Goal: Task Accomplishment & Management: Manage account settings

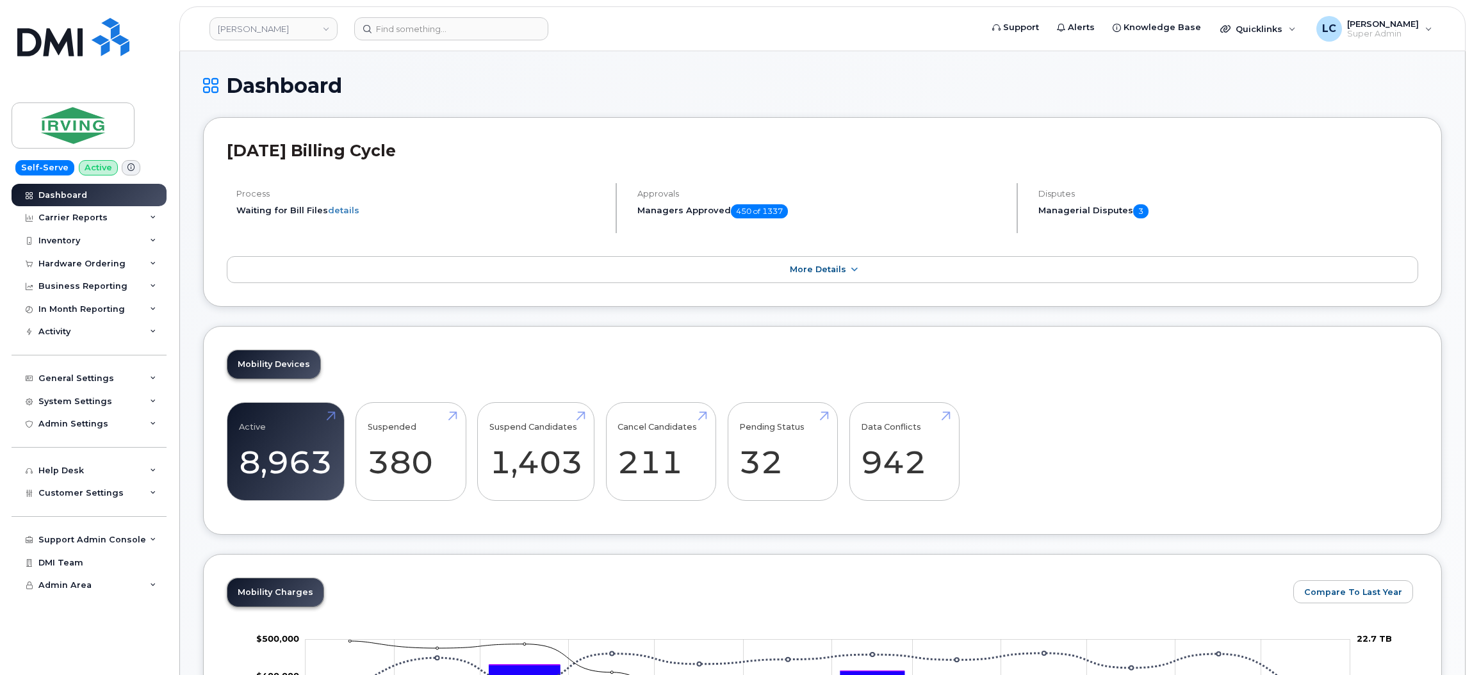
scroll to position [192, 0]
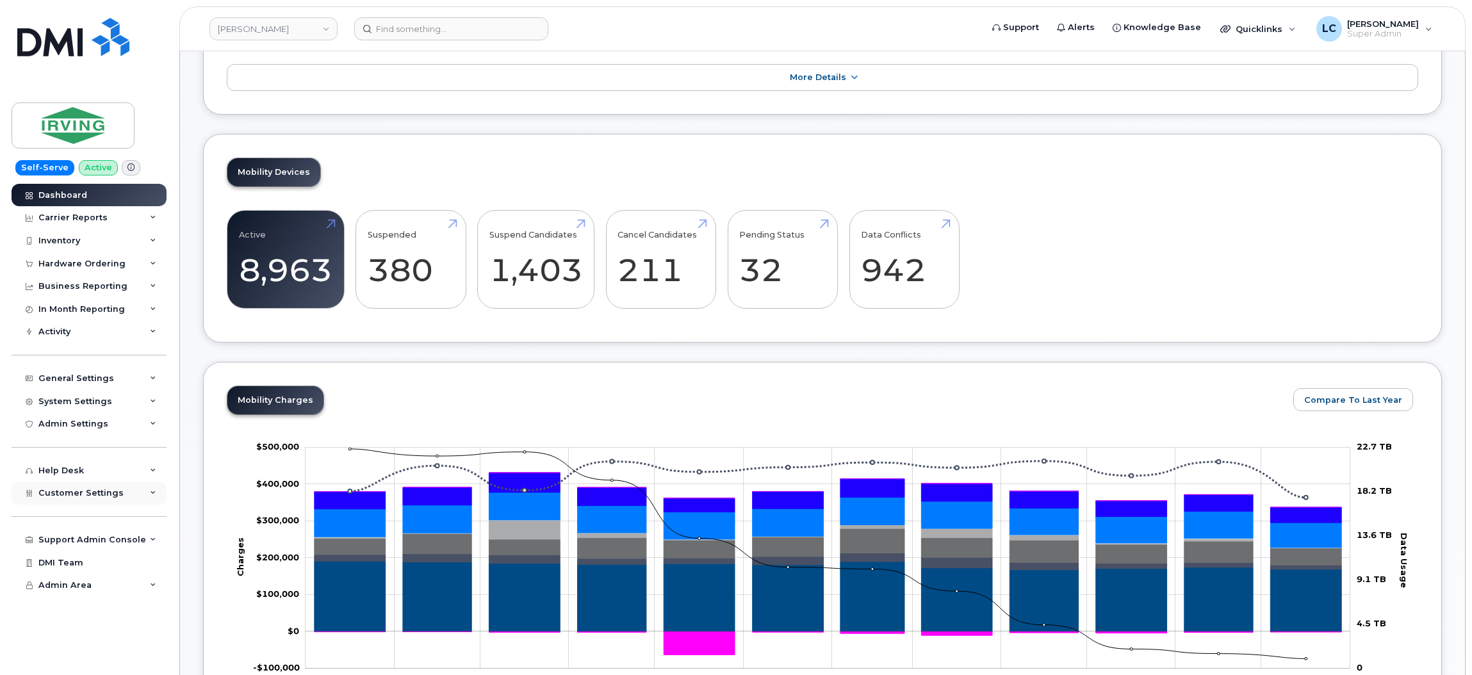
click at [125, 496] on div "Customer Settings" at bounding box center [89, 493] width 155 height 23
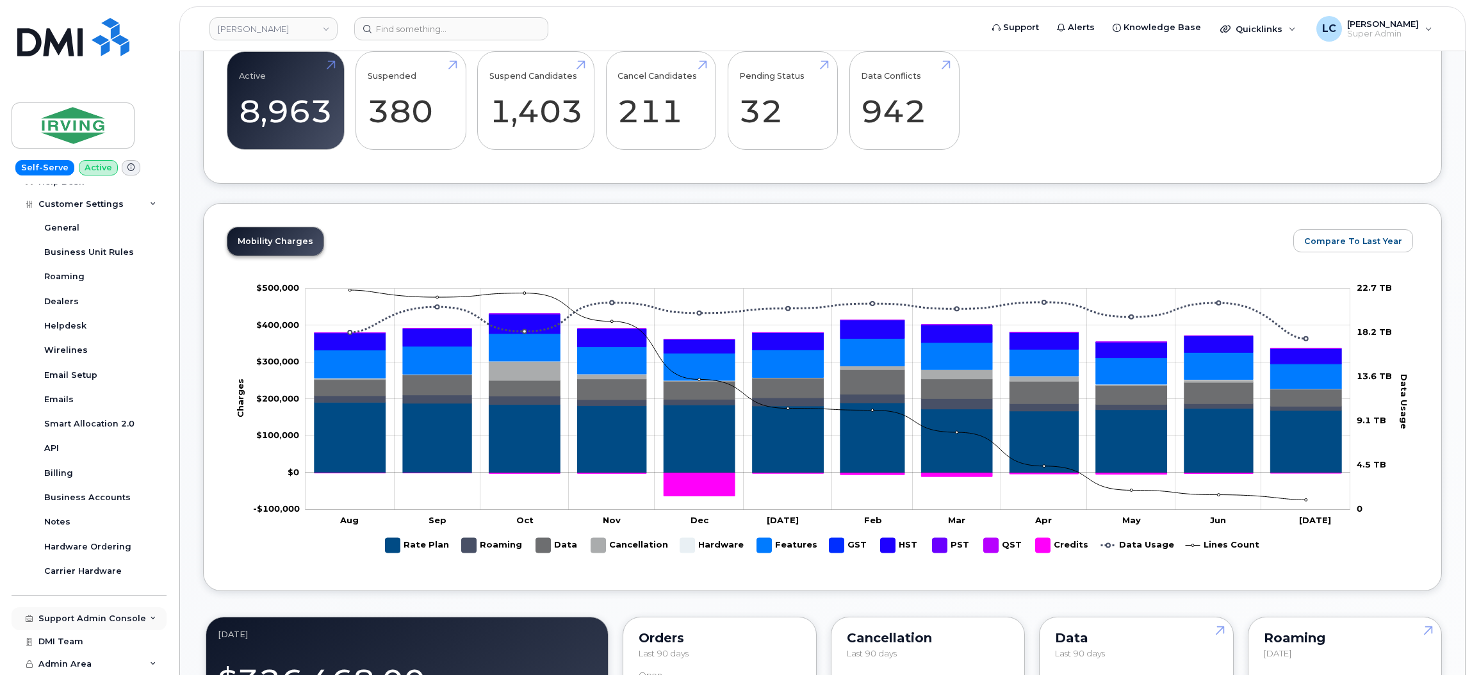
scroll to position [384, 0]
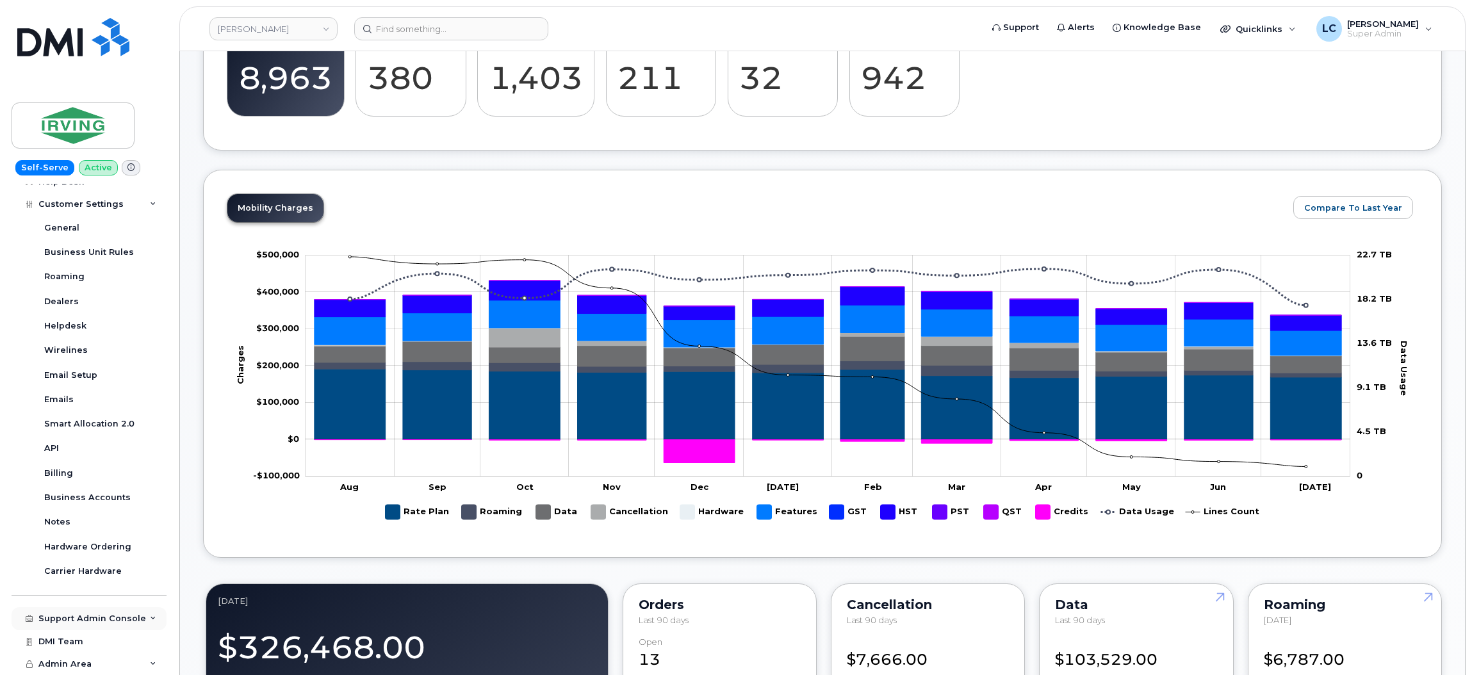
click at [109, 615] on div "Support Admin Console" at bounding box center [92, 619] width 108 height 10
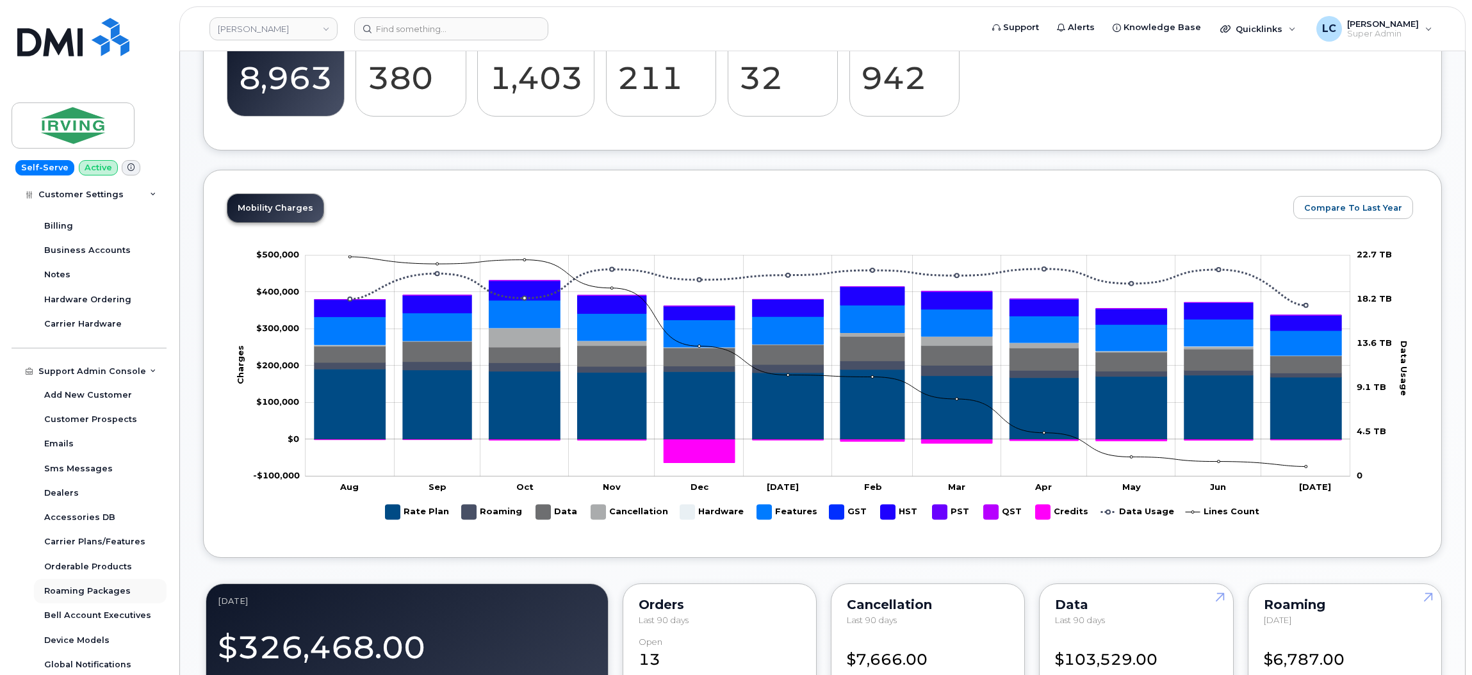
scroll to position [585, 0]
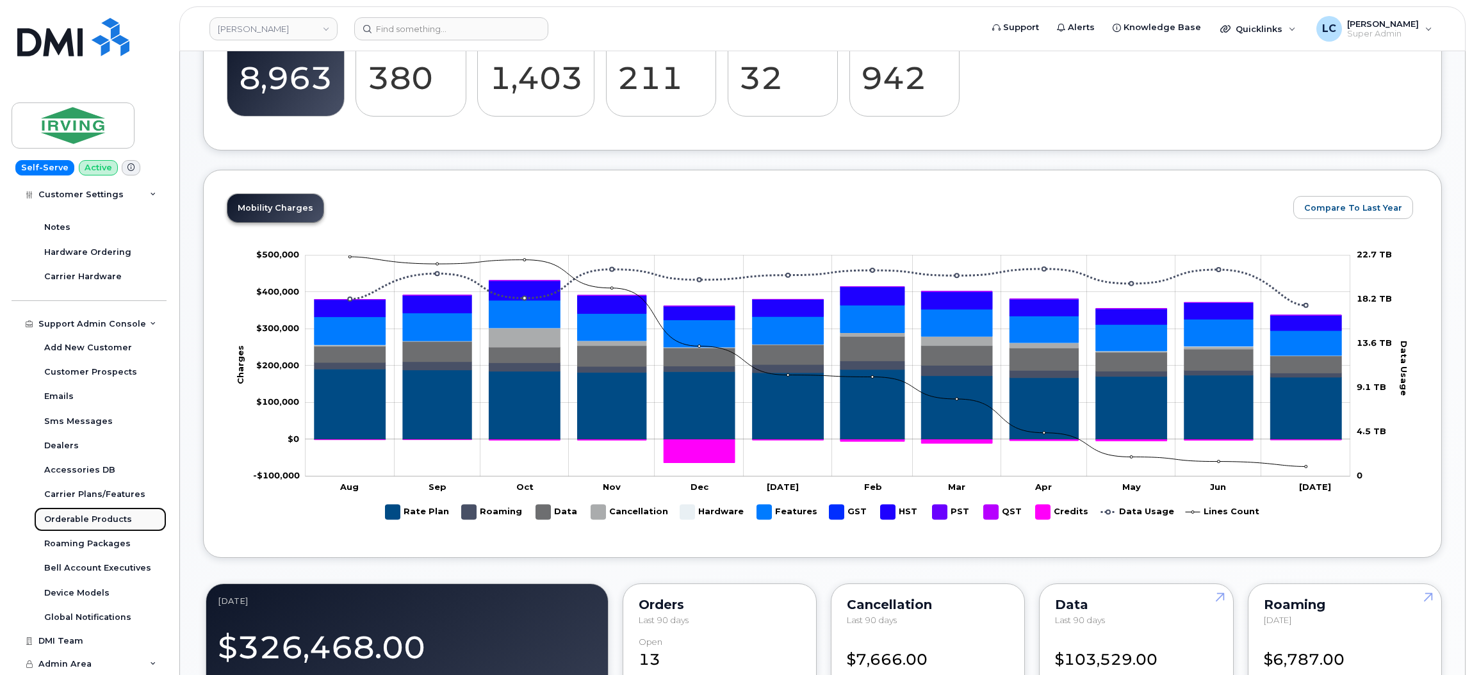
click at [98, 520] on div "Orderable Products" at bounding box center [88, 520] width 88 height 12
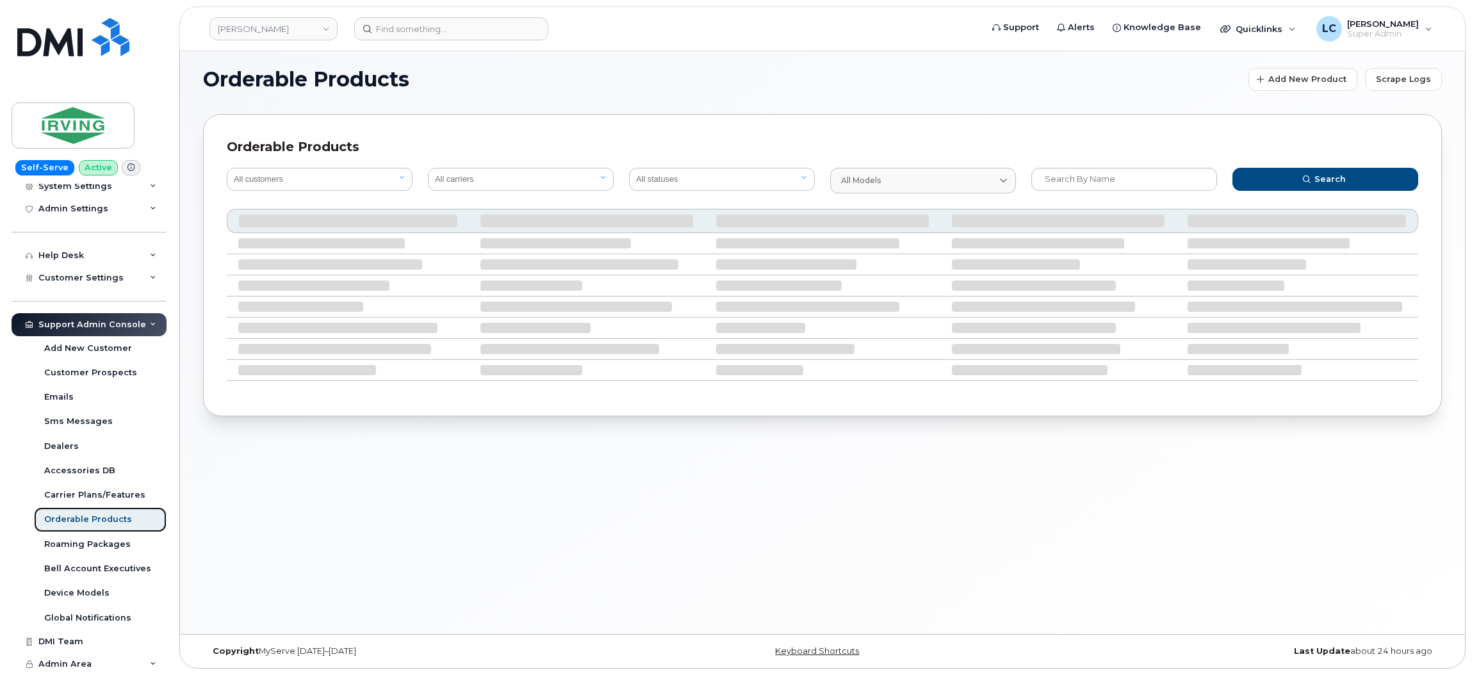
scroll to position [218, 0]
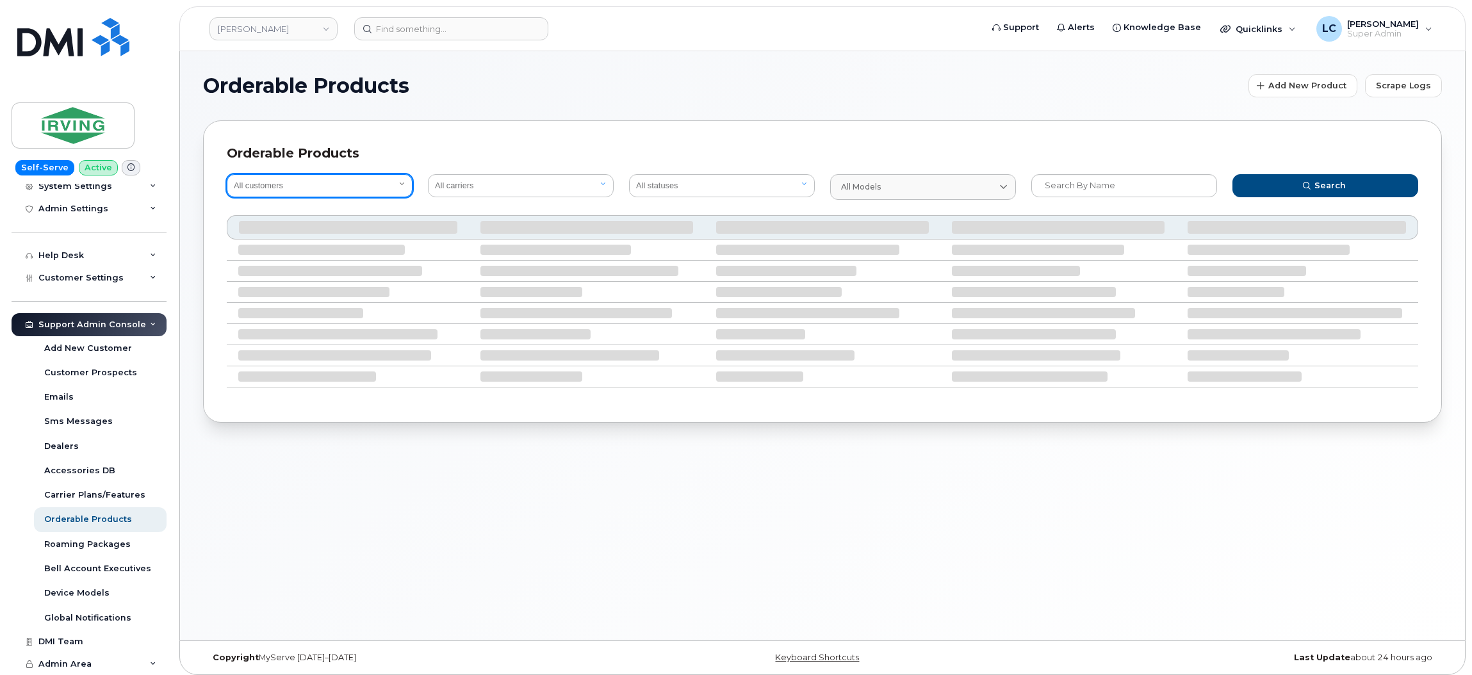
click at [382, 190] on select "All customers" at bounding box center [320, 185] width 186 height 23
click at [373, 186] on select "All customers" at bounding box center [320, 185] width 186 height 23
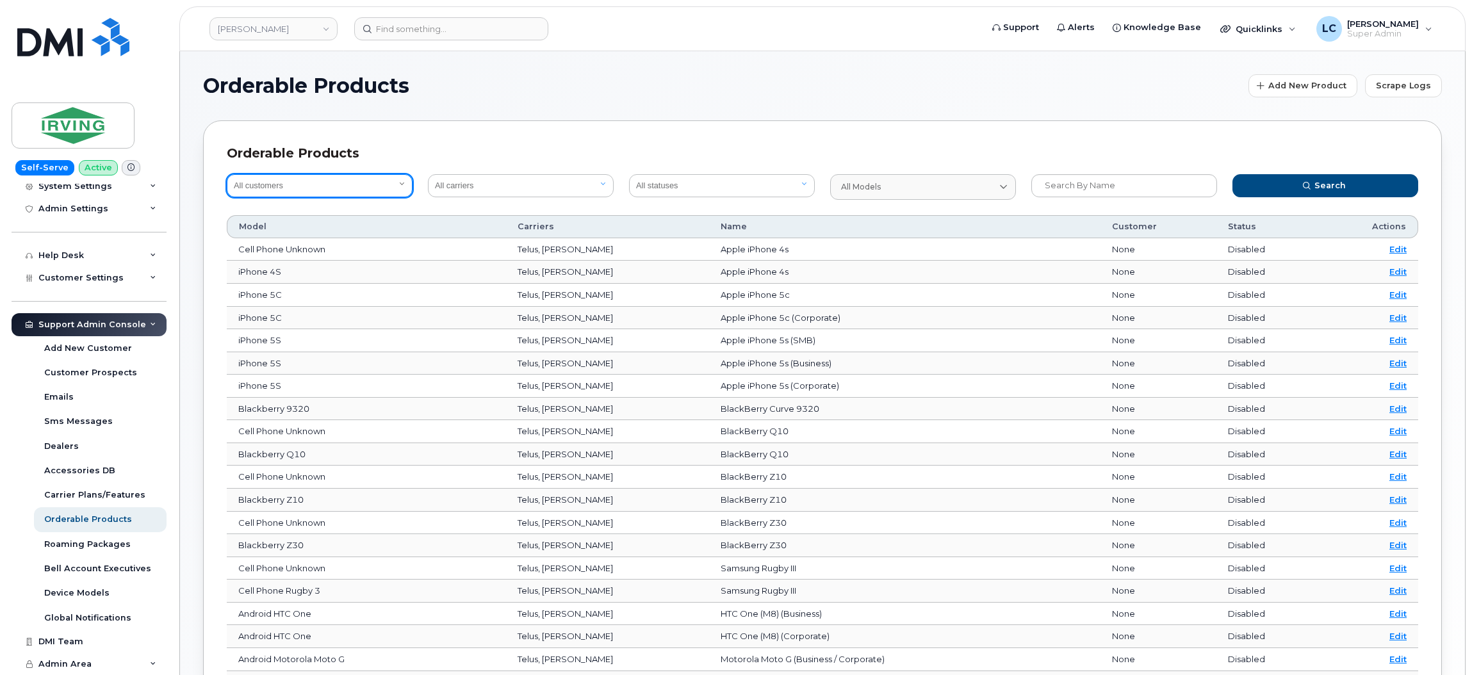
click at [377, 179] on select "All customers Acadia Broadcasting Ltd Aecon Construction Group Inc Alberta Heal…" at bounding box center [320, 185] width 186 height 23
select select "061d453d-7ad1-498c-ab63-53a0e4e89035"
click at [227, 174] on select "All customers Acadia Broadcasting Ltd Aecon Construction Group Inc Alberta Heal…" at bounding box center [320, 185] width 186 height 23
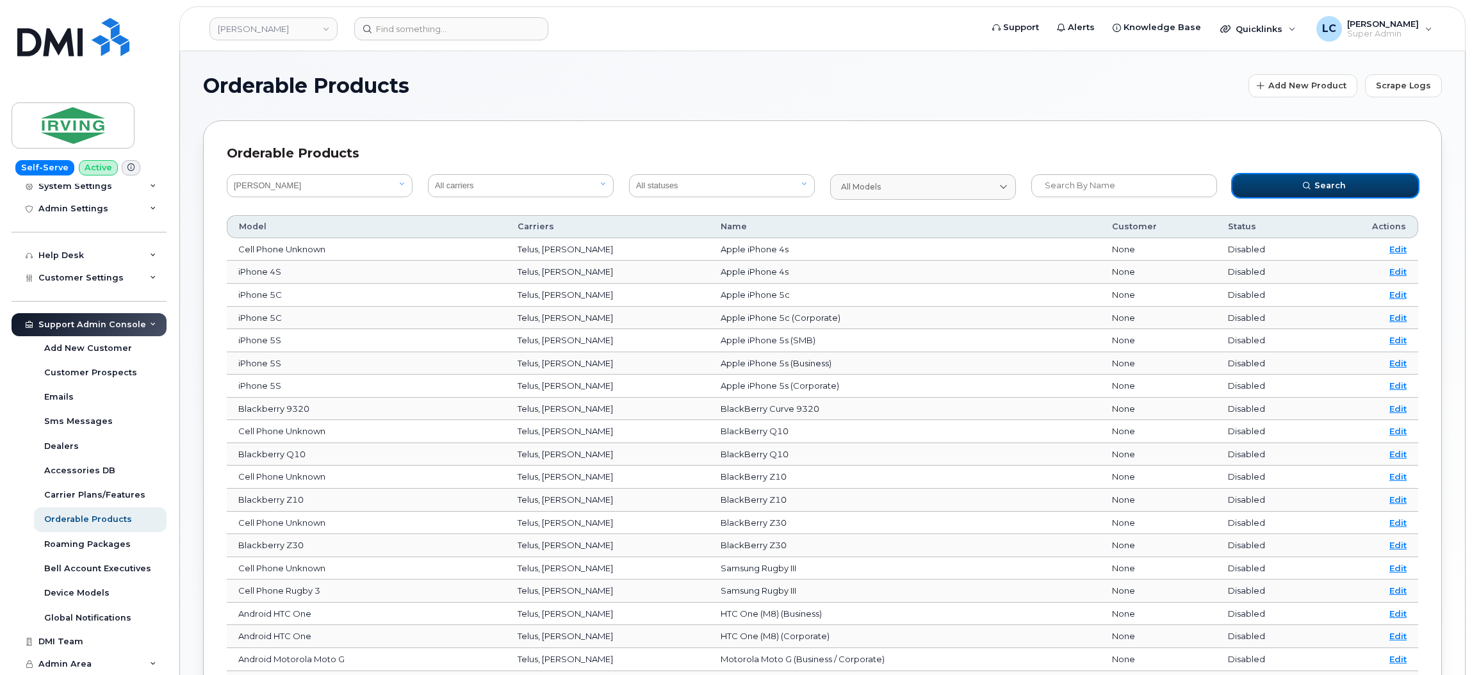
click at [1282, 183] on button "Search" at bounding box center [1325, 185] width 186 height 23
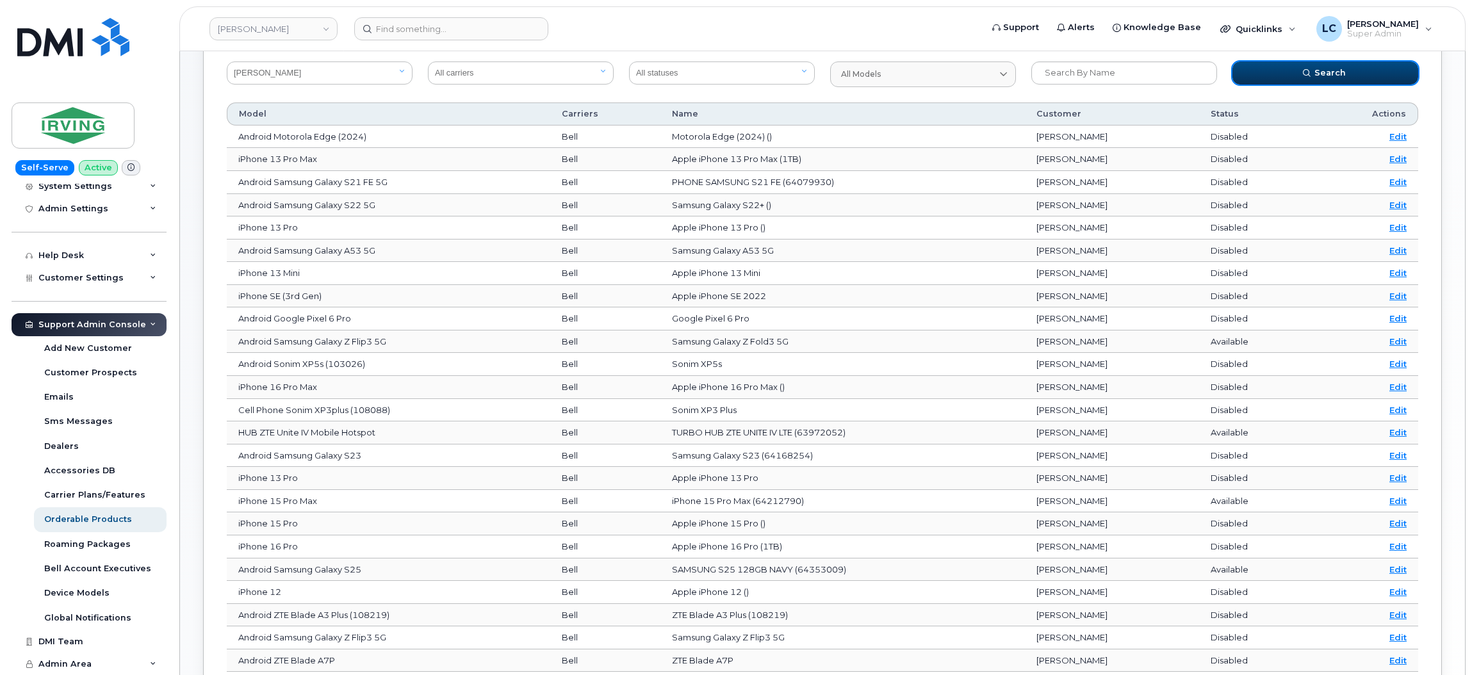
scroll to position [268, 0]
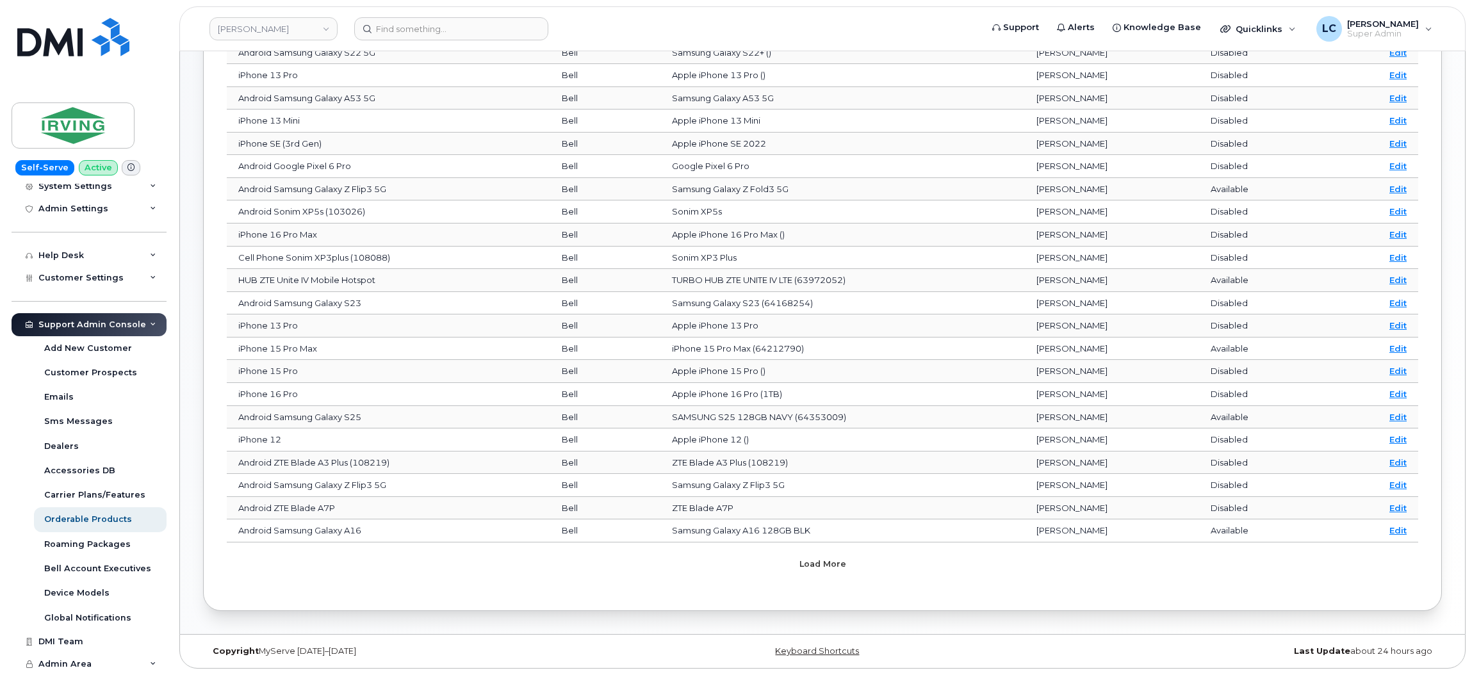
click at [821, 569] on span "Load more" at bounding box center [822, 564] width 47 height 12
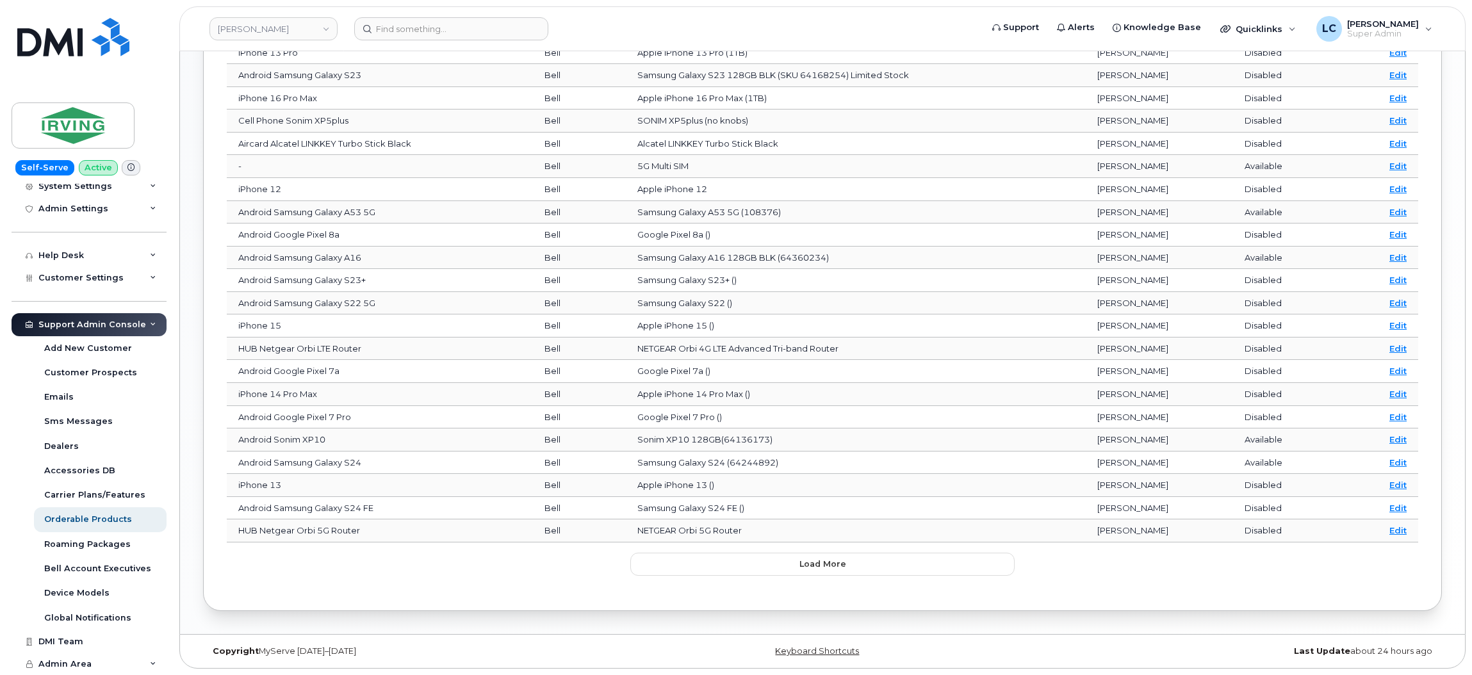
scroll to position [840, 0]
click at [839, 562] on span "Load more" at bounding box center [822, 564] width 47 height 12
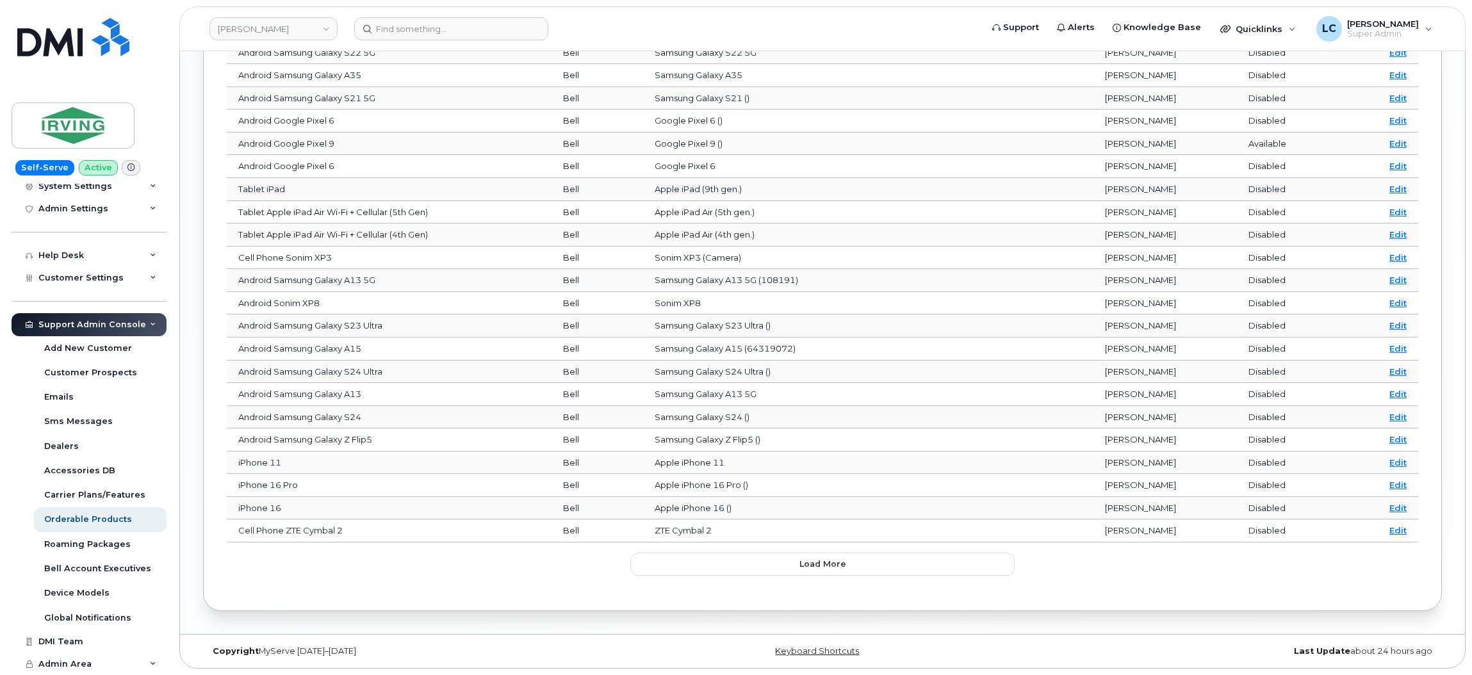
scroll to position [1412, 0]
click at [793, 563] on button "Load more" at bounding box center [822, 564] width 384 height 23
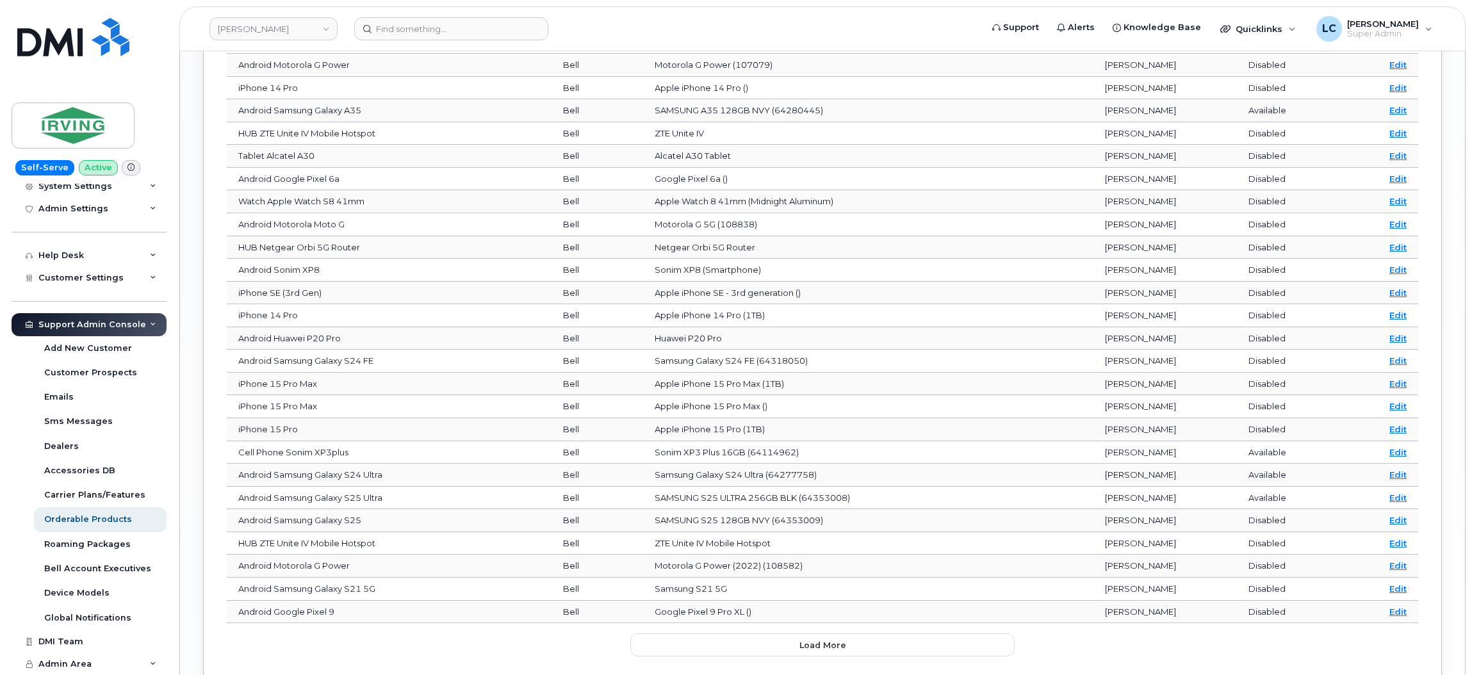
scroll to position [1985, 0]
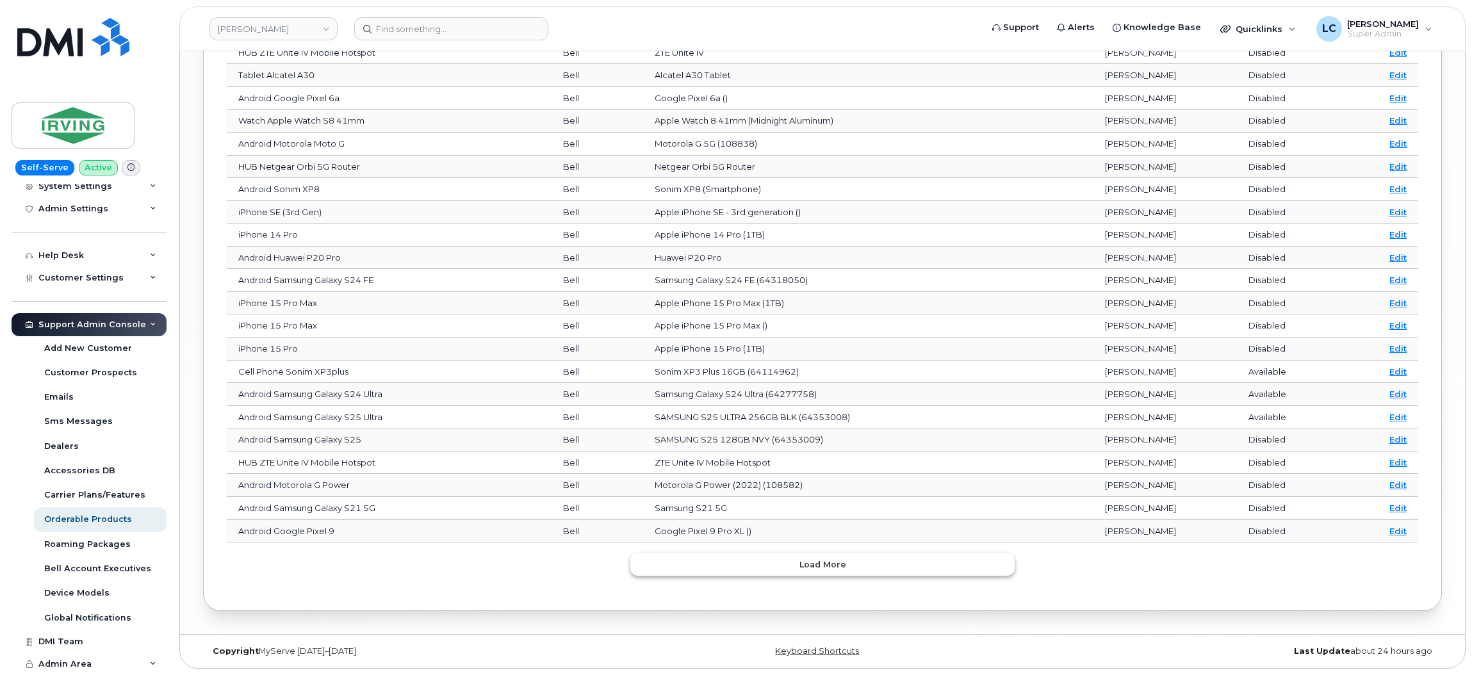
click at [877, 568] on button "Load more" at bounding box center [822, 564] width 384 height 23
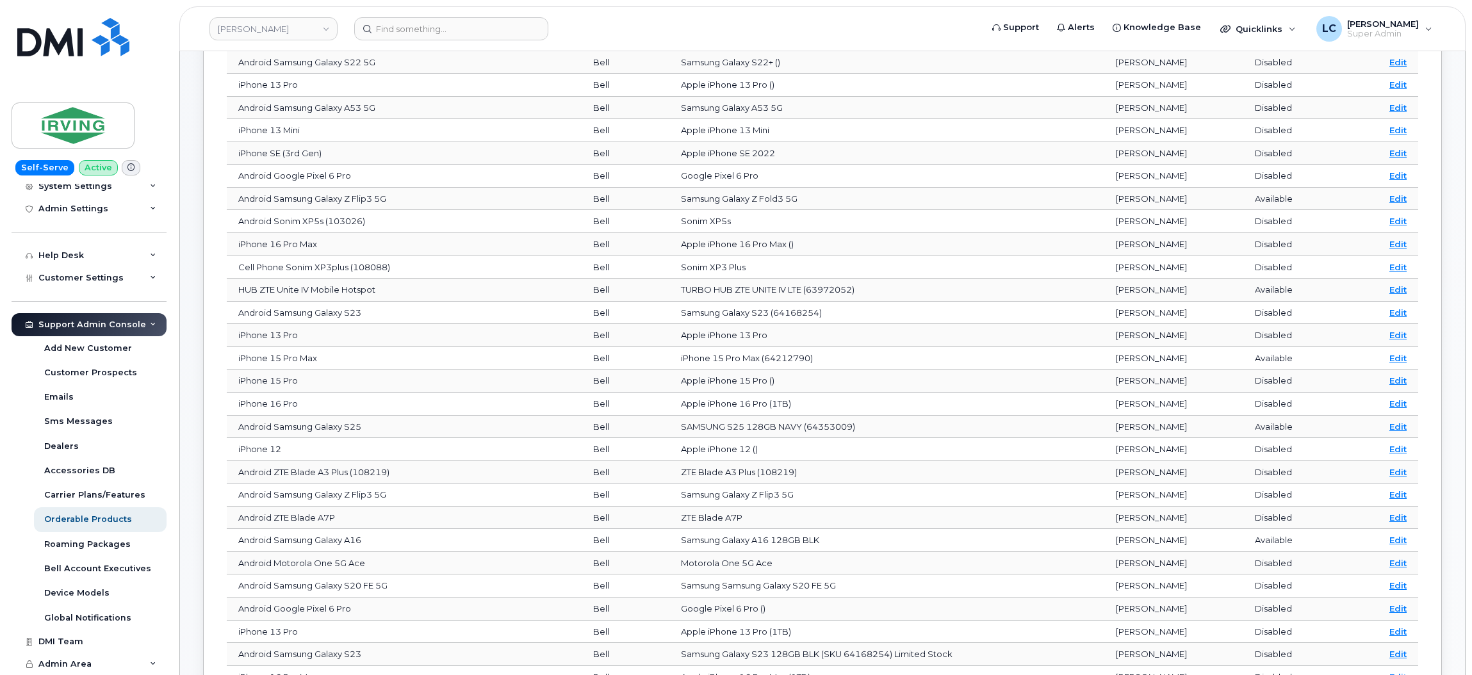
scroll to position [0, 0]
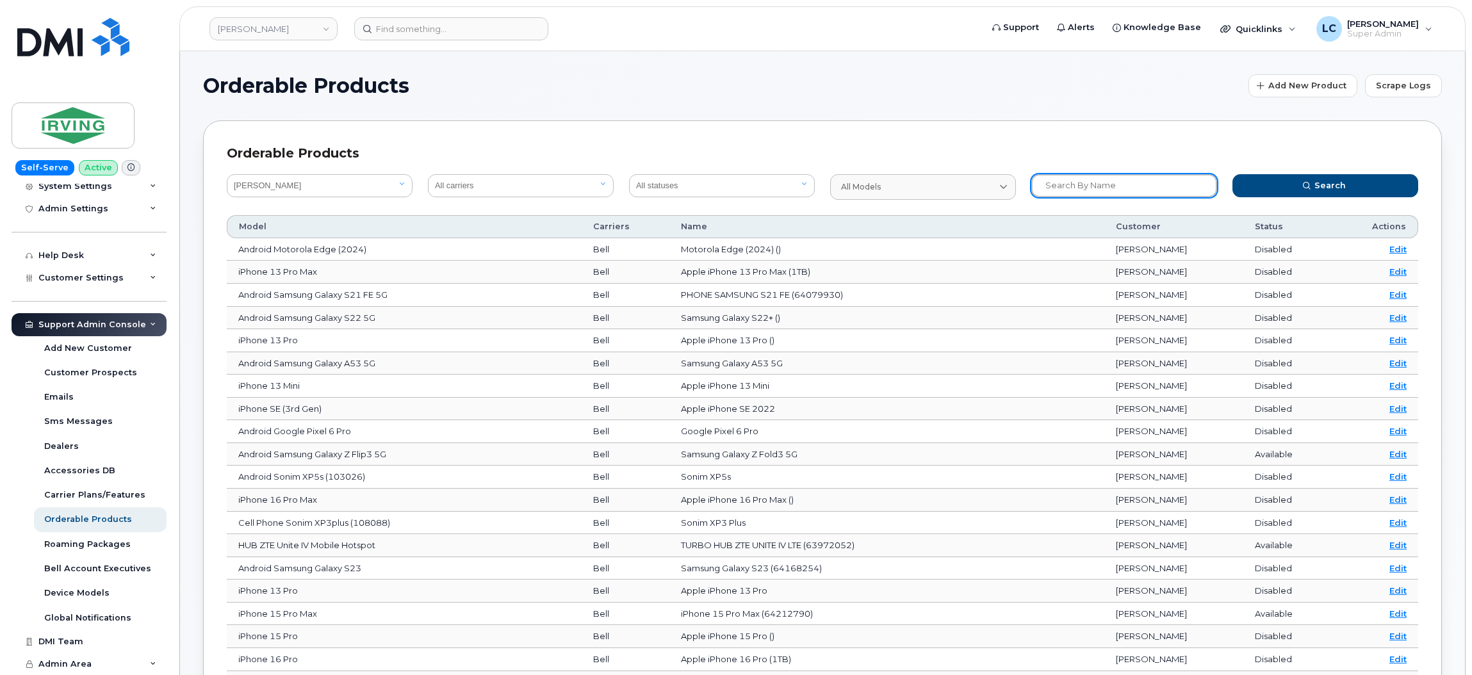
click at [1120, 179] on input "text" at bounding box center [1124, 185] width 186 height 23
type input "SONIM"
click at [1232, 174] on button "Search" at bounding box center [1325, 185] width 186 height 23
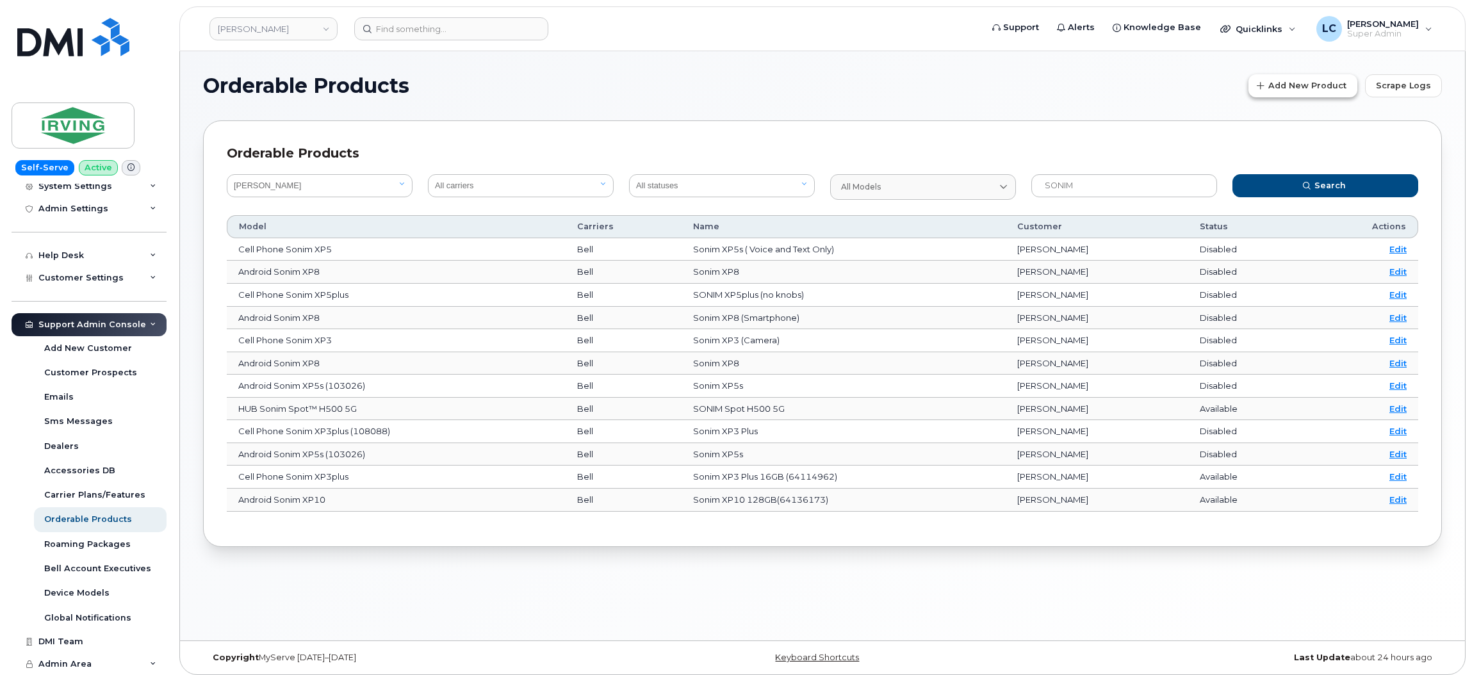
click at [1312, 84] on span "Add New Product" at bounding box center [1307, 85] width 78 height 12
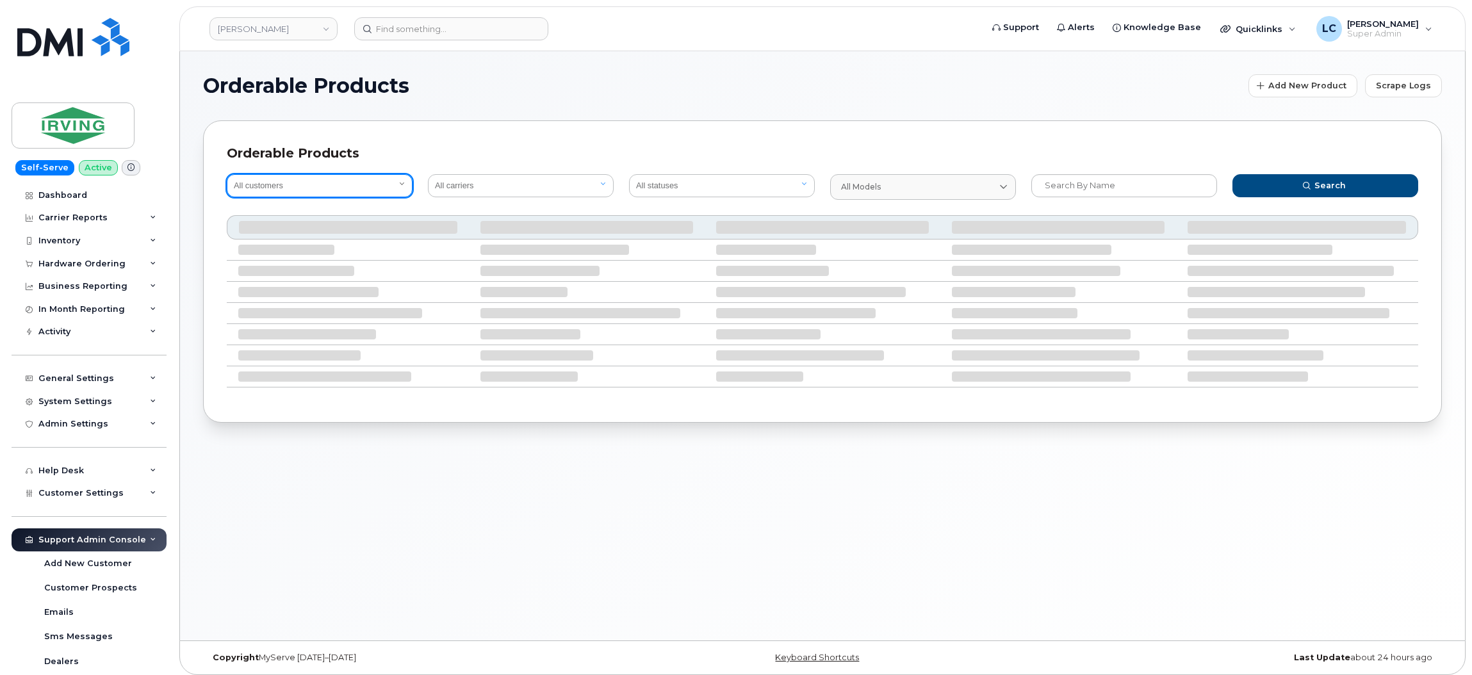
click at [388, 182] on select "All customers" at bounding box center [320, 185] width 186 height 23
click at [370, 184] on select "All customers" at bounding box center [320, 185] width 186 height 23
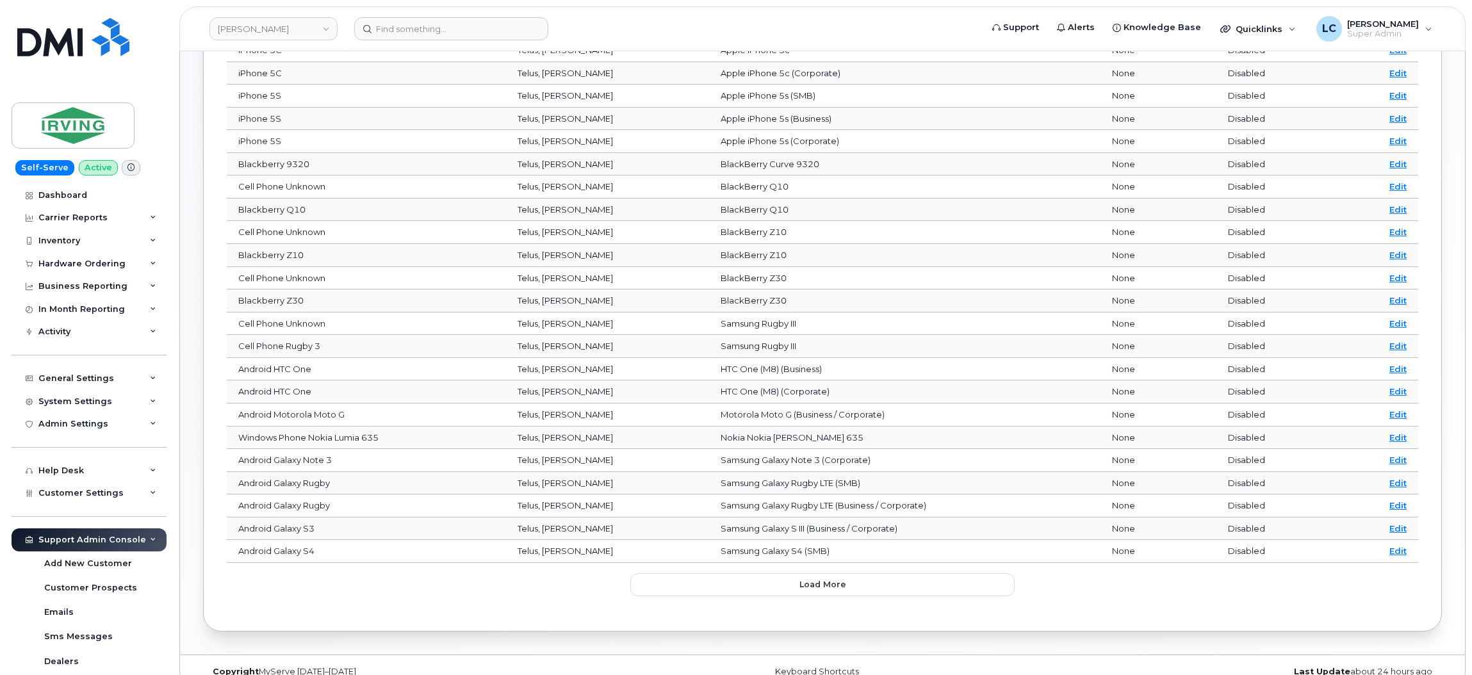
scroll to position [268, 0]
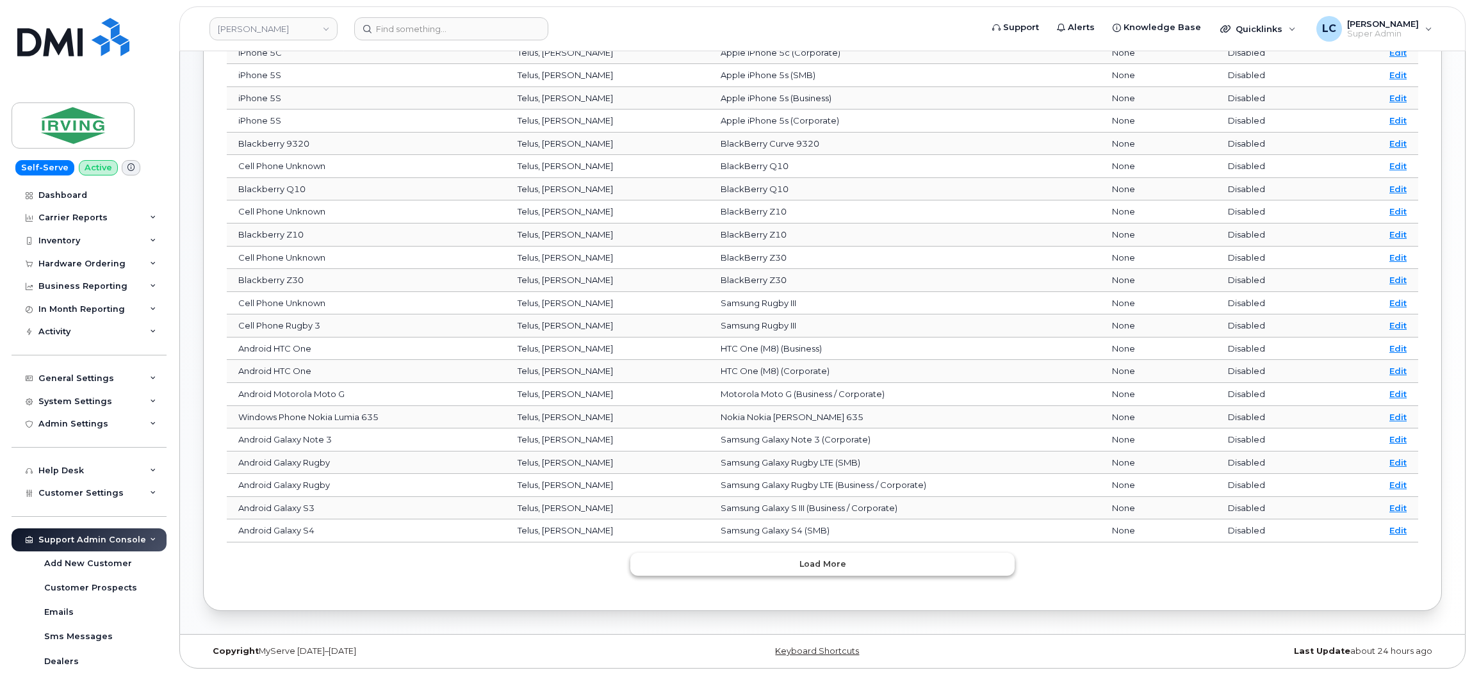
click at [866, 559] on button "Load more" at bounding box center [822, 564] width 384 height 23
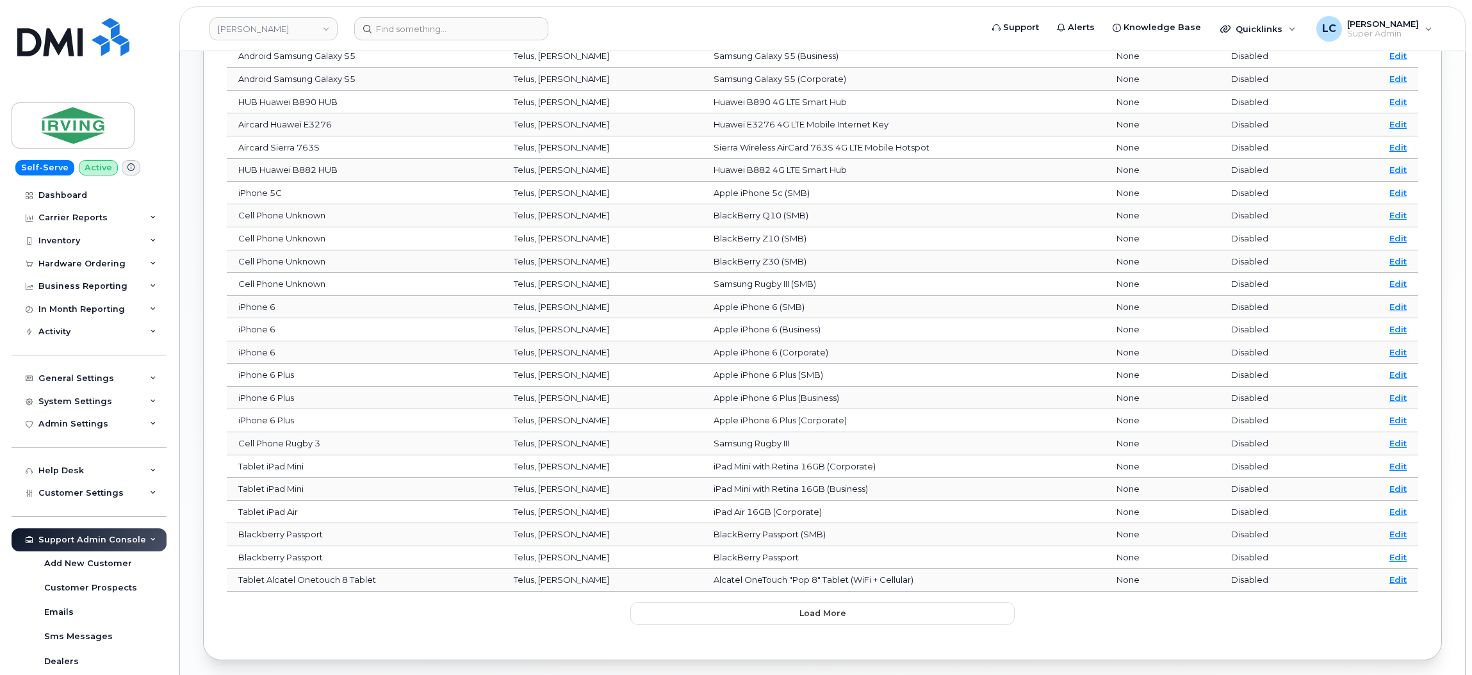
scroll to position [840, 0]
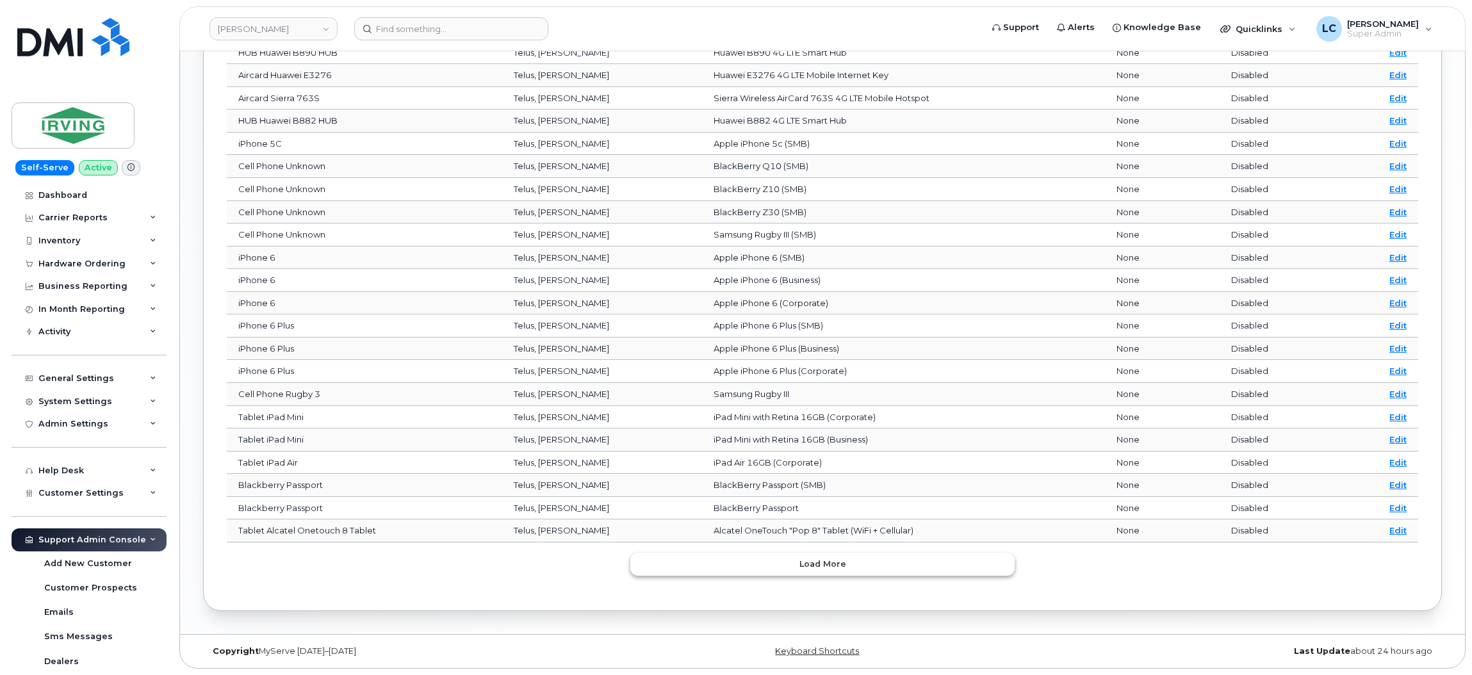
click at [833, 564] on span "Load more" at bounding box center [822, 564] width 47 height 12
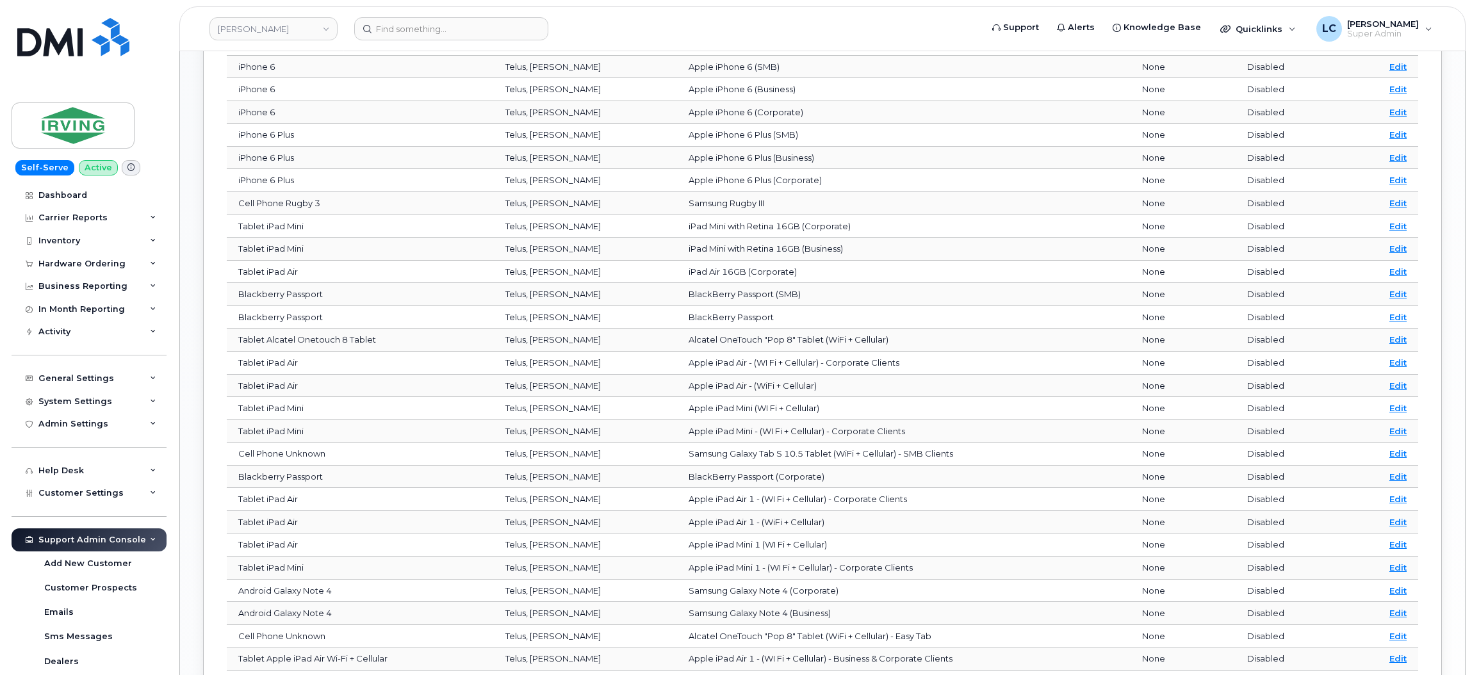
scroll to position [1412, 0]
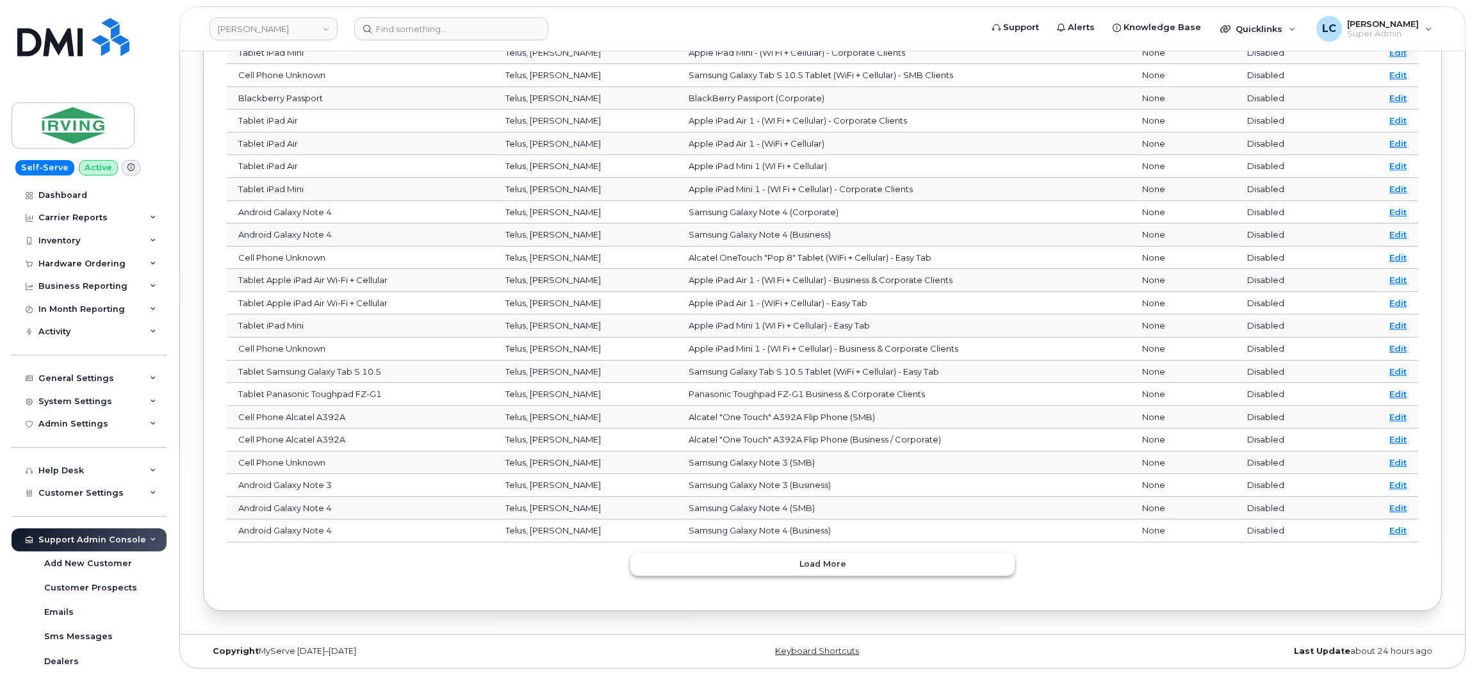
click at [856, 563] on button "Load more" at bounding box center [822, 564] width 384 height 23
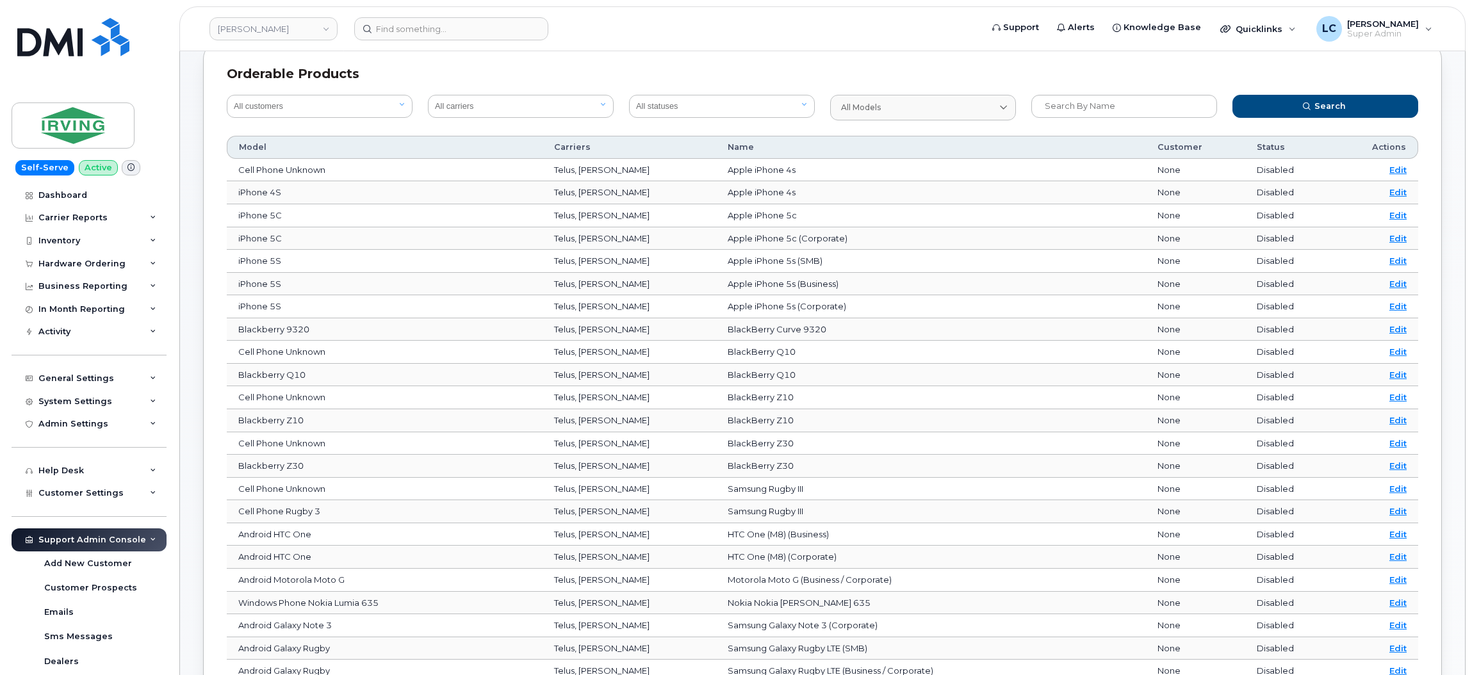
scroll to position [0, 0]
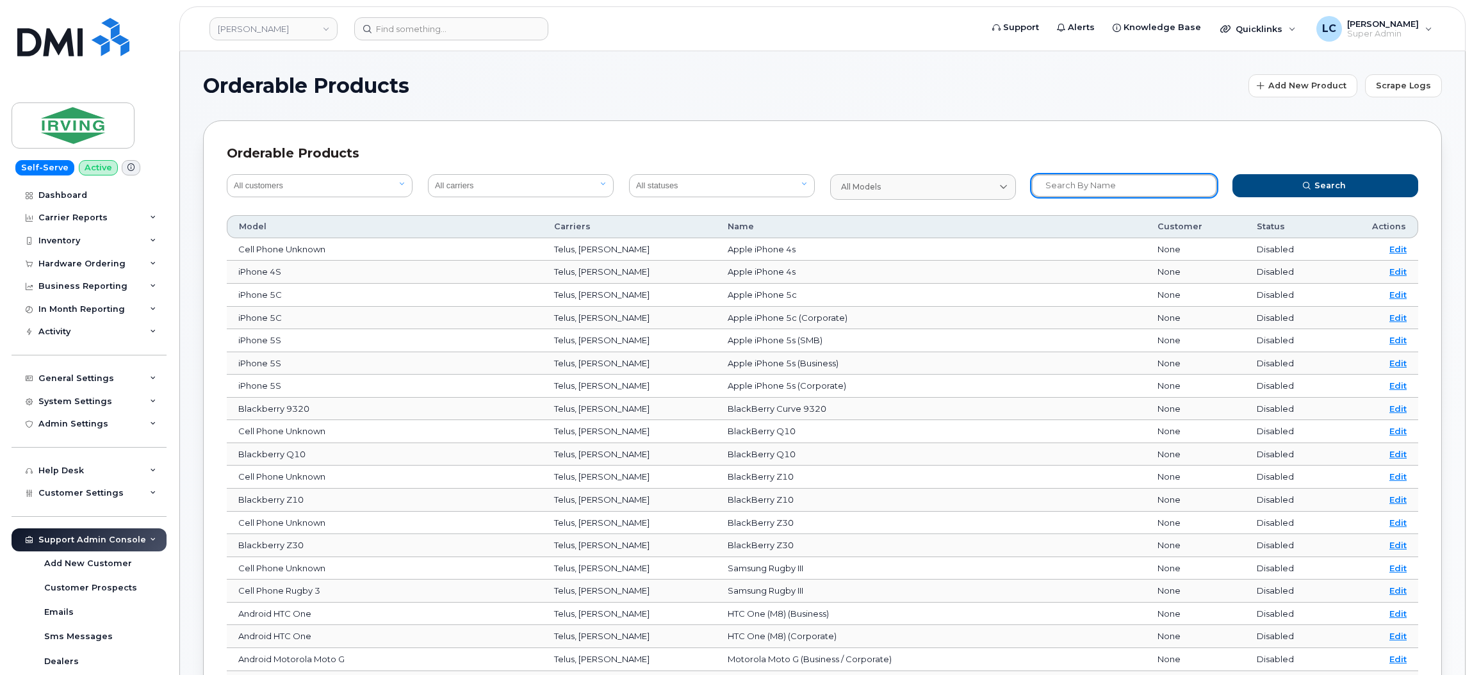
click at [1123, 190] on input "text" at bounding box center [1124, 185] width 186 height 23
type input "SONIM"
click at [1232, 174] on button "Search" at bounding box center [1325, 185] width 186 height 23
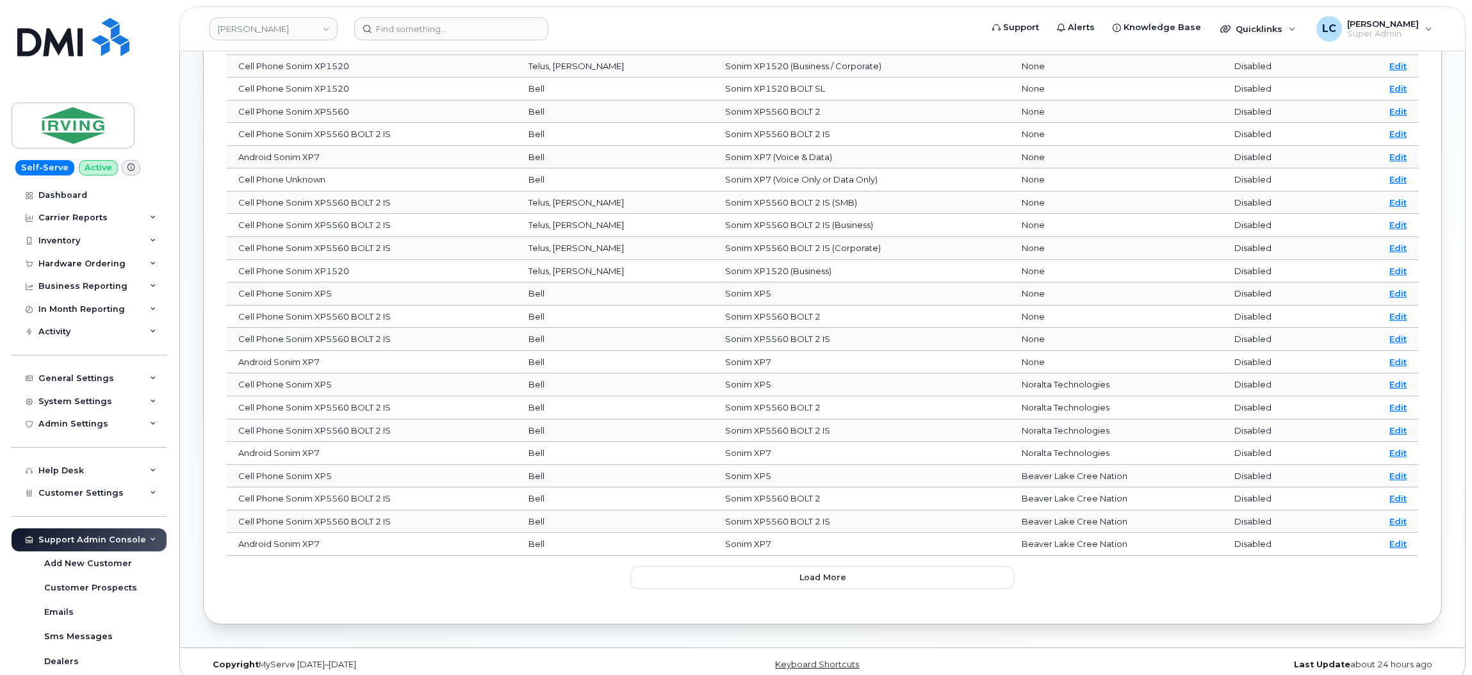
scroll to position [268, 0]
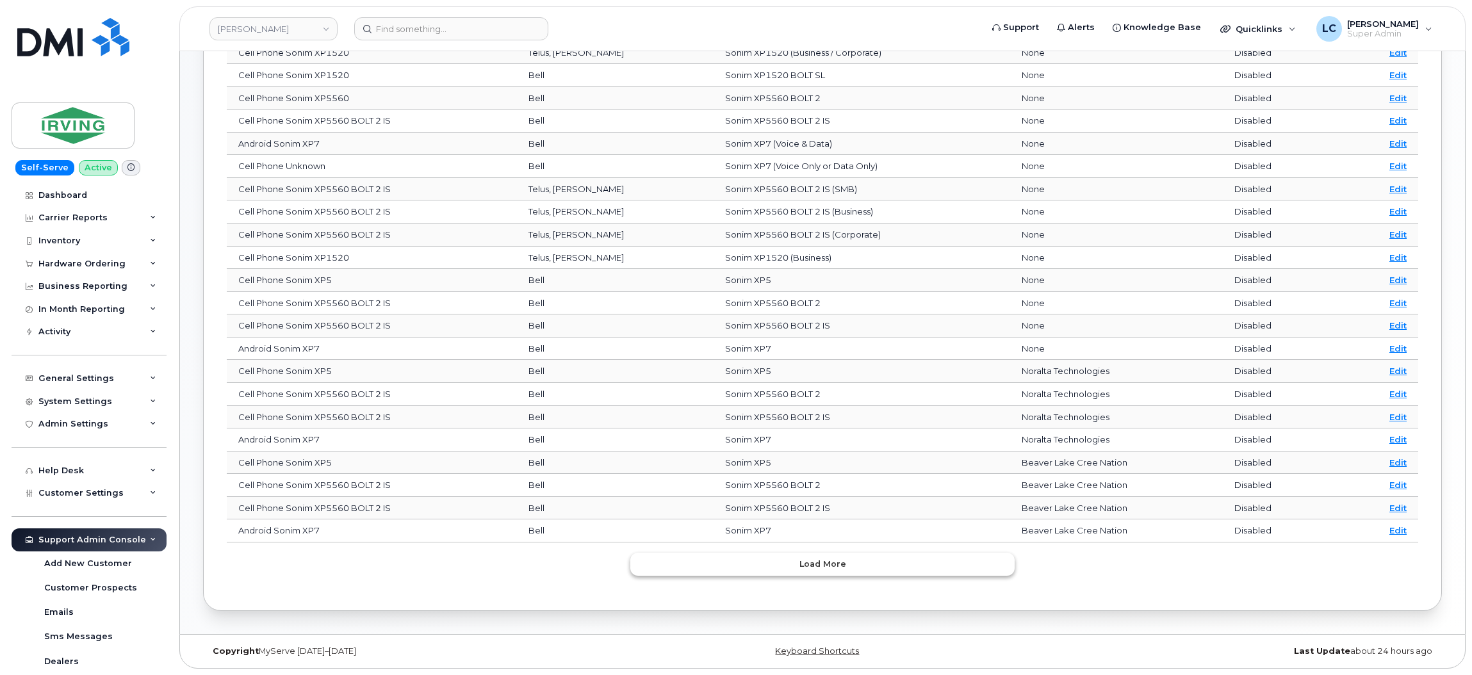
click at [819, 567] on span "Load more" at bounding box center [822, 564] width 47 height 12
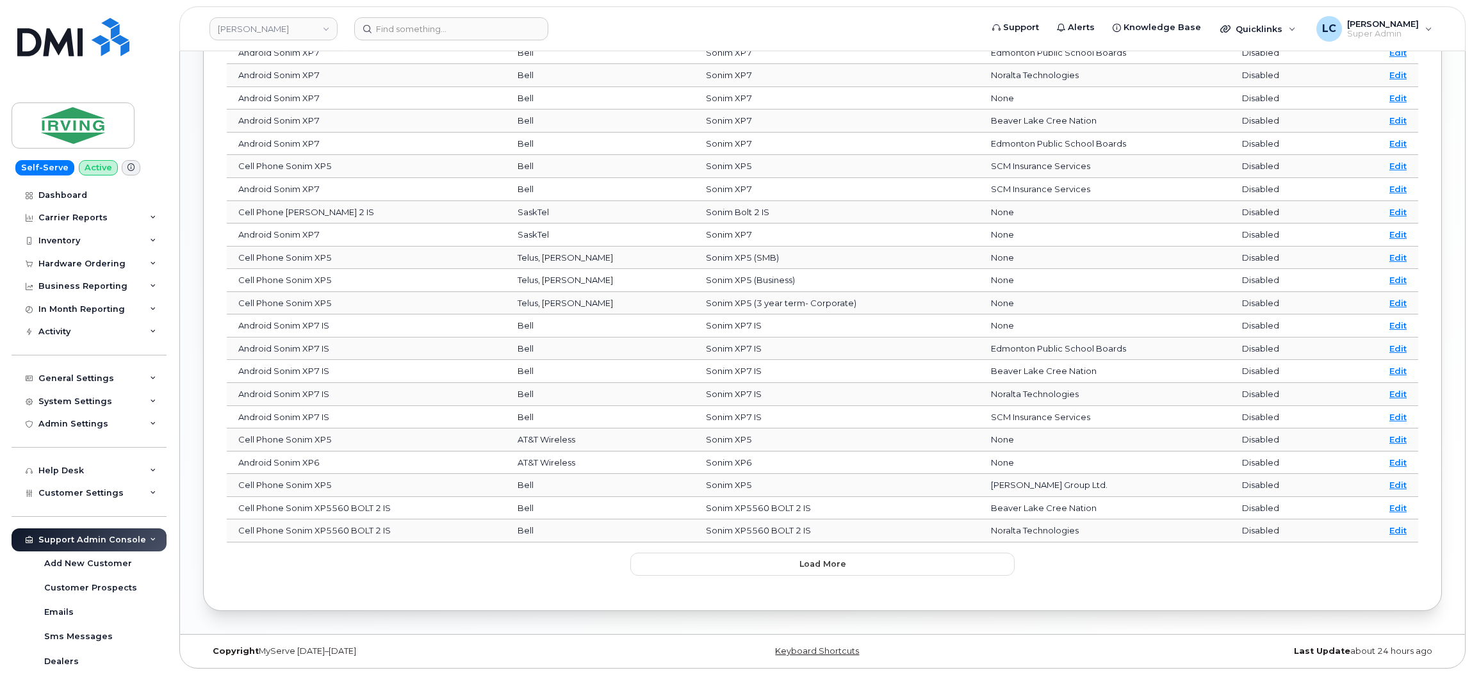
scroll to position [840, 0]
click at [790, 562] on button "Load more" at bounding box center [822, 564] width 384 height 23
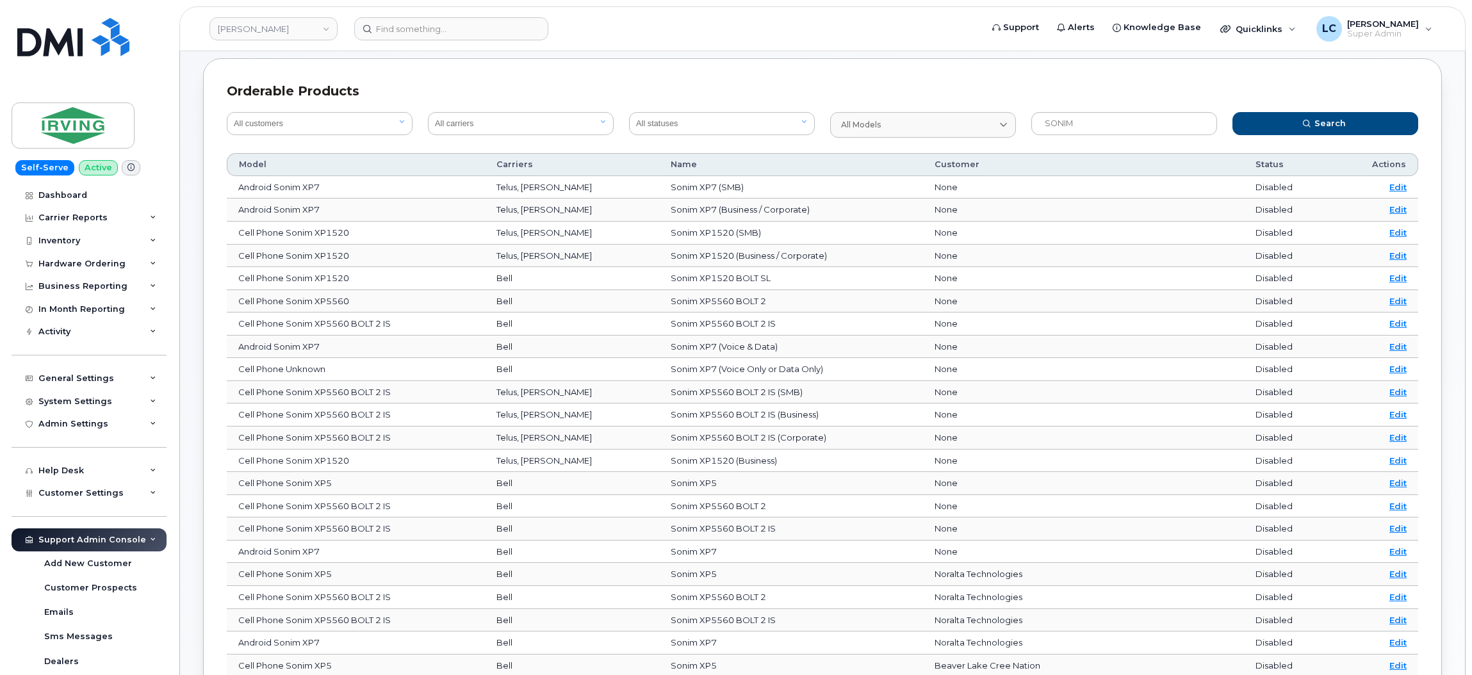
scroll to position [0, 0]
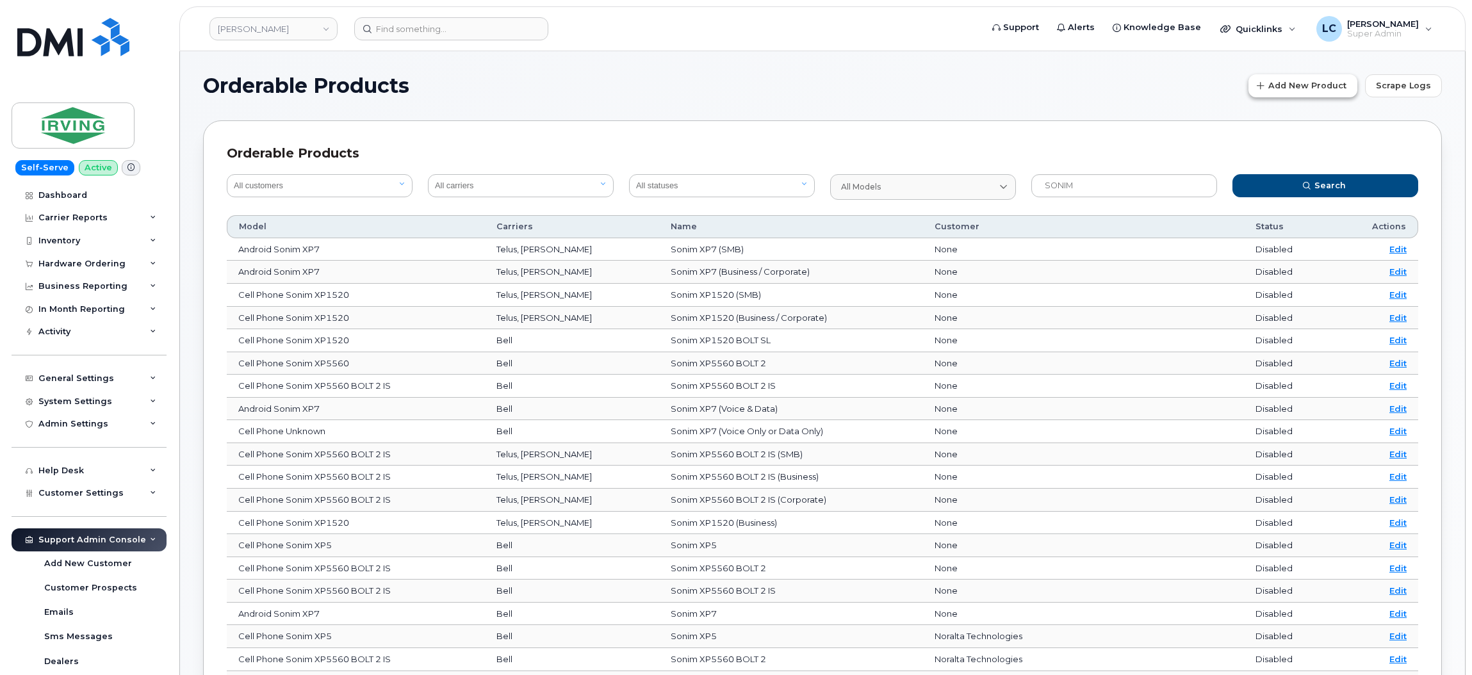
click at [1321, 85] on span "Add New Product" at bounding box center [1307, 85] width 78 height 12
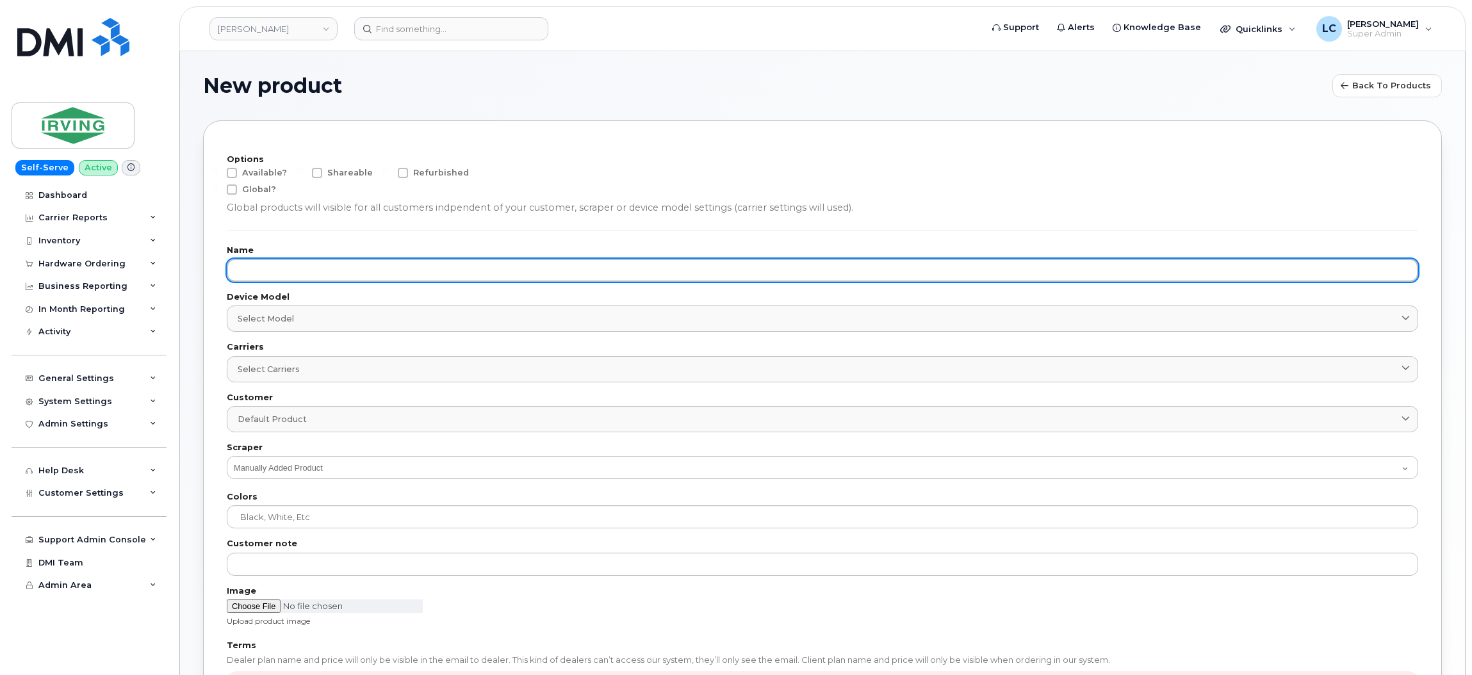
click at [375, 263] on input "text" at bounding box center [822, 270] width 1191 height 23
paste input "SONIM XP PRO 256GB BLACK"
click at [434, 260] on input "SONIM XP PRO 256GB BLACK" at bounding box center [822, 270] width 1191 height 23
paste input "64375272"
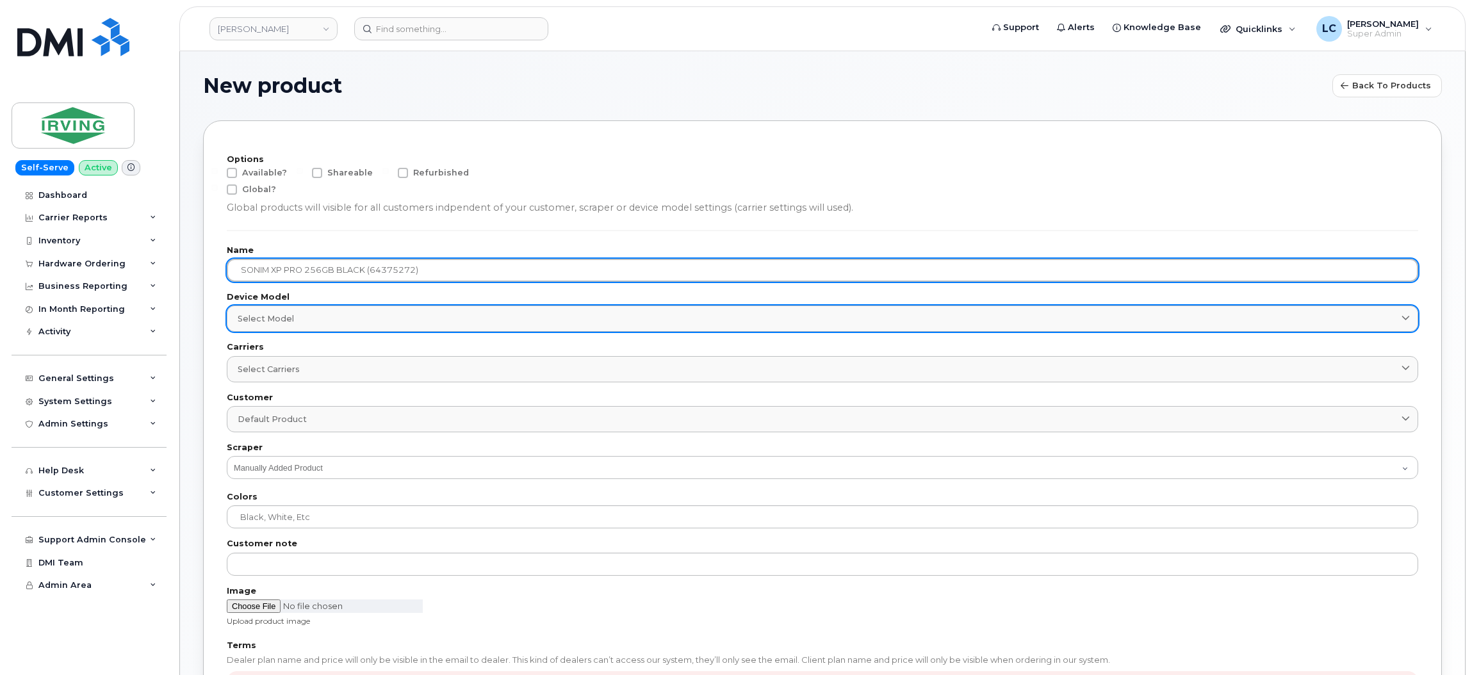
type input "SONIM XP PRO 256GB BLACK (64375272)"
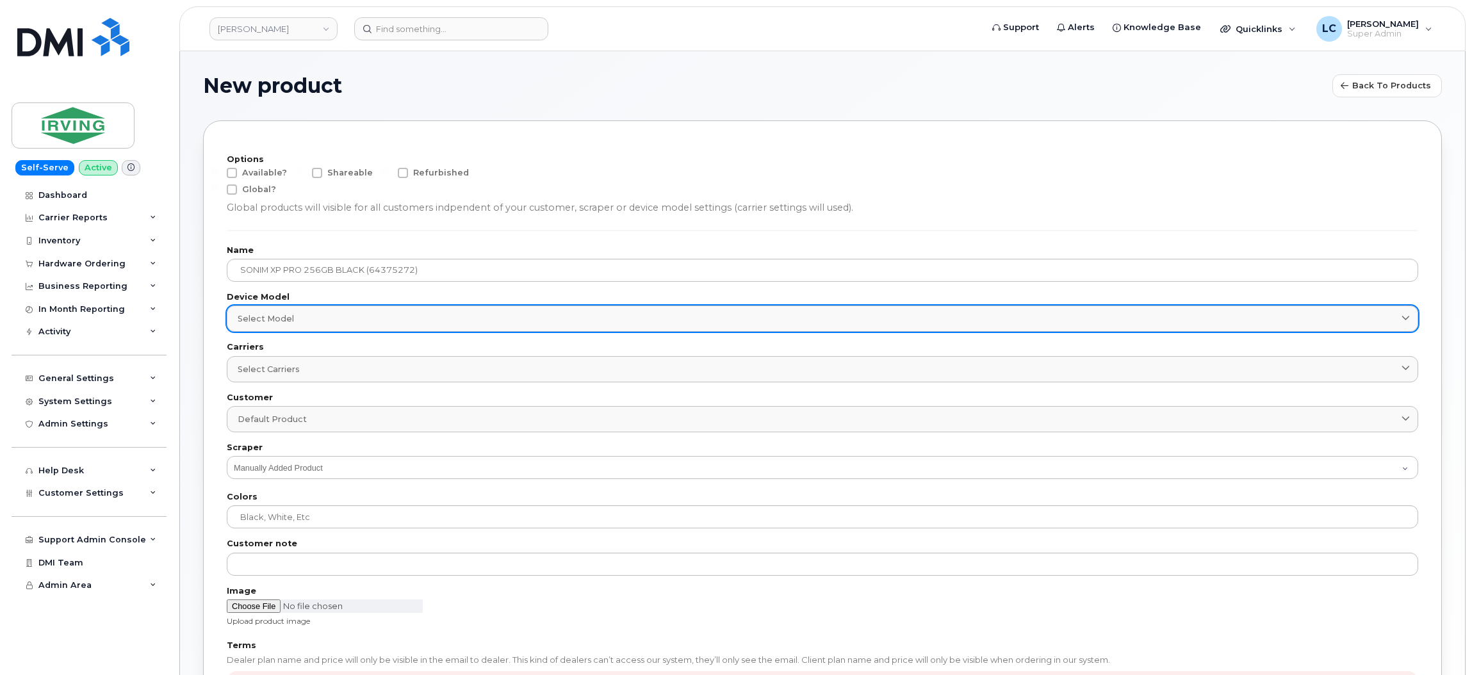
click at [348, 322] on div "Select model" at bounding box center [823, 319] width 1170 height 12
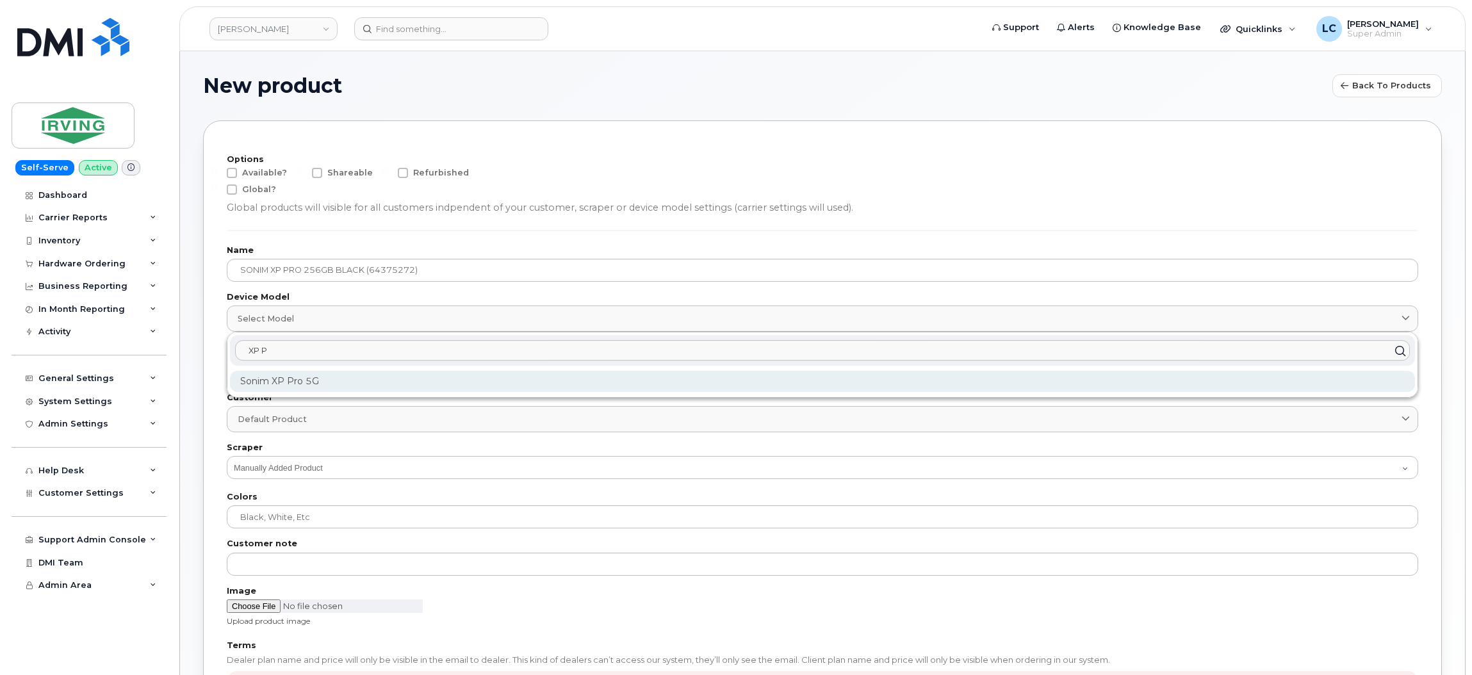
type input "XP P"
click at [325, 380] on div "Sonim XP Pro 5G" at bounding box center [822, 381] width 1185 height 21
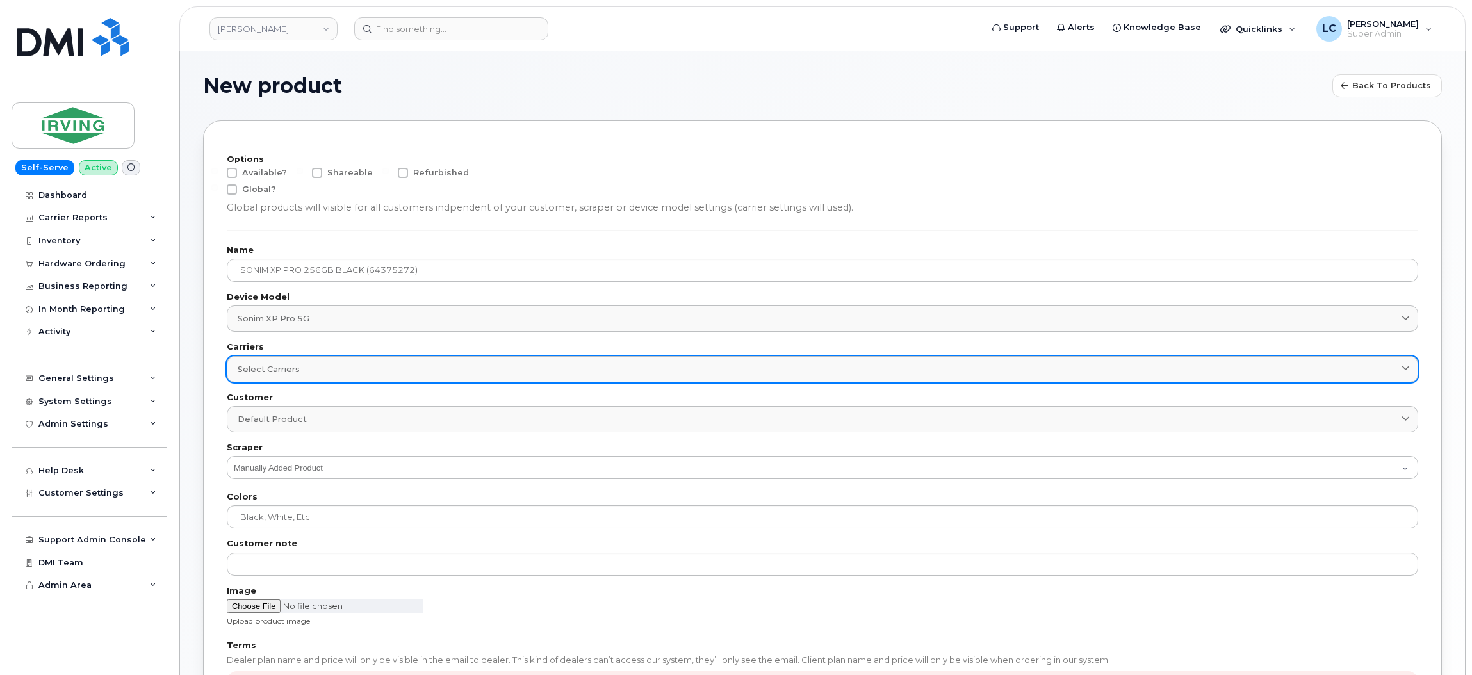
click at [337, 367] on div "Select carriers" at bounding box center [823, 369] width 1170 height 12
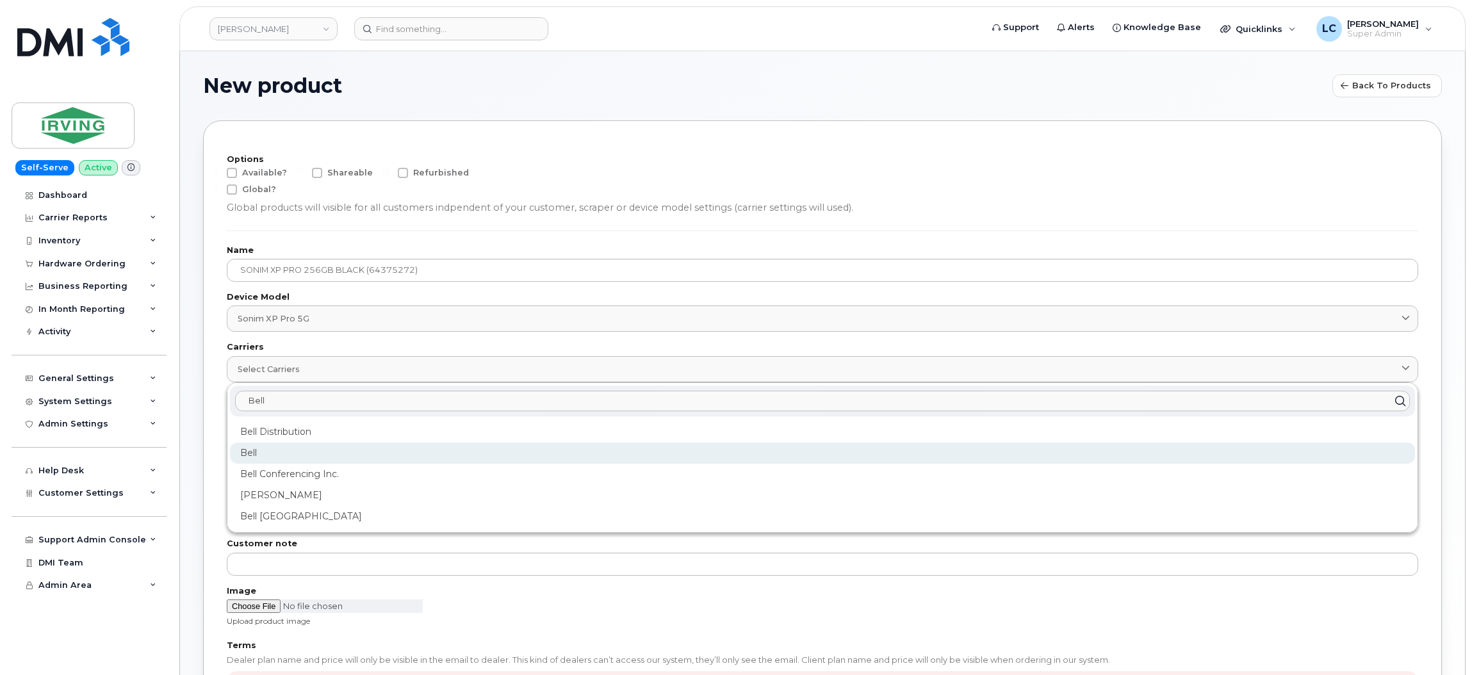
type input "Bell"
click at [276, 485] on div "Bell" at bounding box center [822, 495] width 1185 height 21
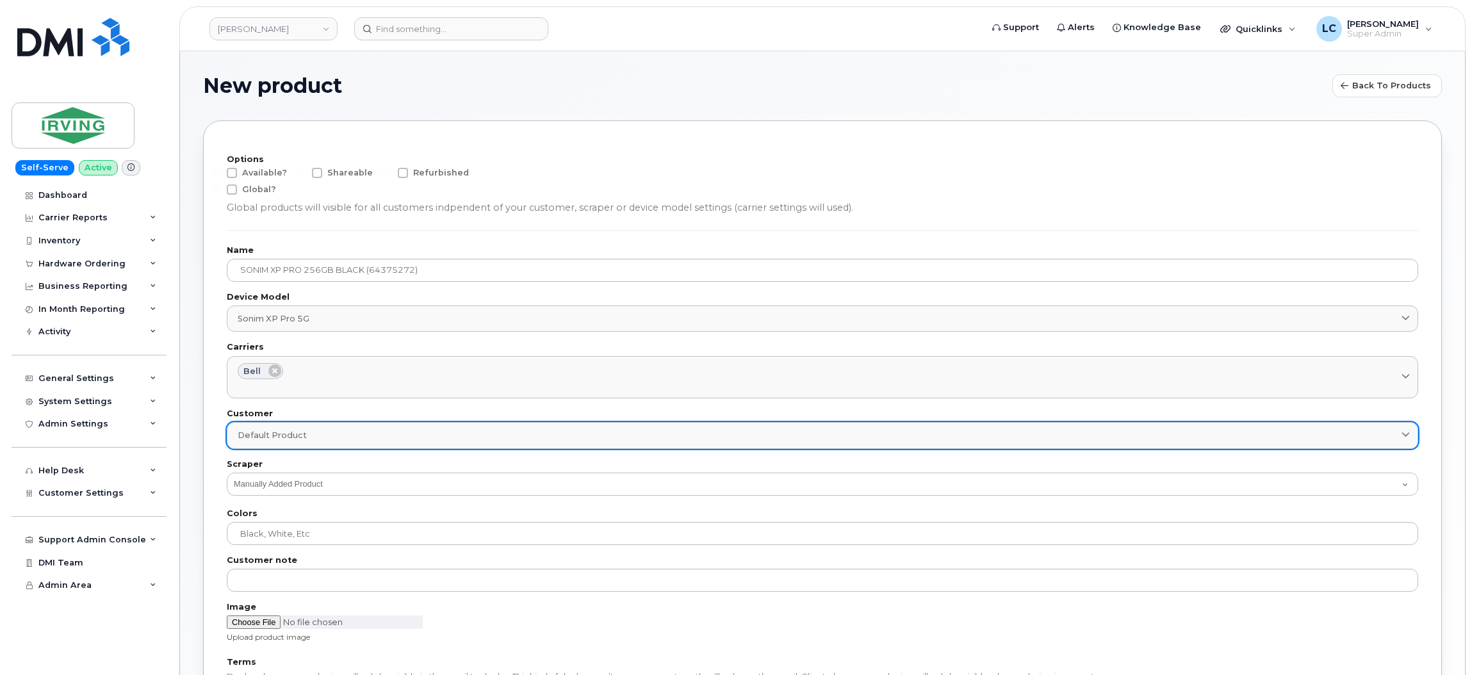
click at [322, 428] on link "Default product" at bounding box center [822, 435] width 1191 height 26
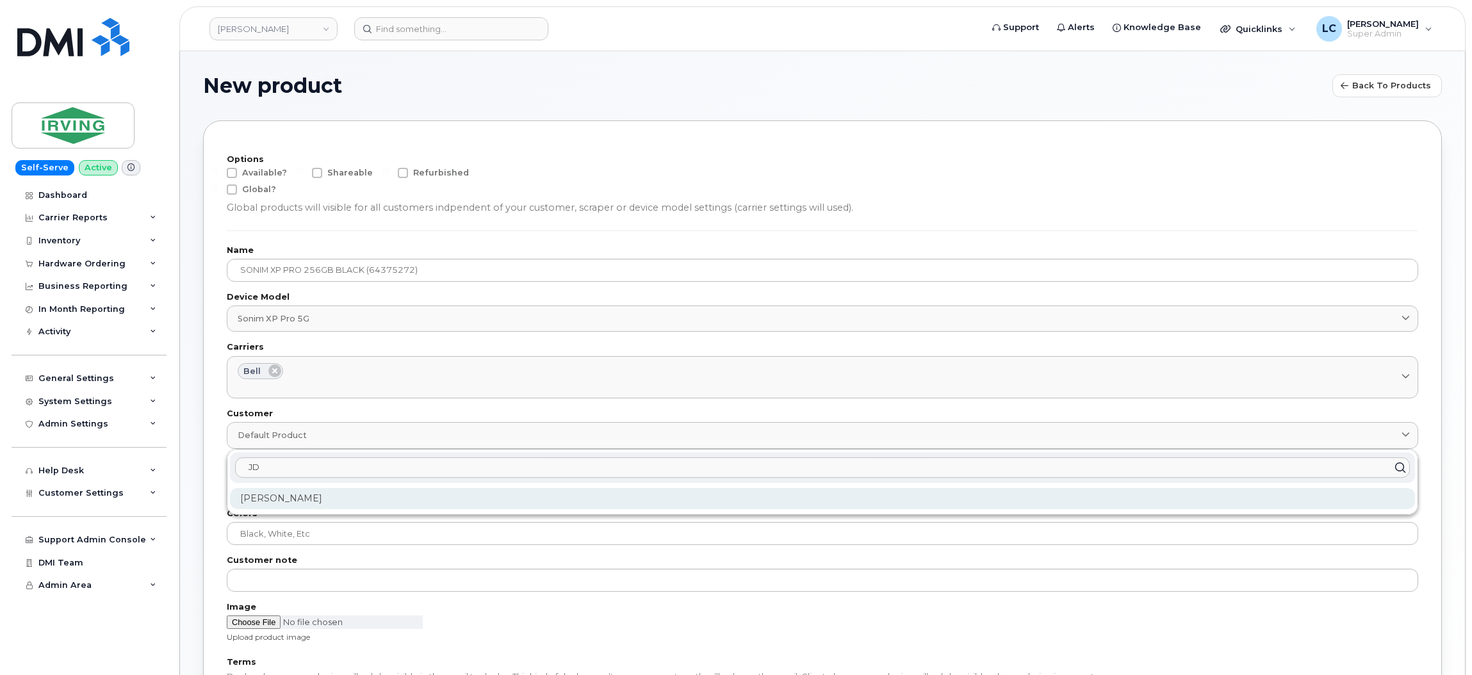
type input "JD"
click at [318, 498] on div "JD Irving" at bounding box center [822, 498] width 1185 height 21
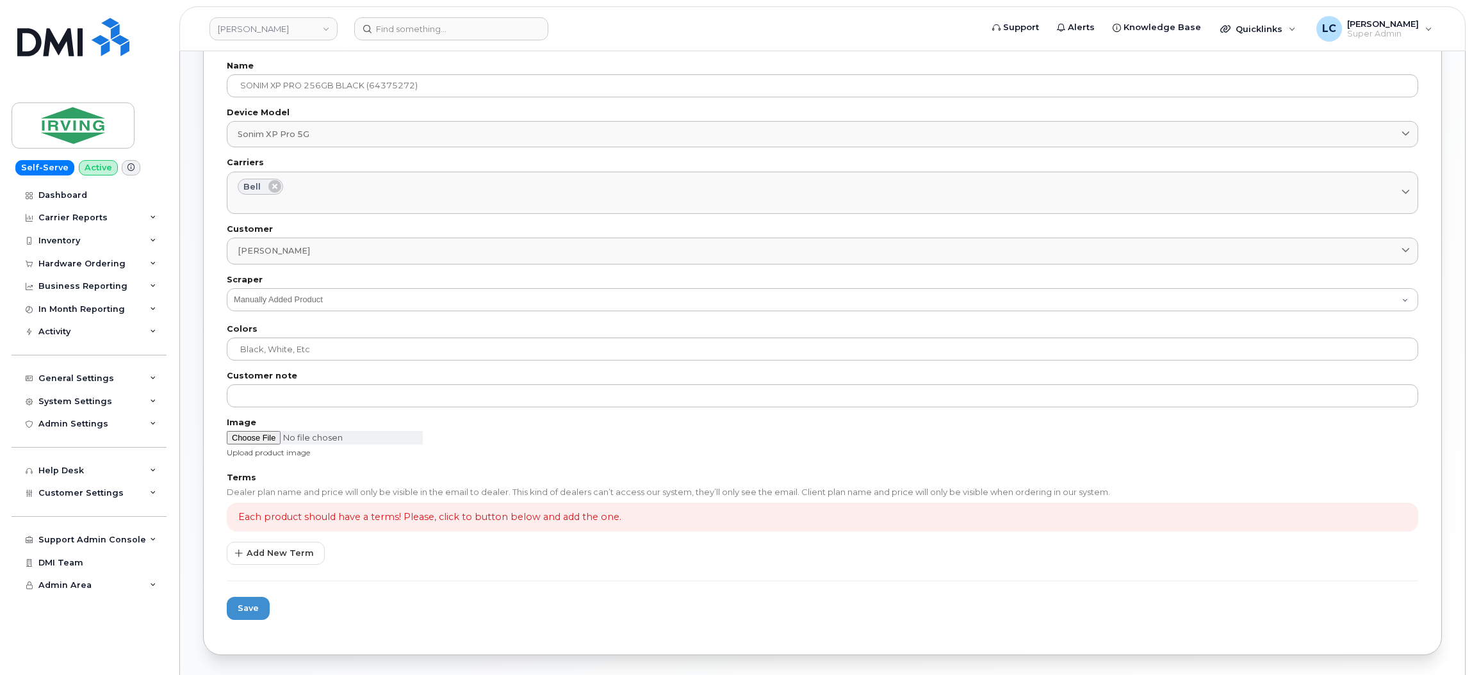
scroll to position [192, 0]
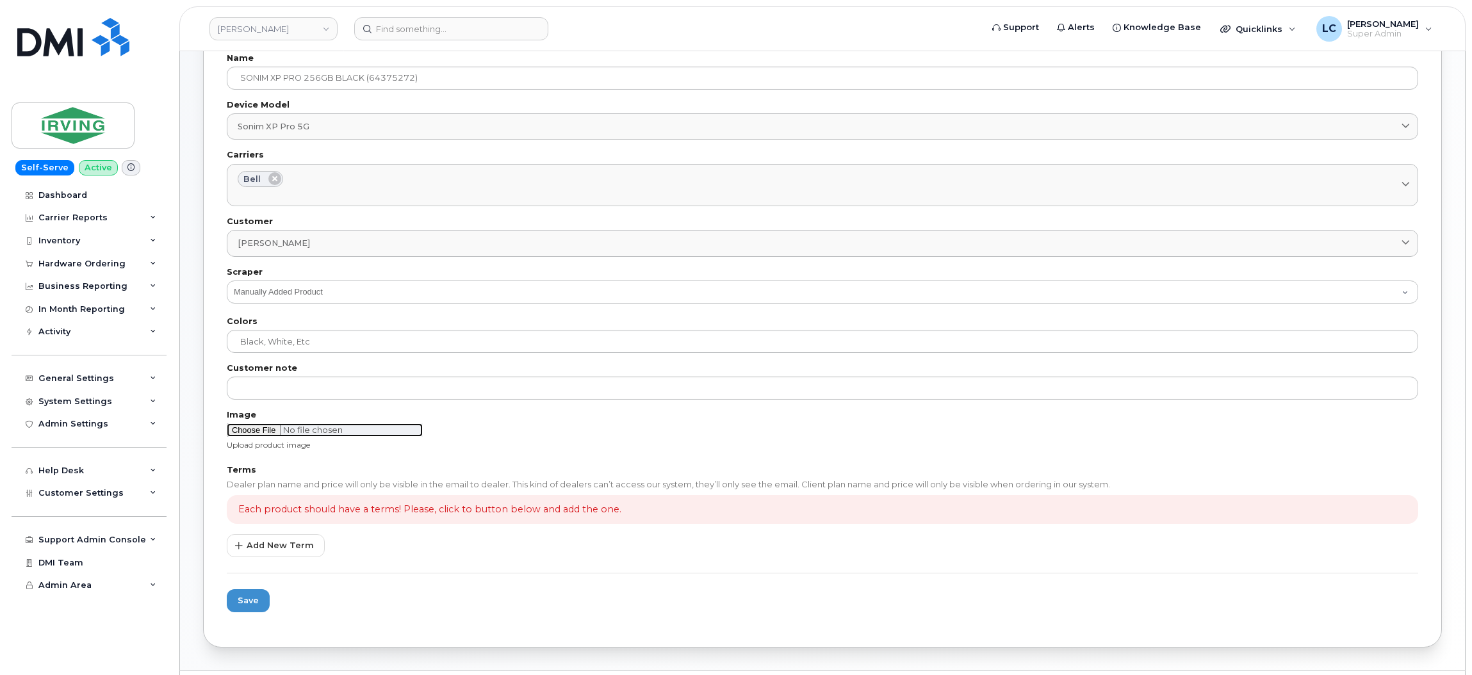
click at [264, 434] on input "file" at bounding box center [325, 429] width 196 height 13
type input "C:\fakepath\SONIM XP PRO - JDIRVING.png"
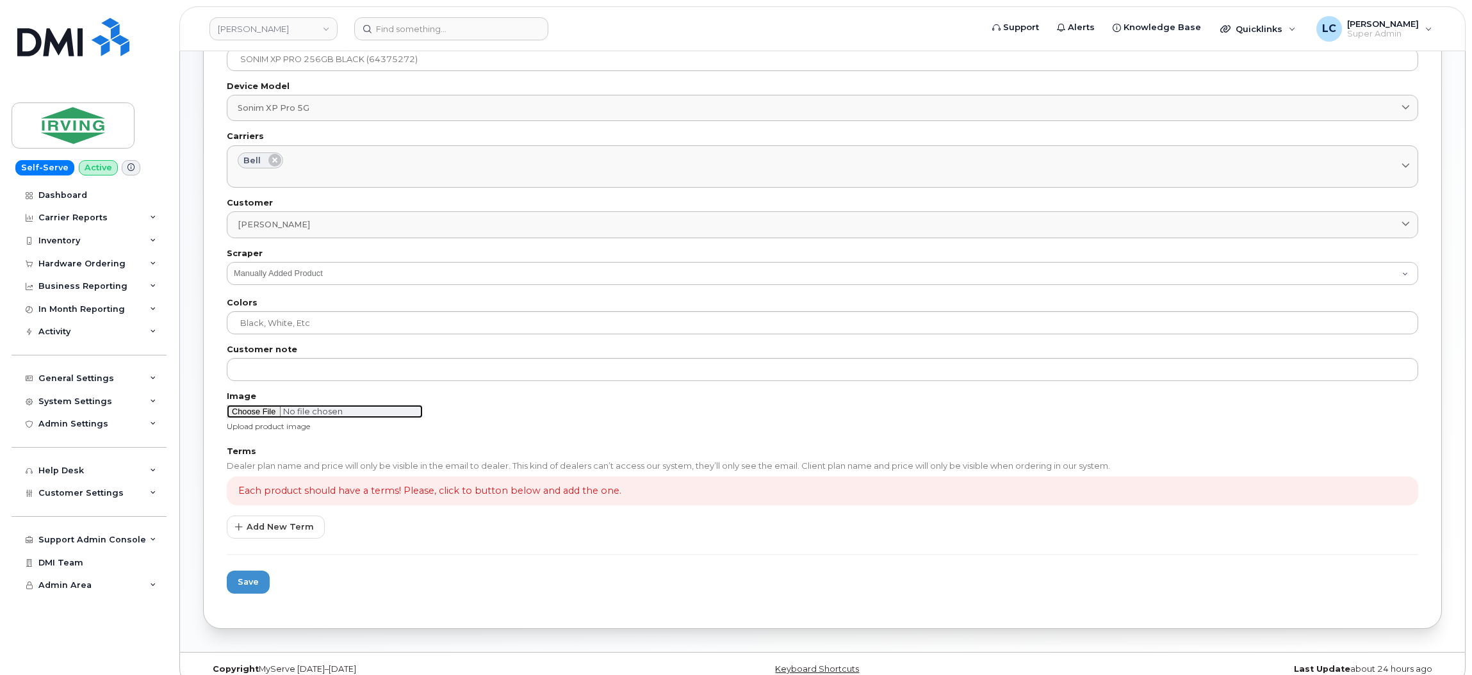
scroll to position [228, 0]
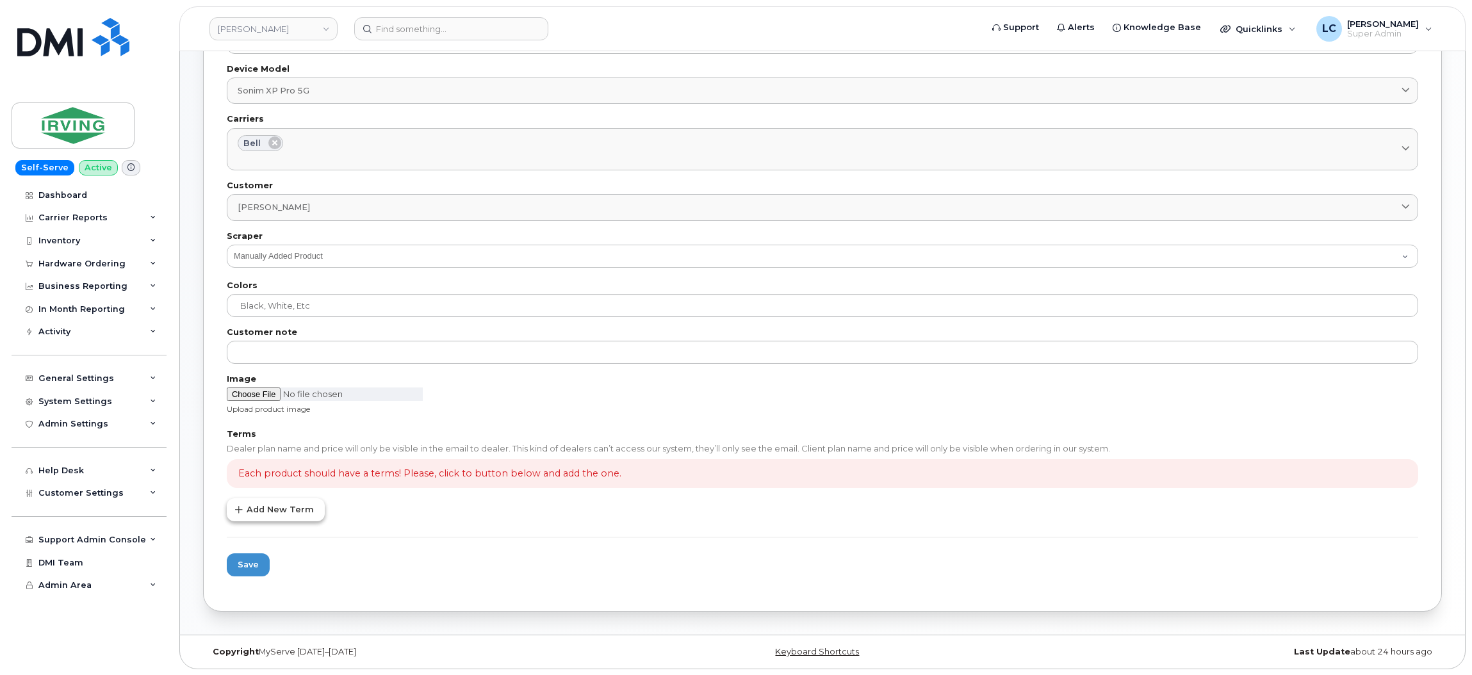
click at [277, 511] on span "Add New Term" at bounding box center [280, 509] width 67 height 12
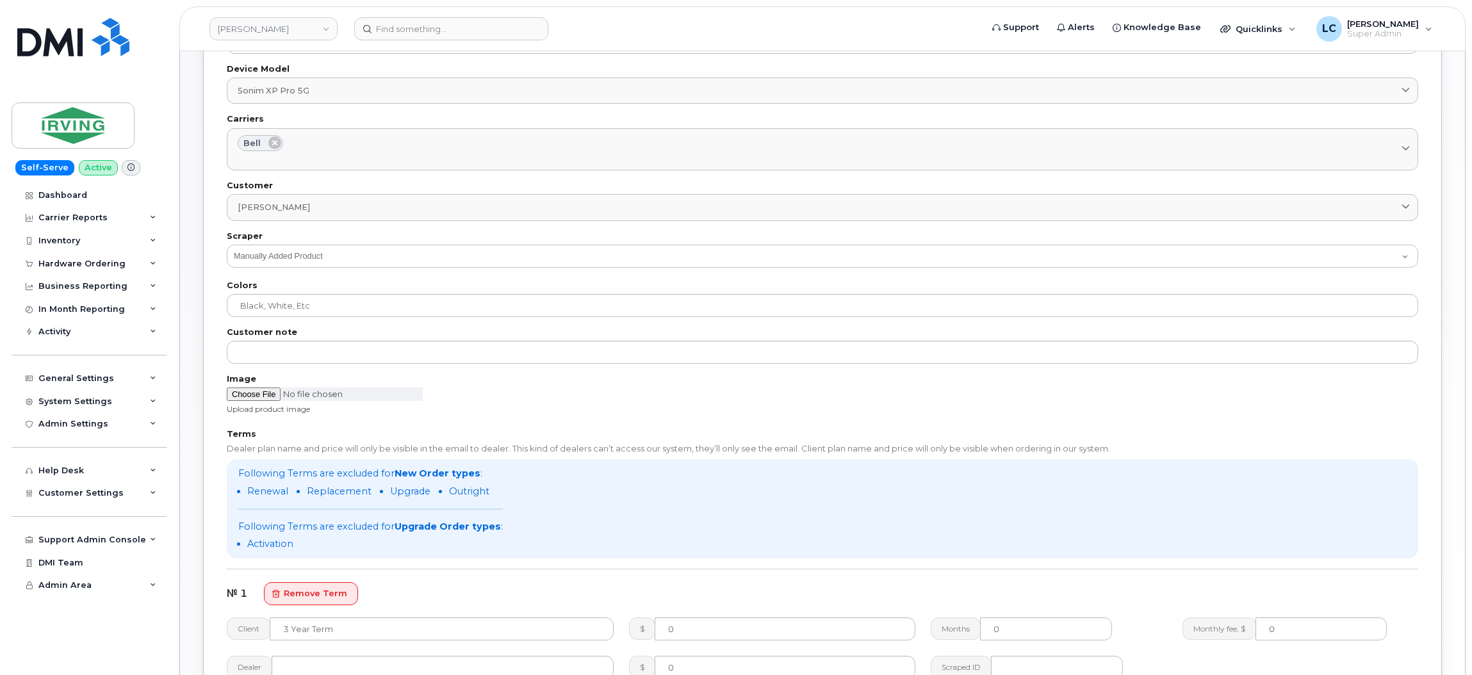
scroll to position [324, 0]
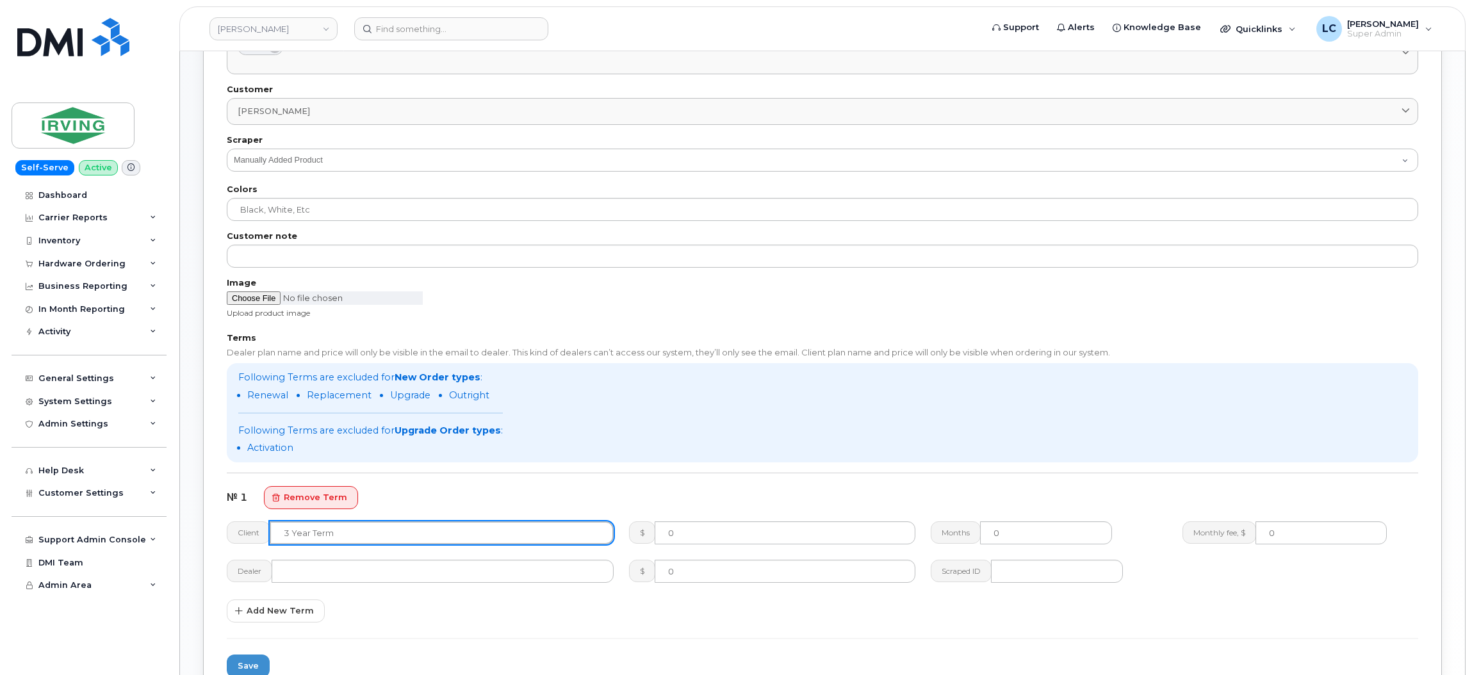
click at [370, 536] on input "text" at bounding box center [442, 532] width 344 height 23
type input "No Term"
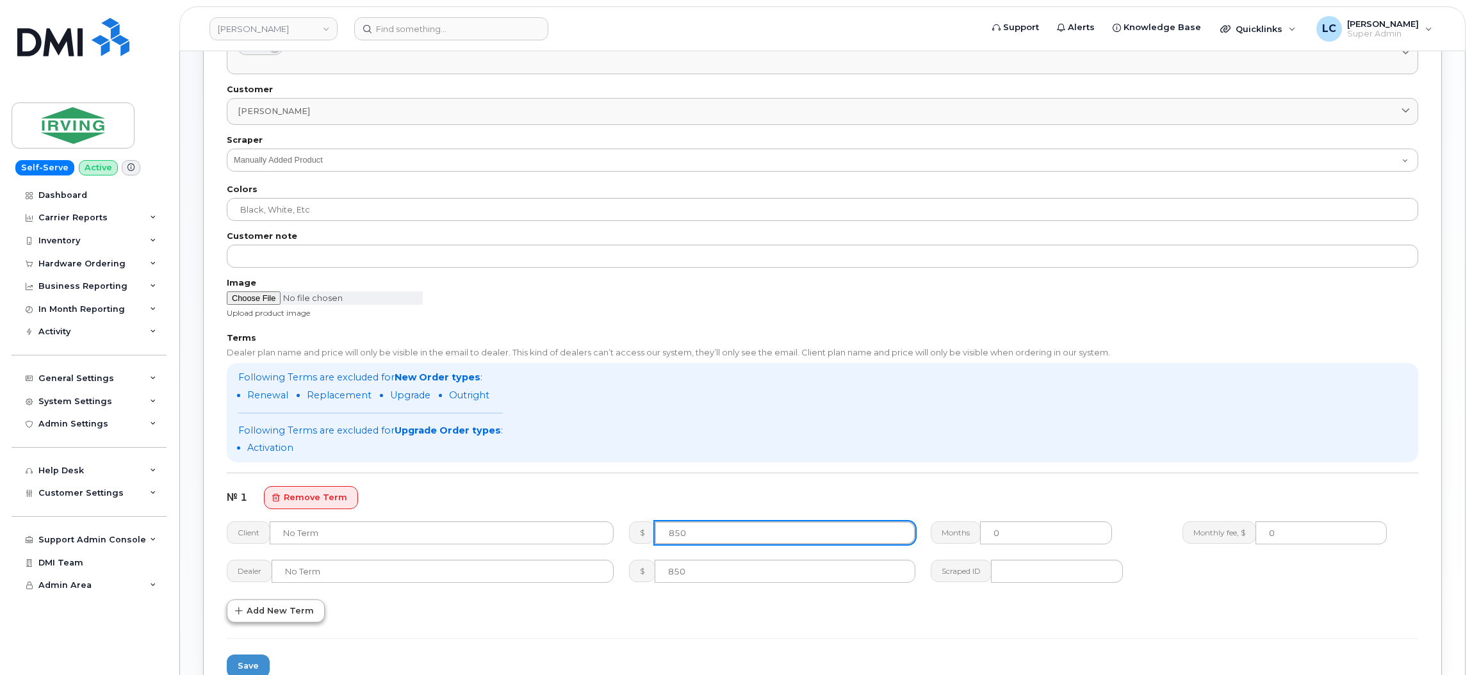
type input "850"
click at [277, 611] on span "Add New Term" at bounding box center [280, 611] width 67 height 12
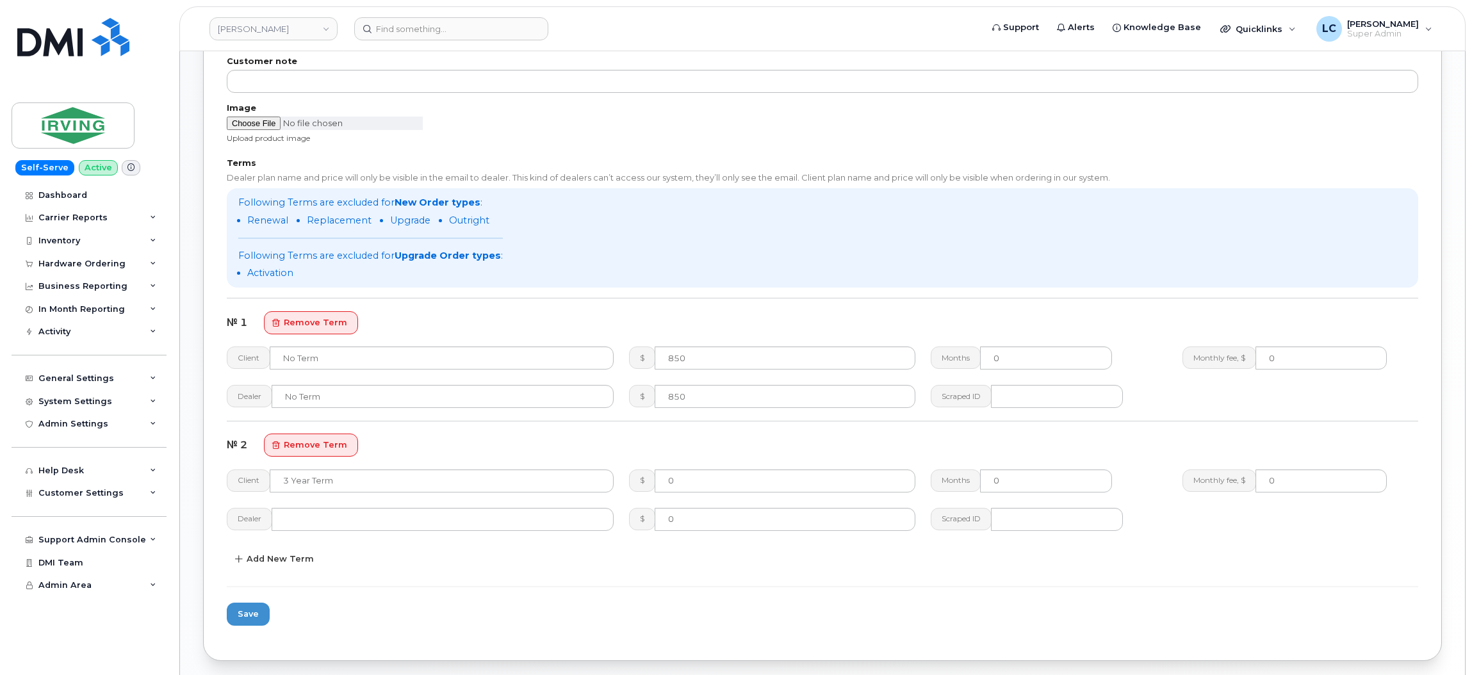
scroll to position [548, 0]
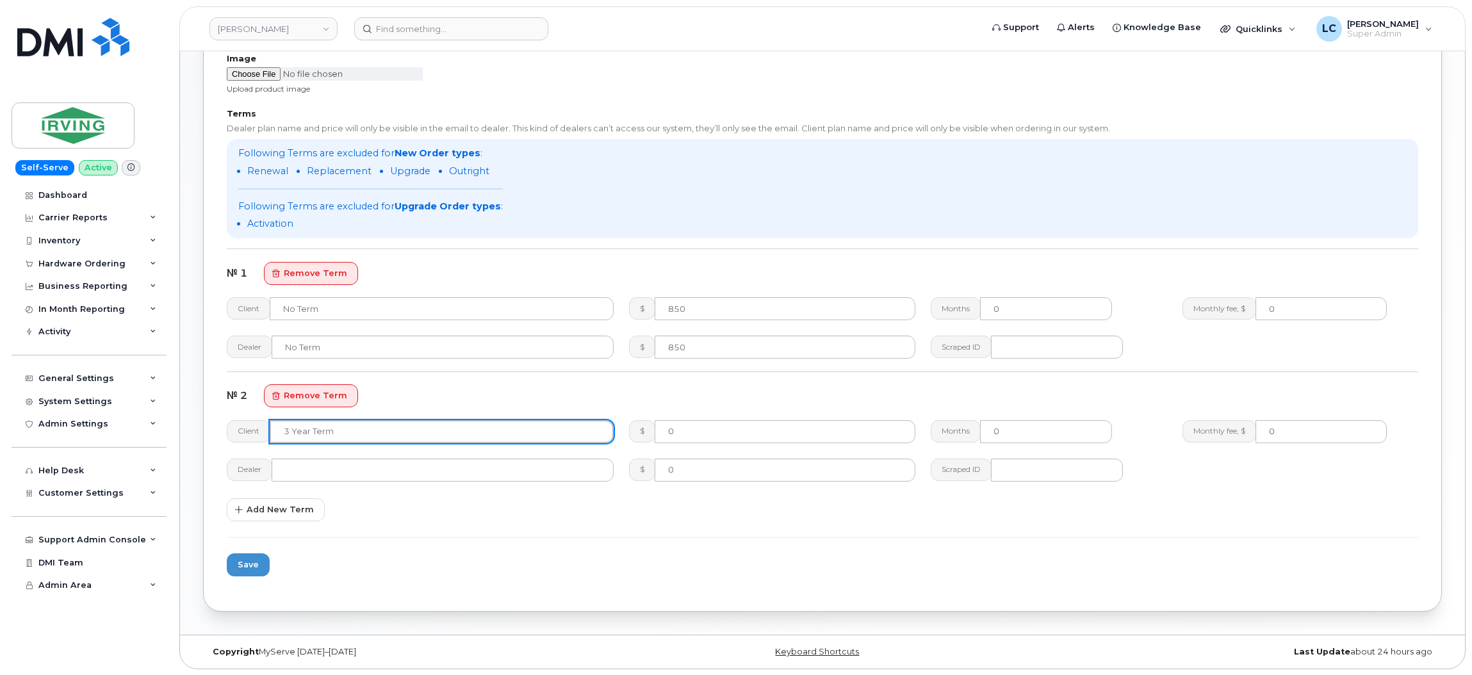
click at [418, 425] on input "text" at bounding box center [442, 431] width 344 height 23
type input "3 Year Activation"
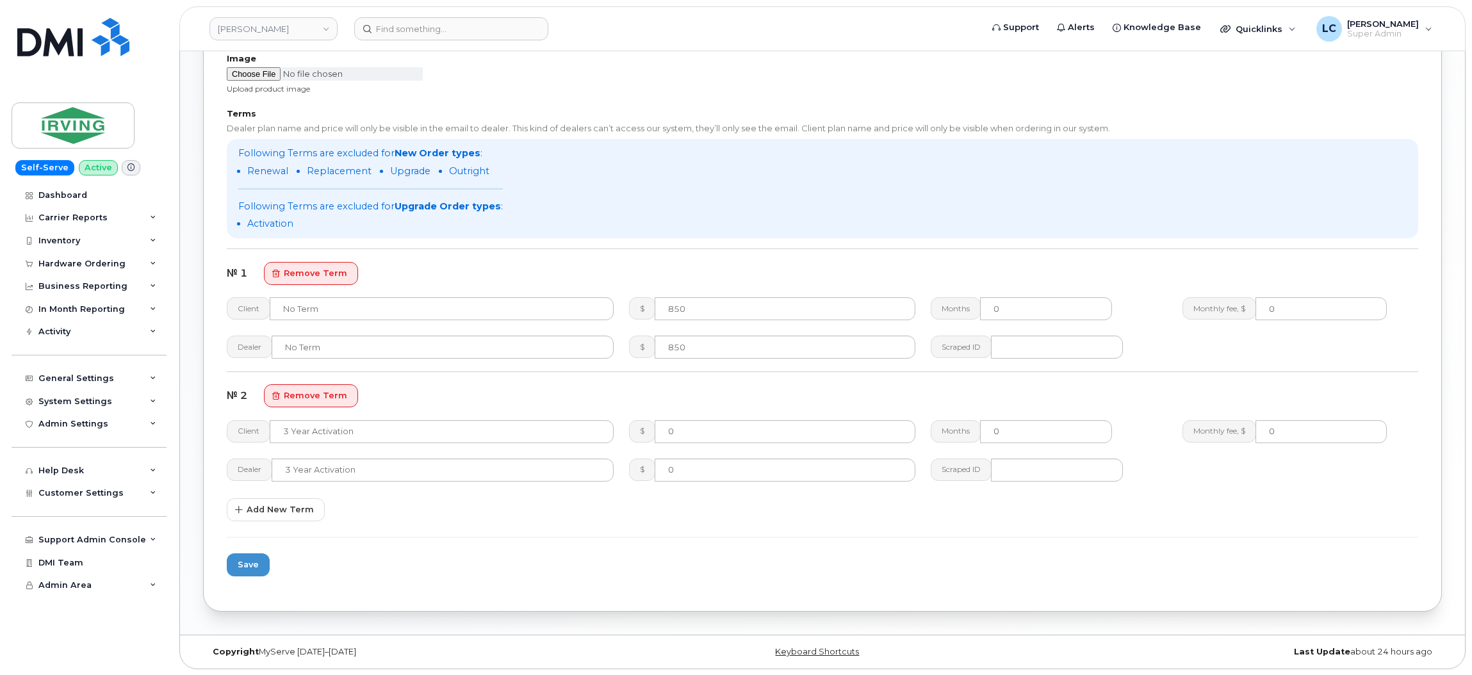
click at [406, 509] on div "Terms Dealer plan name and price will only be visible in the email to dealer. T…" at bounding box center [822, 315] width 1191 height 411
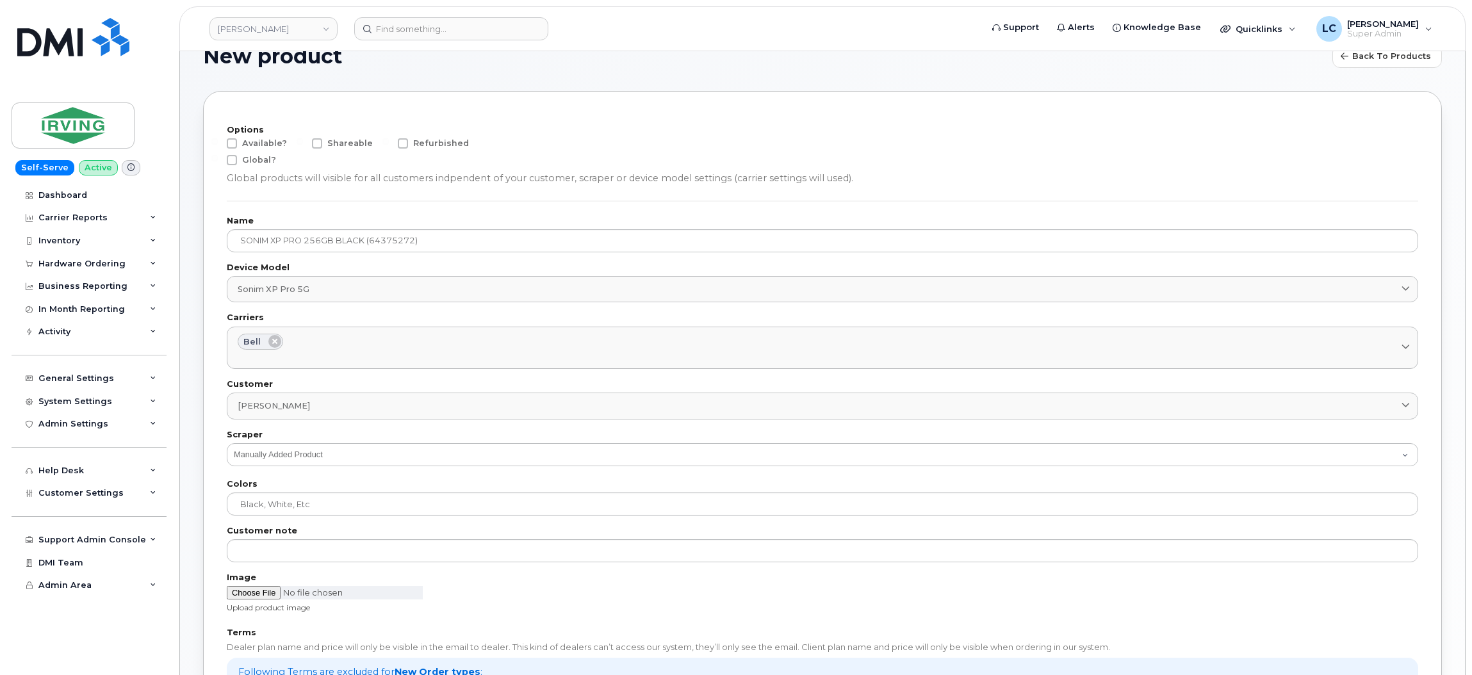
scroll to position [0, 0]
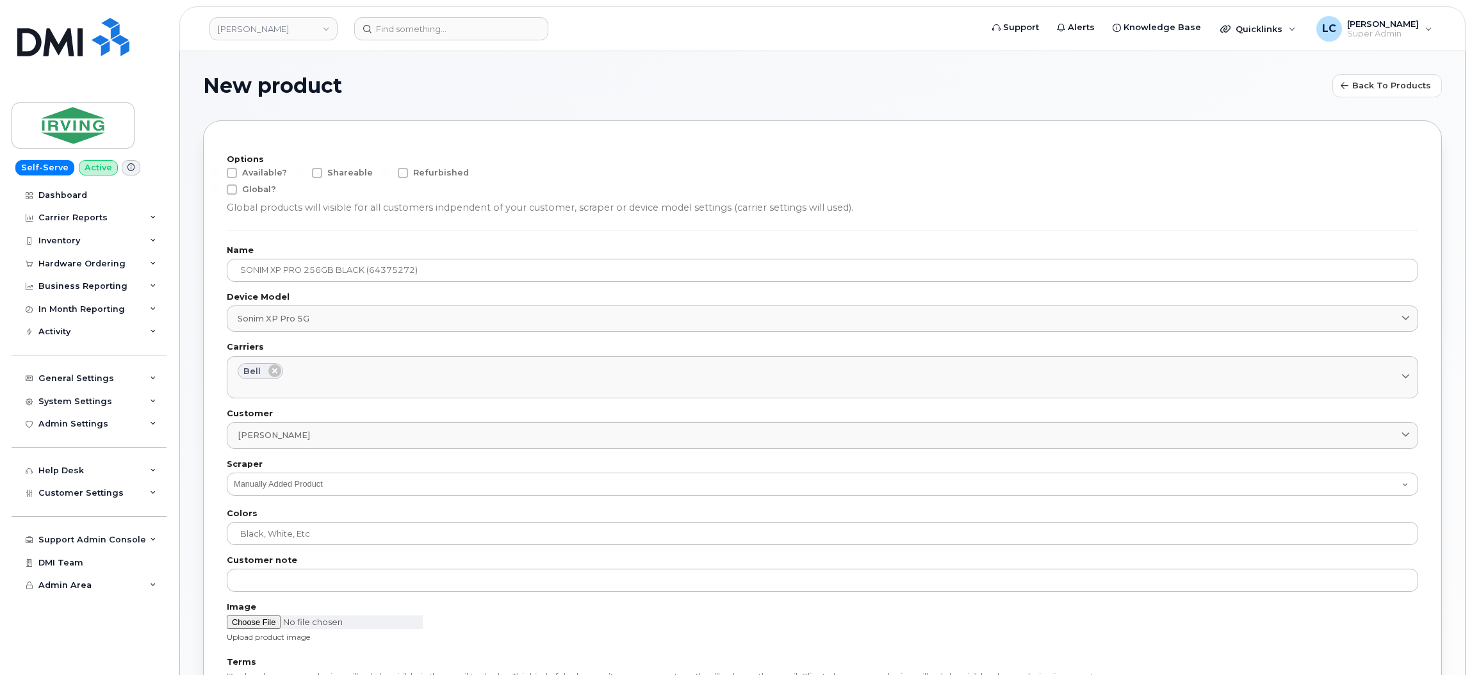
click at [262, 167] on div "Options Available? Shareable Refurbished Global? Global products will visible f…" at bounding box center [822, 185] width 1191 height 59
click at [263, 170] on span "Available?" at bounding box center [264, 173] width 45 height 10
click at [218, 170] on input "Available?" at bounding box center [214, 171] width 6 height 6
checkbox input "true"
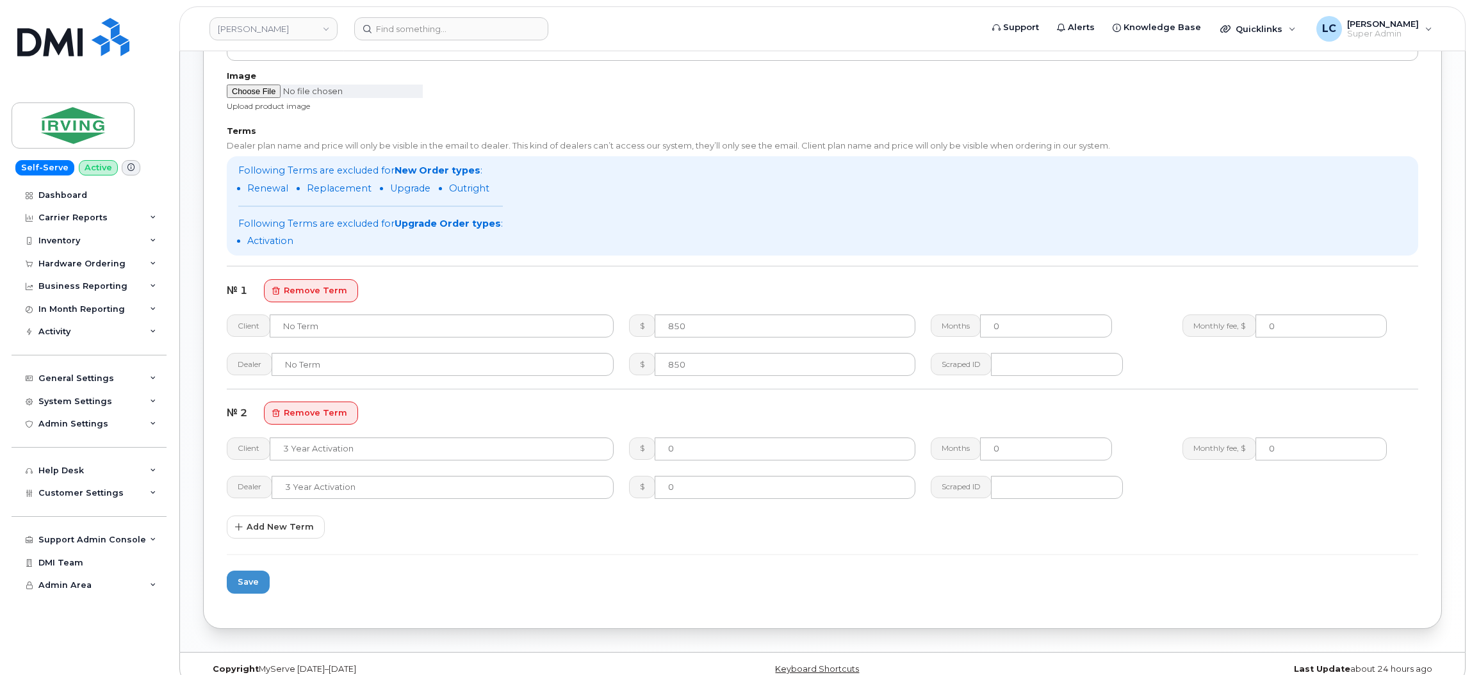
scroll to position [548, 0]
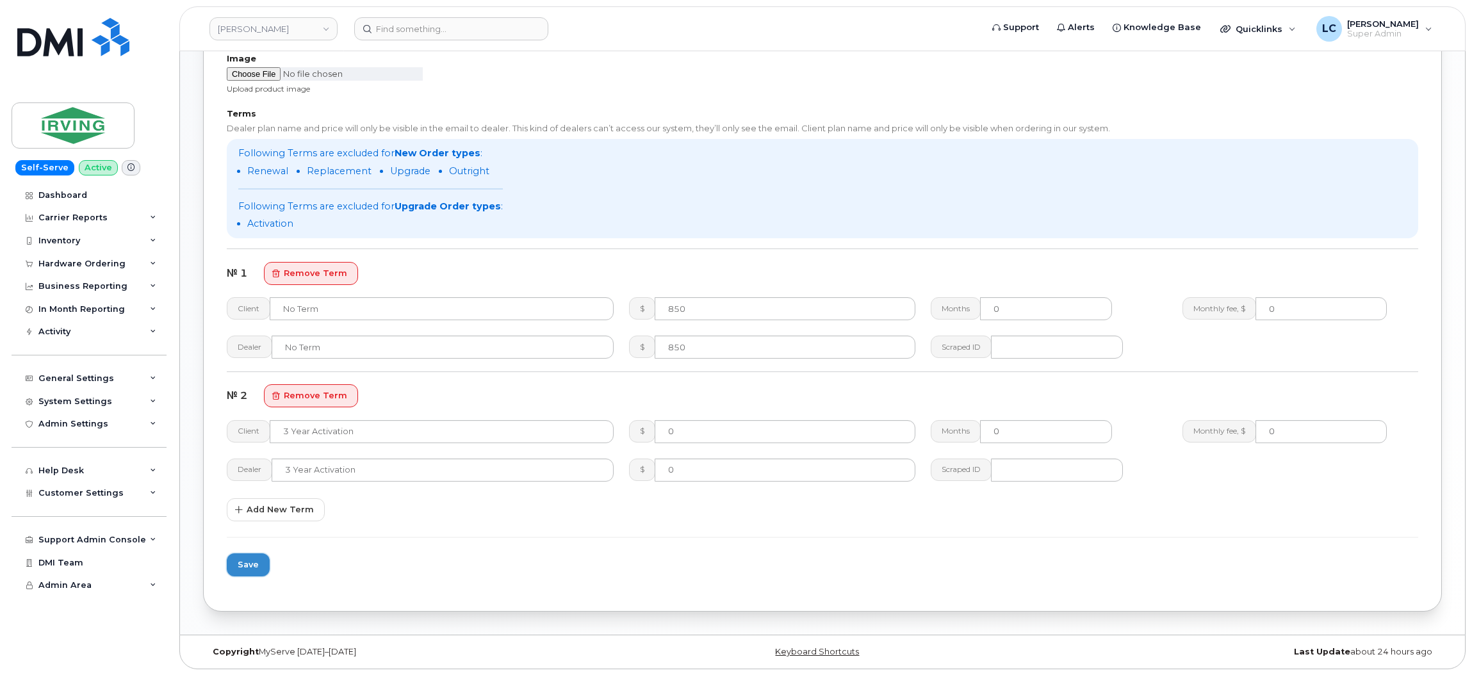
click at [256, 567] on span "Save" at bounding box center [248, 565] width 21 height 12
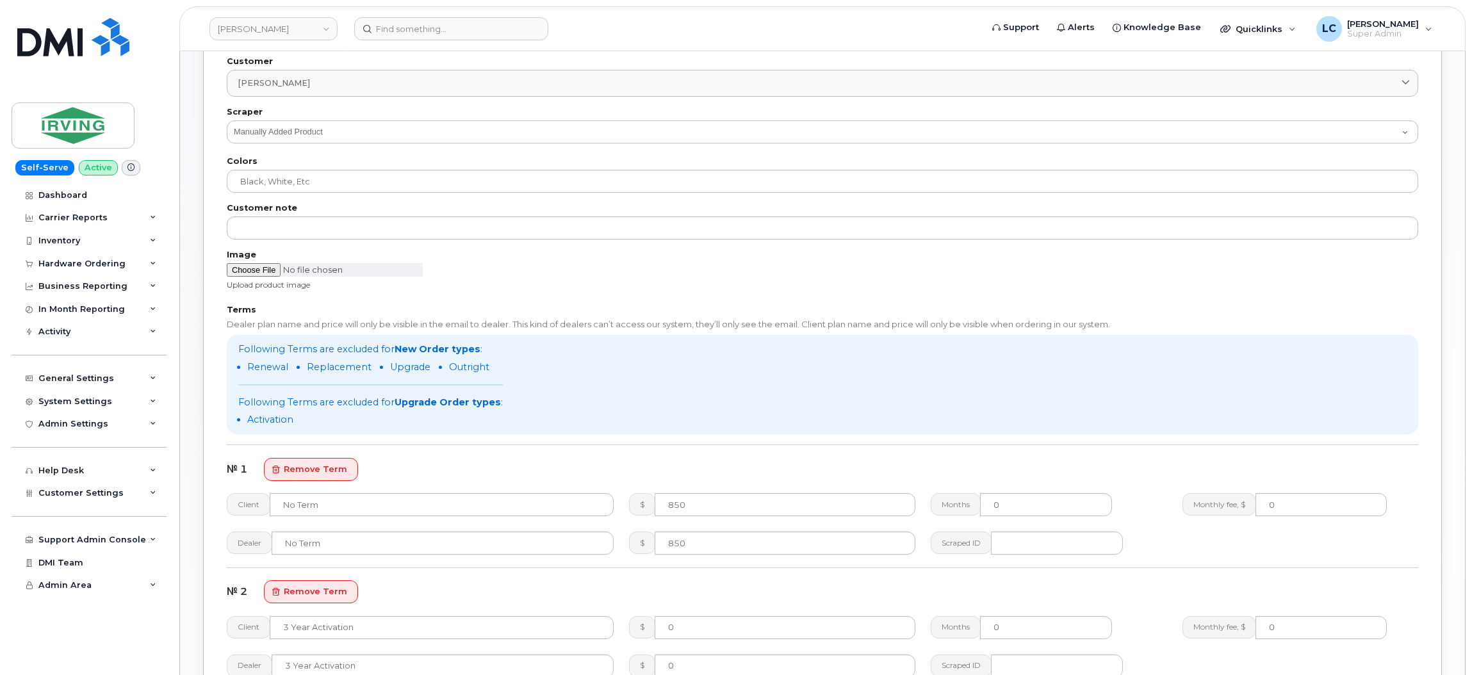
scroll to position [0, 0]
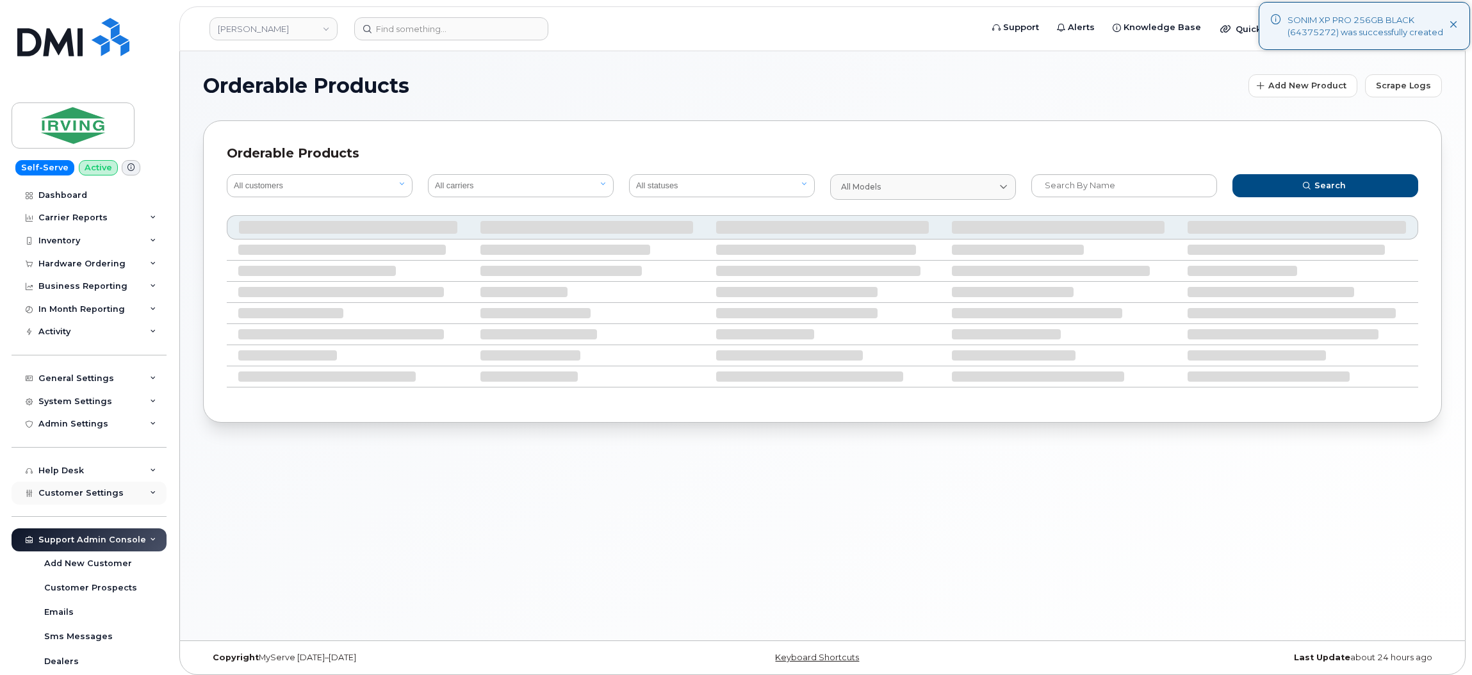
click at [99, 498] on span "Customer Settings" at bounding box center [80, 493] width 85 height 10
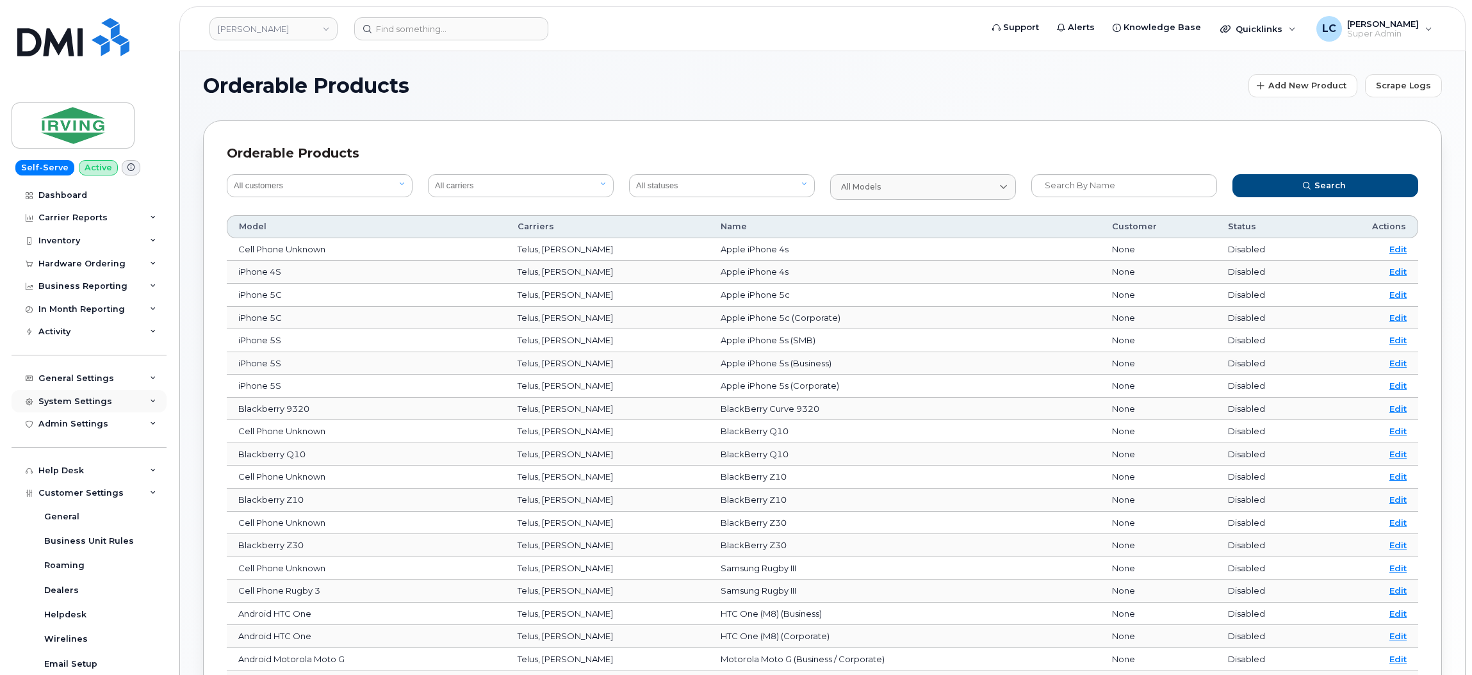
click at [113, 398] on div "System Settings" at bounding box center [89, 401] width 155 height 23
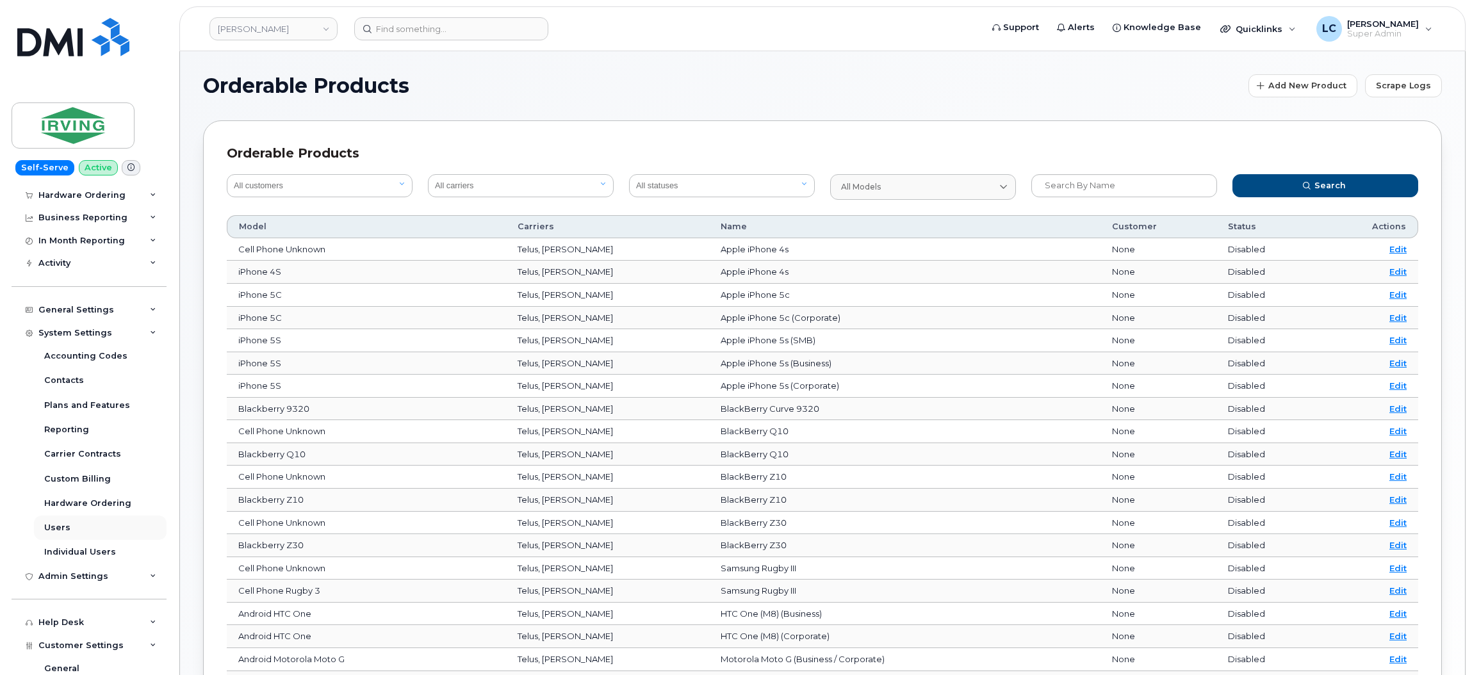
scroll to position [96, 0]
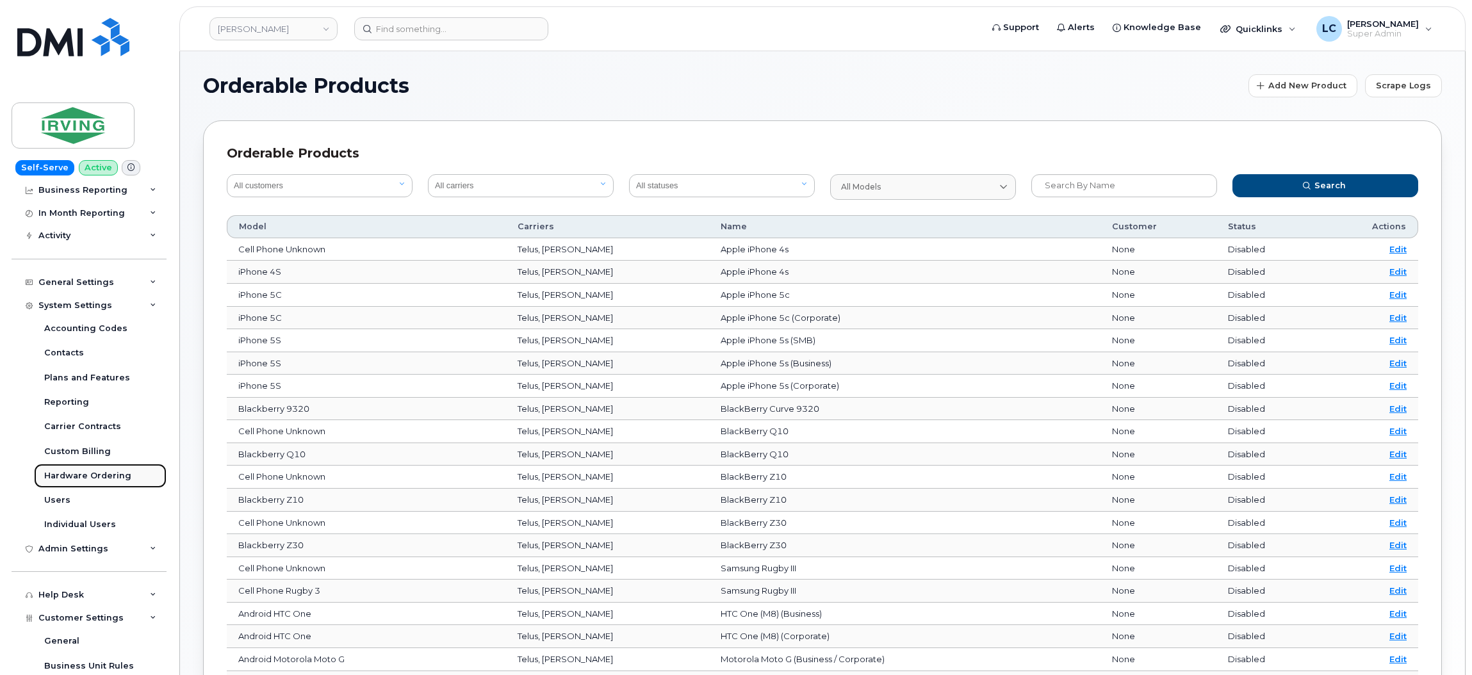
click at [106, 482] on div "Hardware Ordering" at bounding box center [87, 476] width 87 height 12
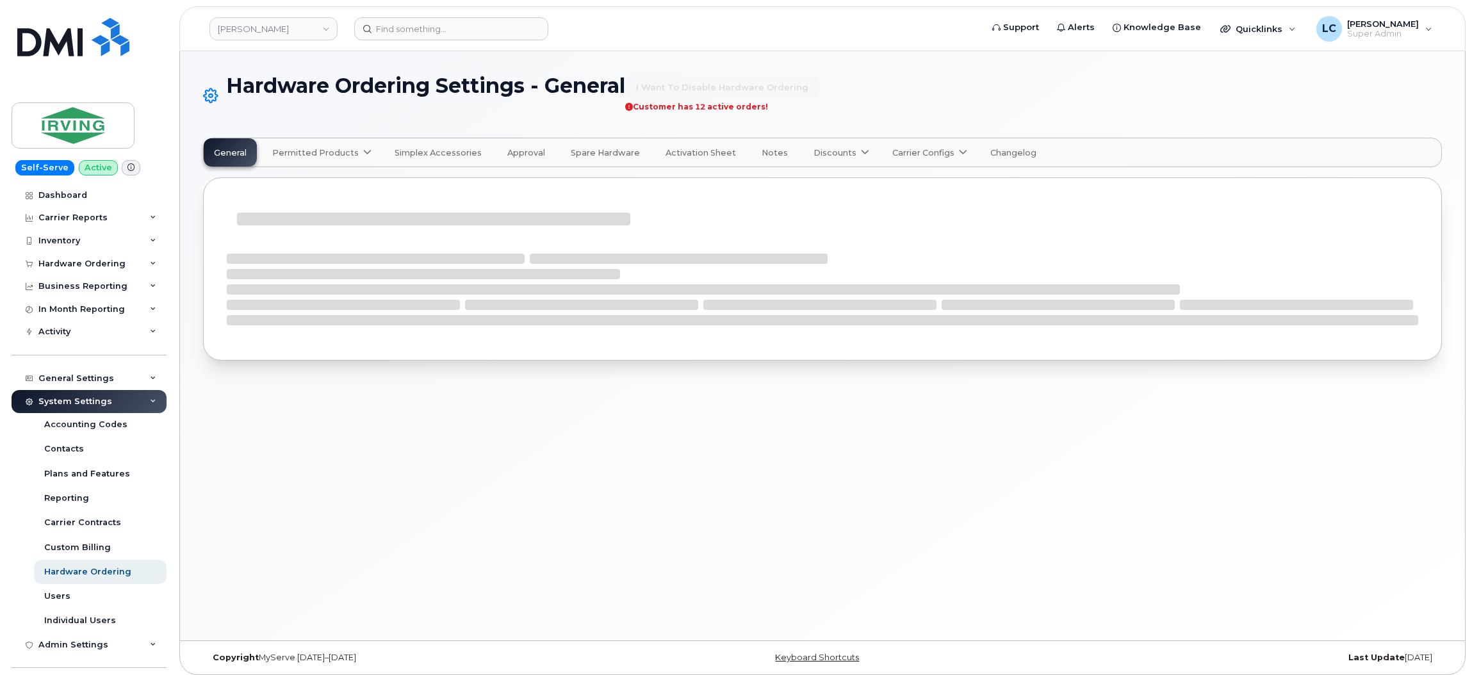
click at [363, 153] on icon at bounding box center [367, 153] width 8 height 8
click at [339, 186] on span "available" at bounding box center [349, 183] width 45 height 15
select select "admins"
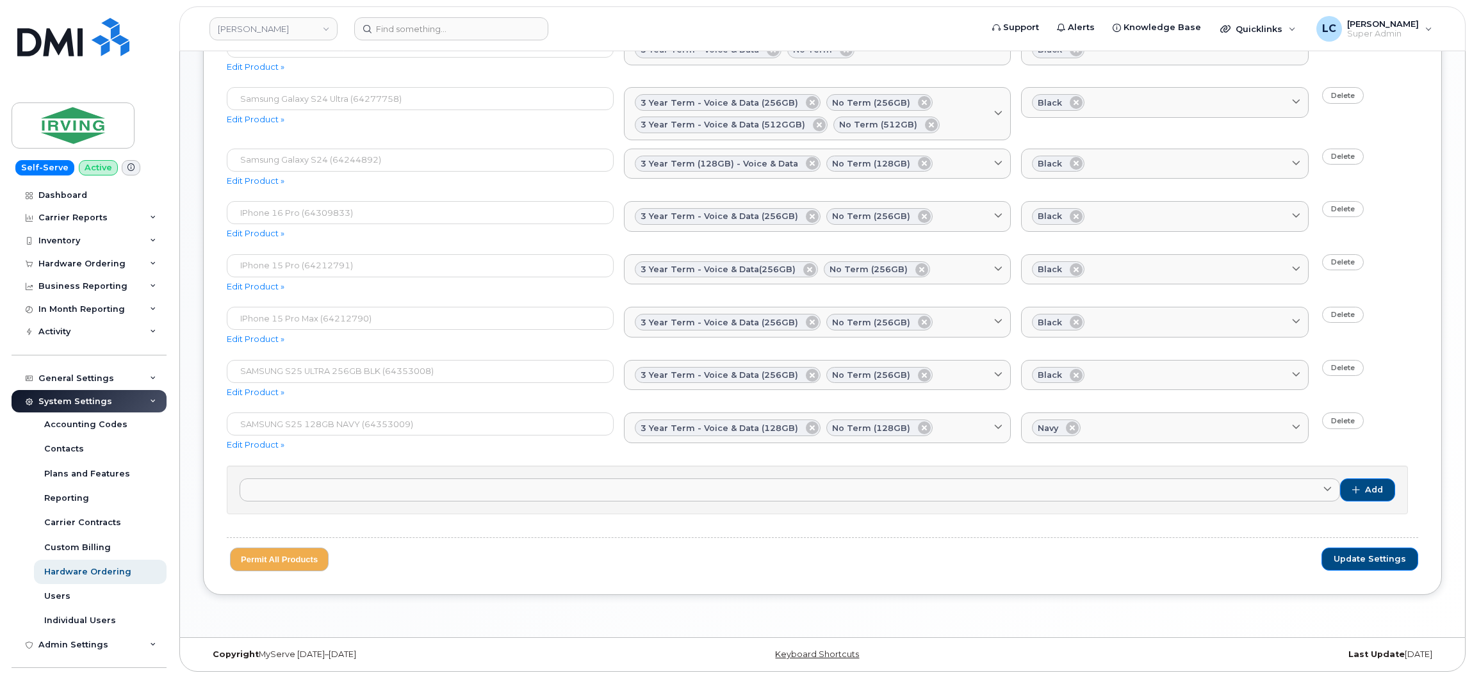
scroll to position [471, 0]
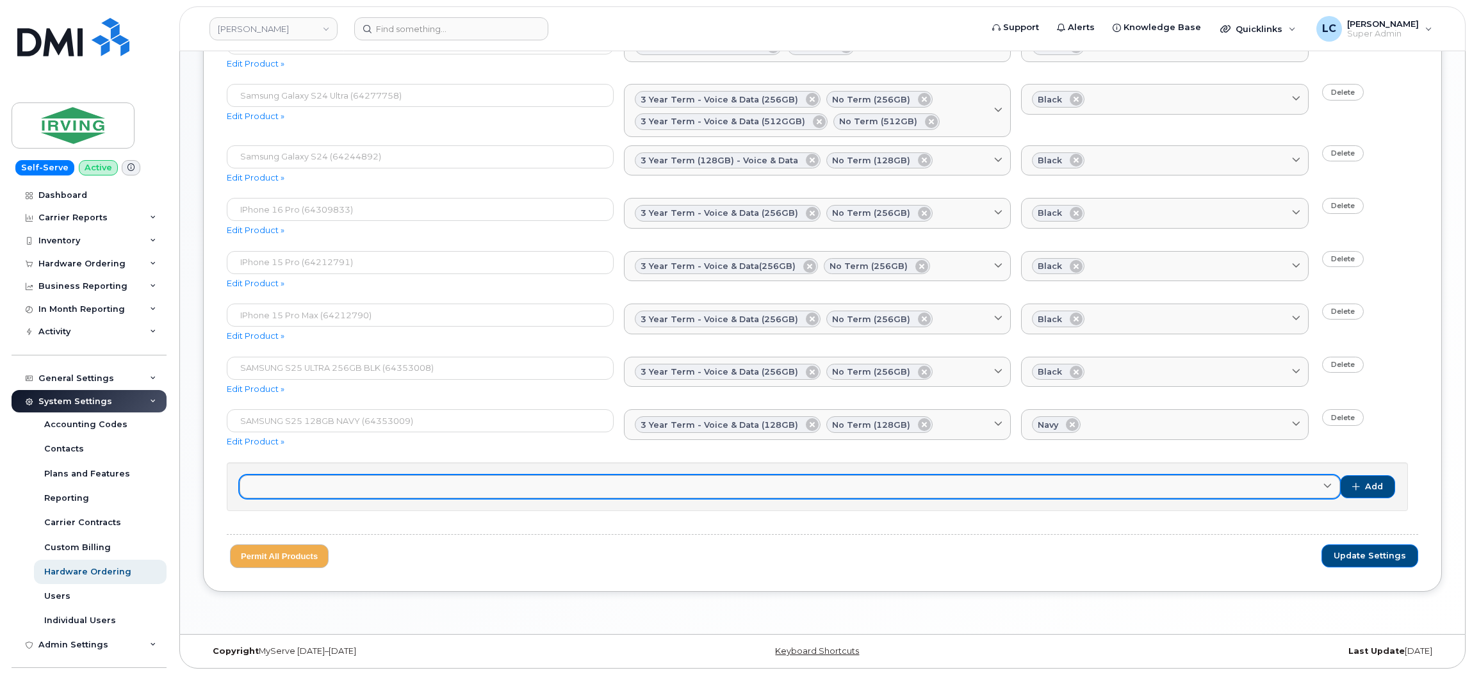
click at [460, 487] on link at bounding box center [790, 486] width 1100 height 23
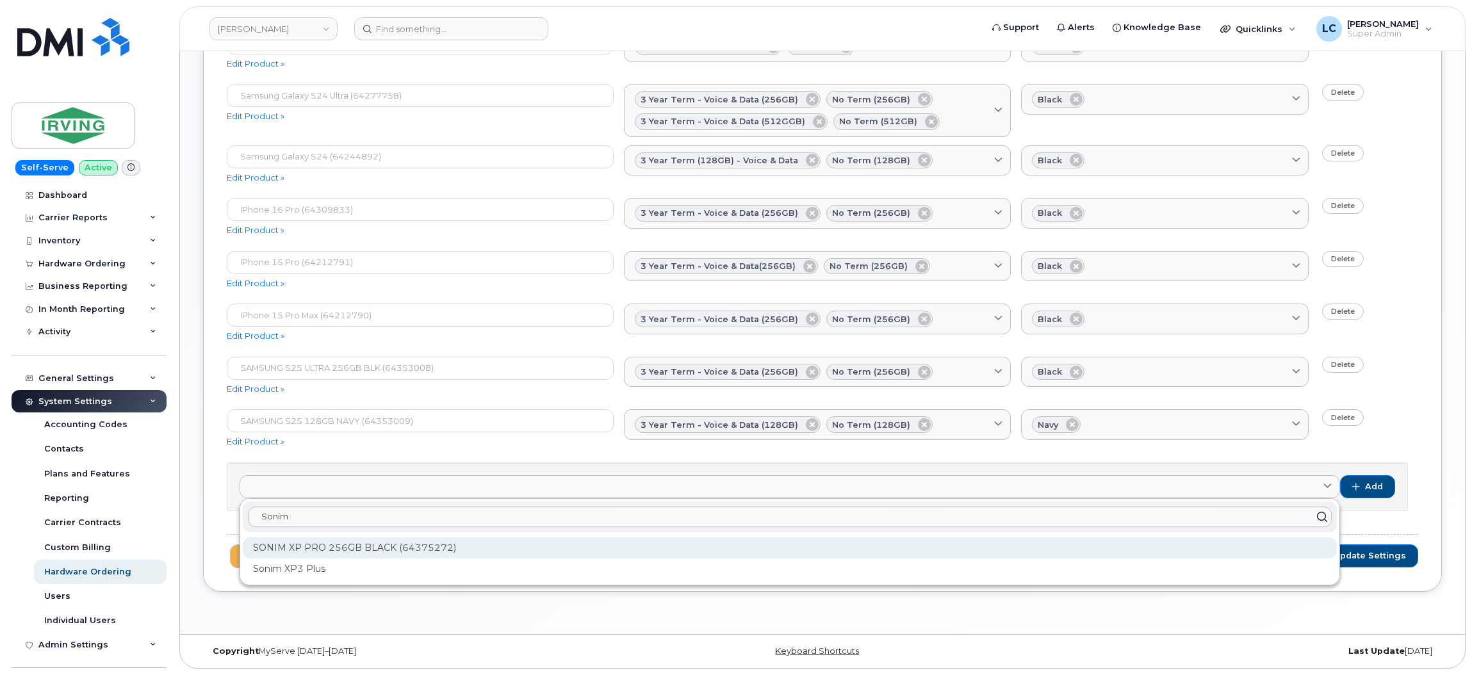
type input "Sonim"
click at [451, 545] on div "SONIM XP PRO 256GB BLACK (64375272)" at bounding box center [790, 547] width 1094 height 21
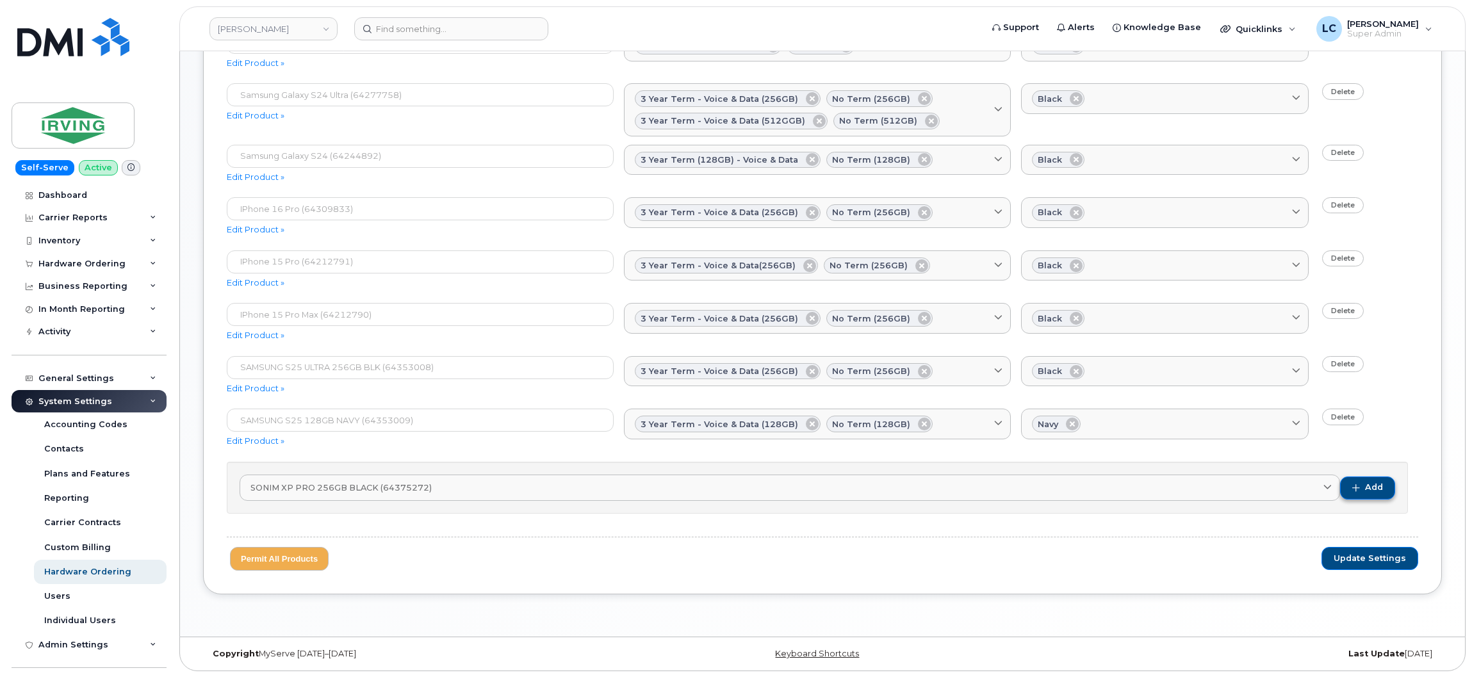
click at [1359, 488] on span "button" at bounding box center [1356, 488] width 8 height 8
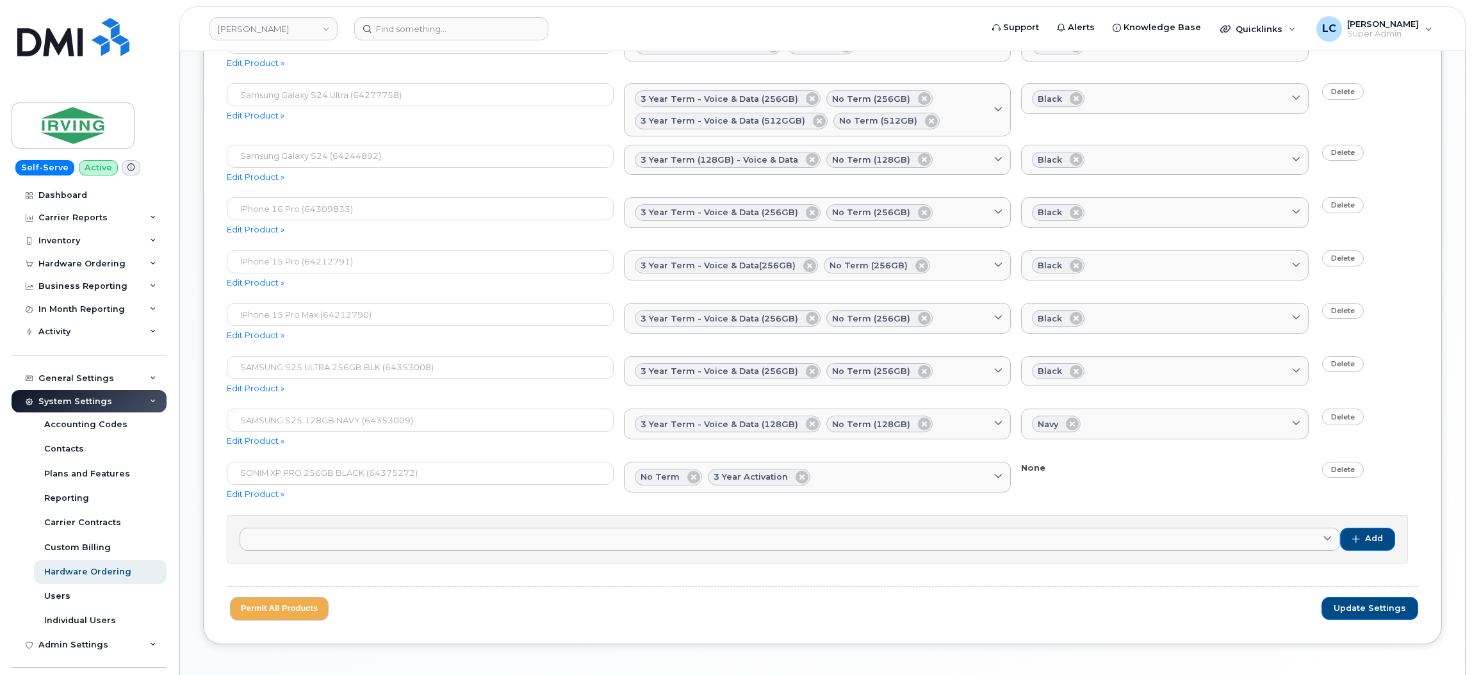
click at [1191, 479] on div "SONIM XP PRO 256GB BLACK (64375272) Edit Product » No Term 3 Year Activation No…" at bounding box center [822, 484] width 1191 height 45
click at [1402, 613] on span "Update Settings" at bounding box center [1370, 609] width 72 height 12
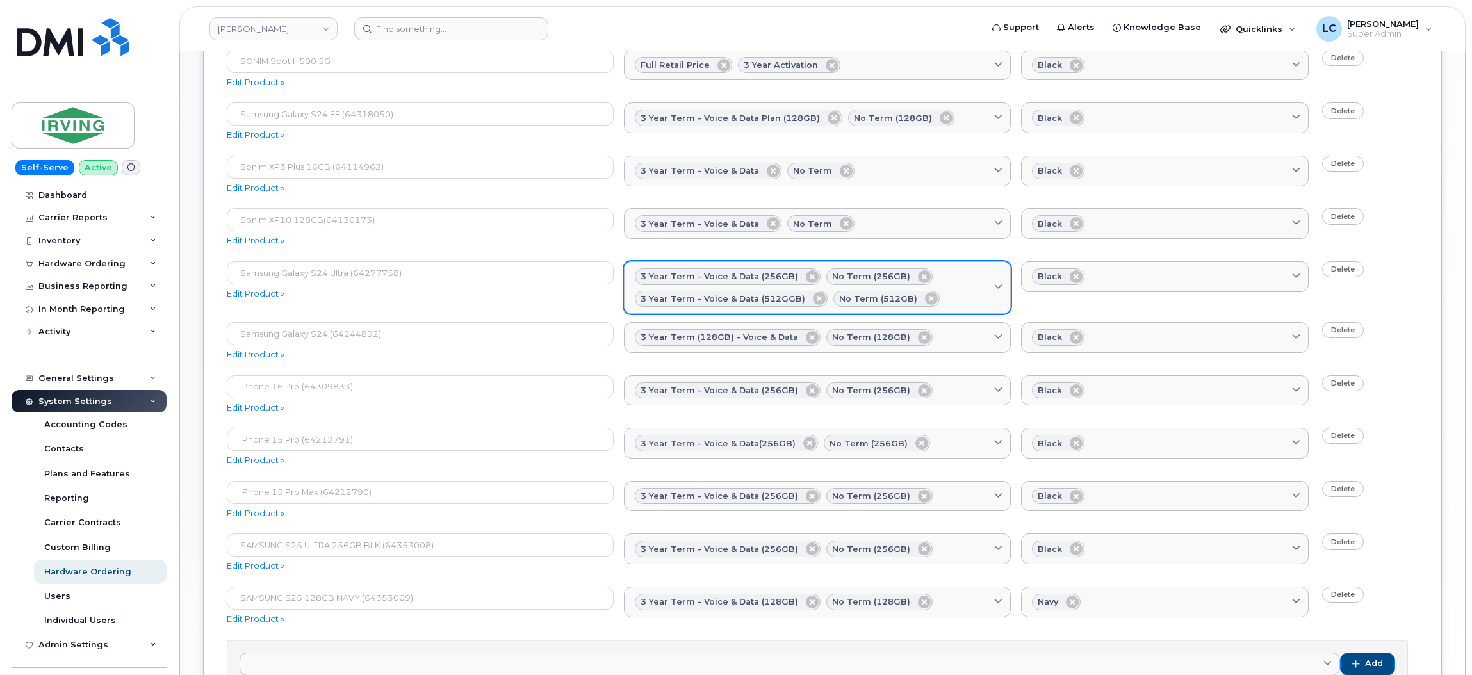
scroll to position [525, 0]
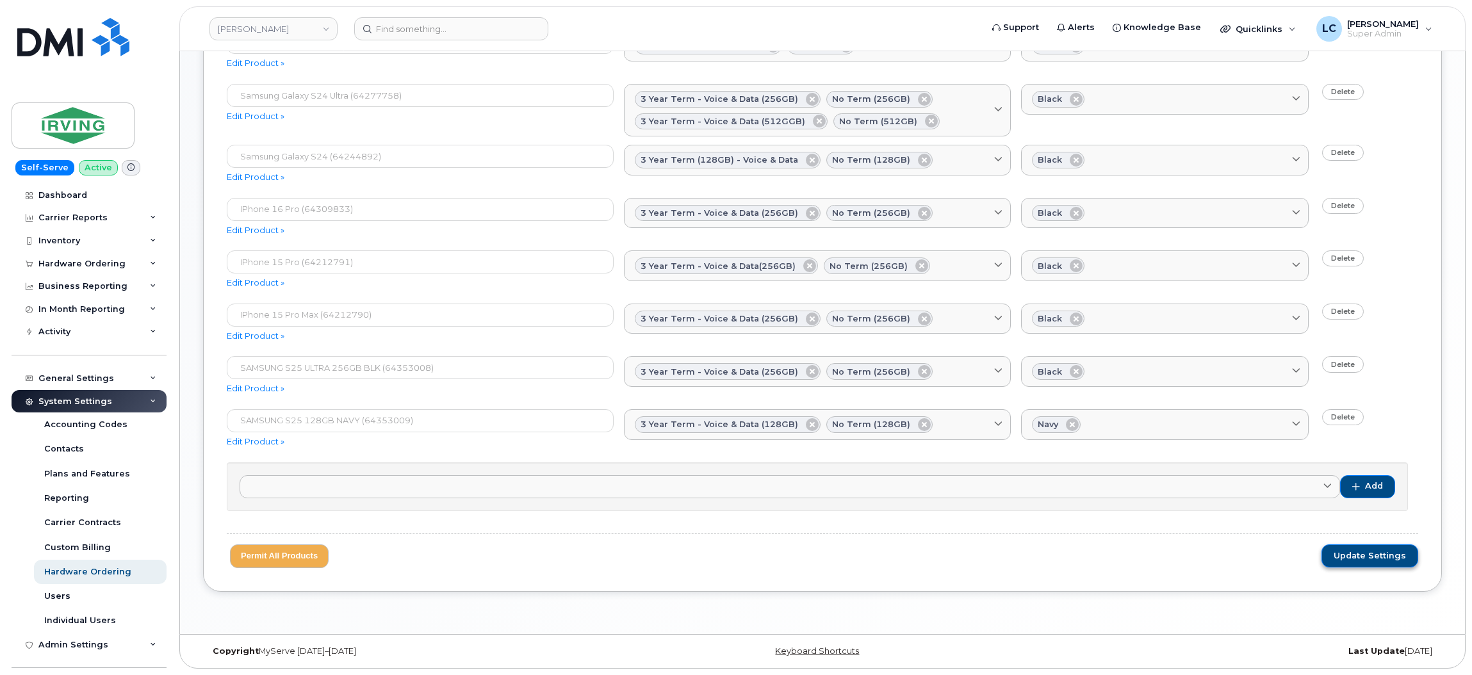
click at [1381, 555] on span "Update Settings" at bounding box center [1370, 556] width 72 height 12
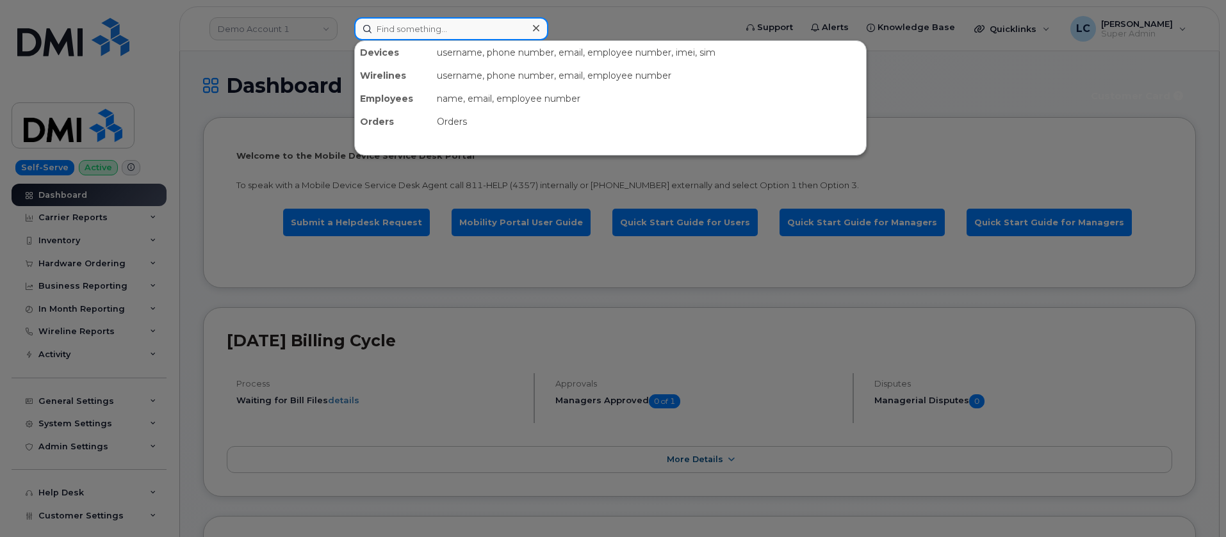
click at [429, 28] on input at bounding box center [451, 28] width 194 height 23
paste input "204-298-5961"
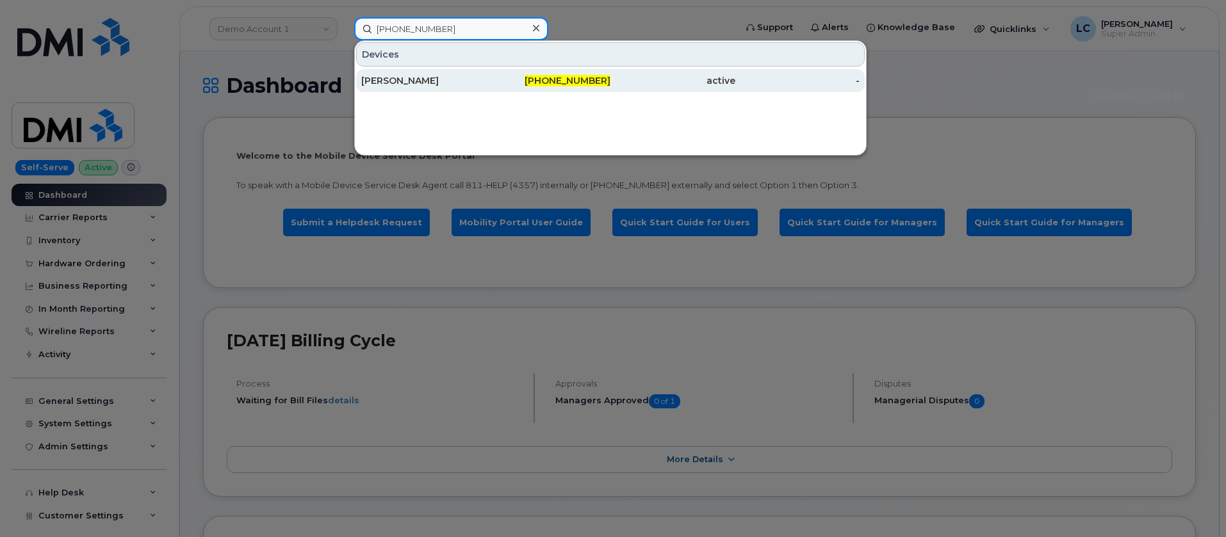
type input "204-298-5961"
click at [536, 81] on div "204-298-5961" at bounding box center [548, 80] width 125 height 13
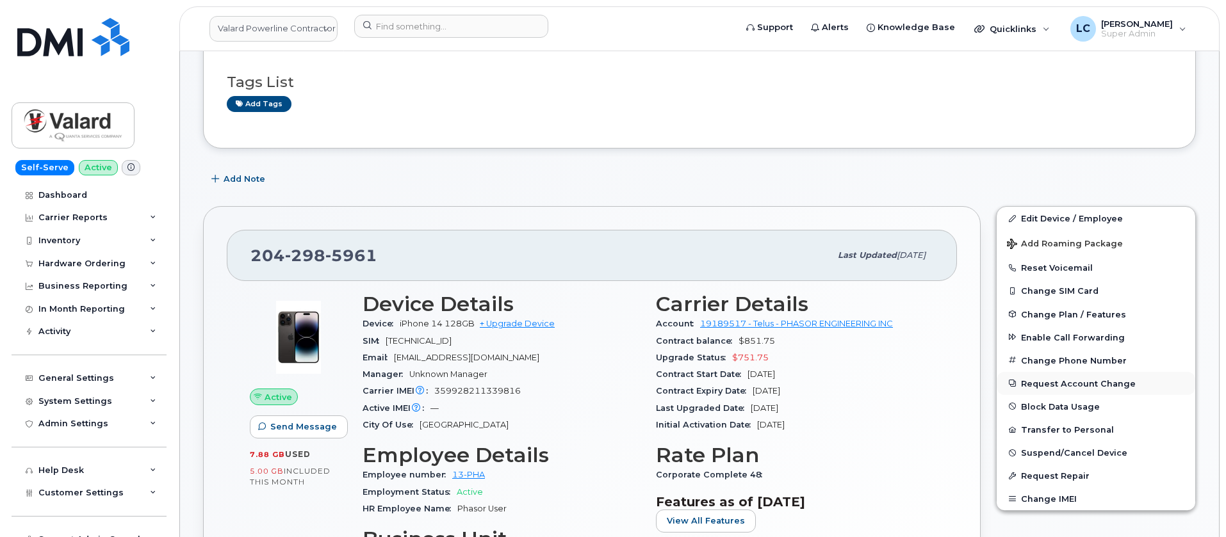
scroll to position [205, 0]
click at [1102, 387] on button "Request Account Change" at bounding box center [1096, 383] width 199 height 23
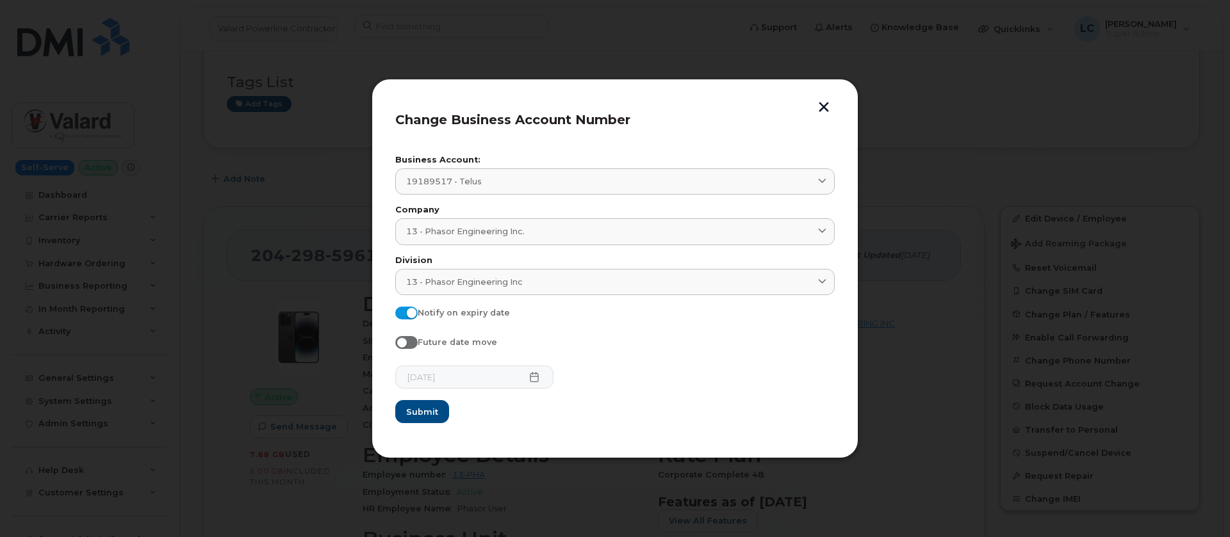
click at [822, 103] on button "button" at bounding box center [823, 108] width 19 height 13
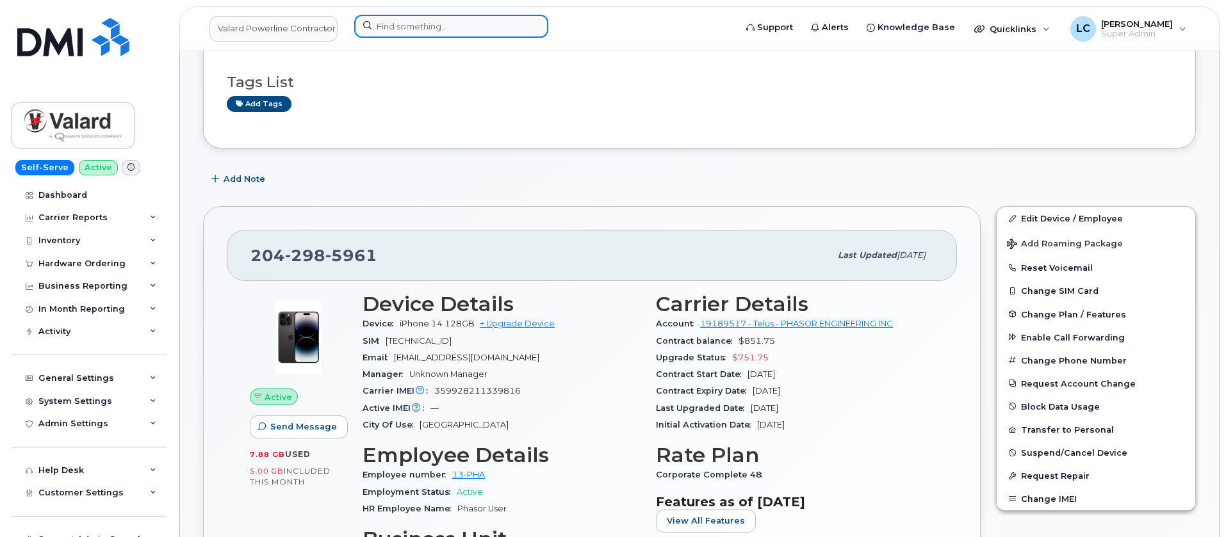
click at [442, 22] on input at bounding box center [451, 26] width 194 height 23
paste input "431-388-8748"
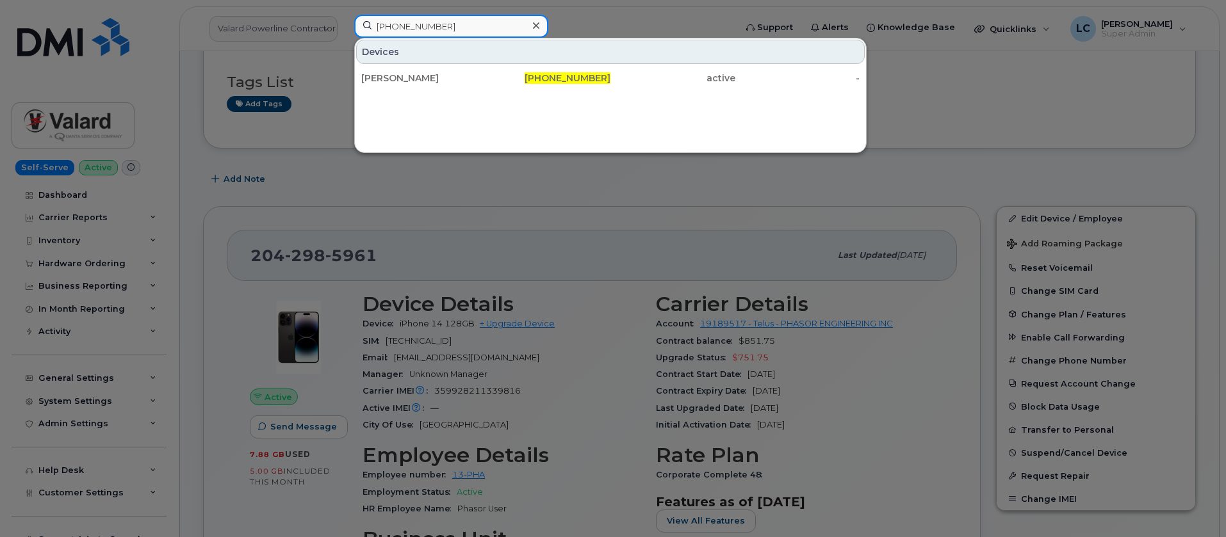
type input "431-388-8748"
click at [538, 24] on icon at bounding box center [536, 25] width 6 height 10
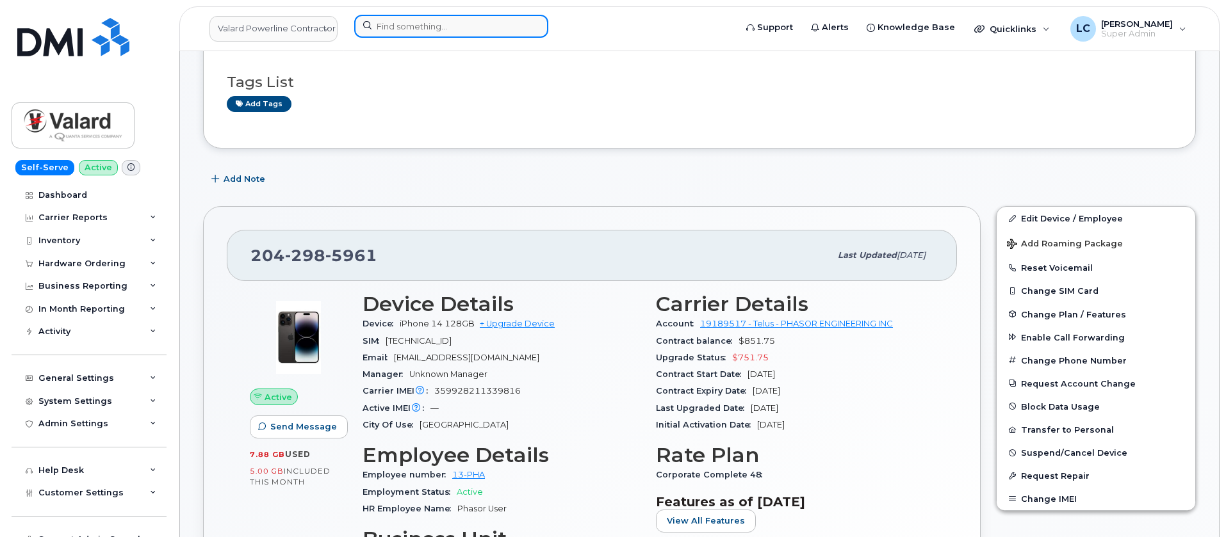
click at [521, 22] on input at bounding box center [451, 26] width 194 height 23
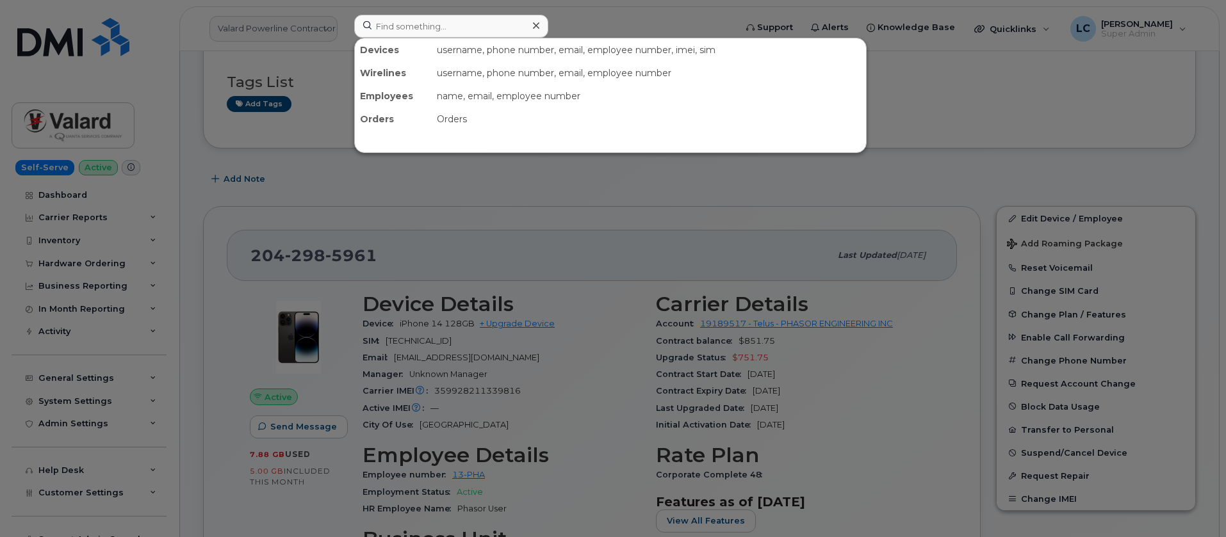
click at [217, 266] on div at bounding box center [613, 268] width 1226 height 537
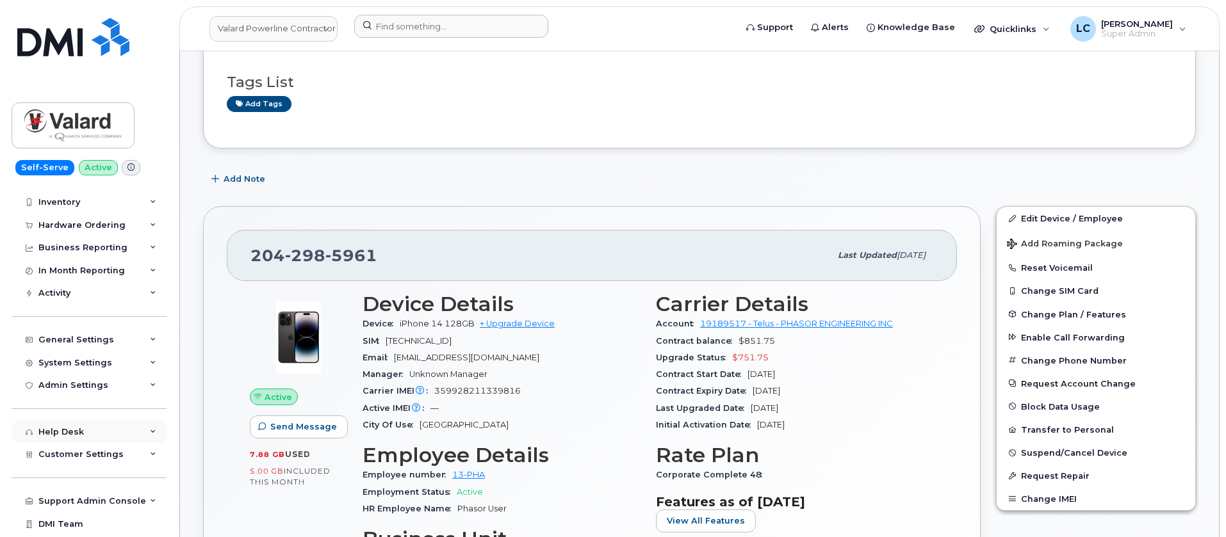
scroll to position [59, 0]
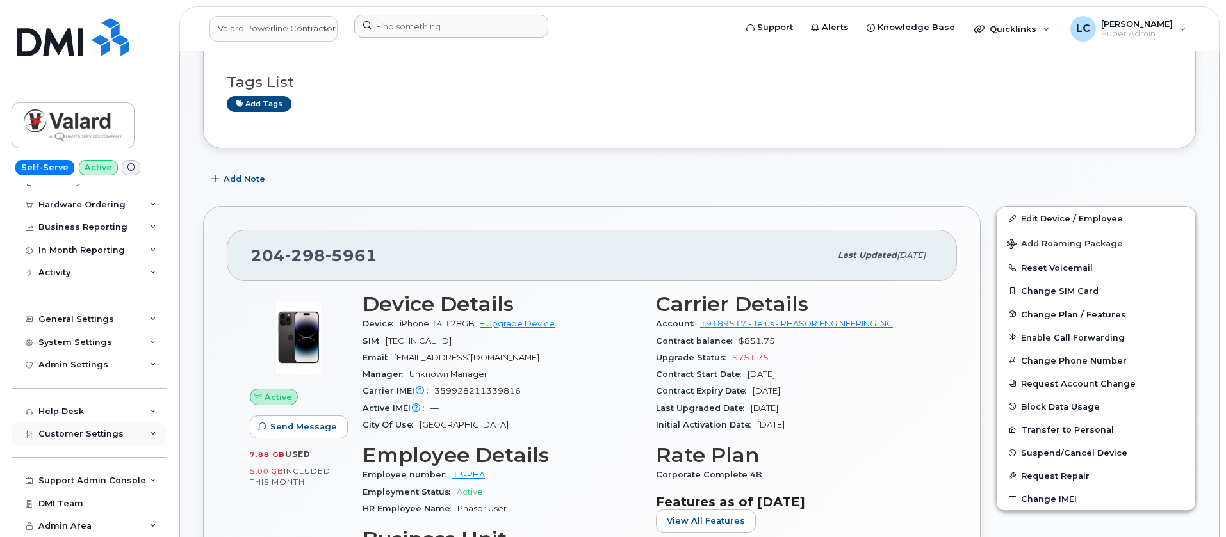
click at [100, 428] on div "Customer Settings" at bounding box center [89, 434] width 155 height 23
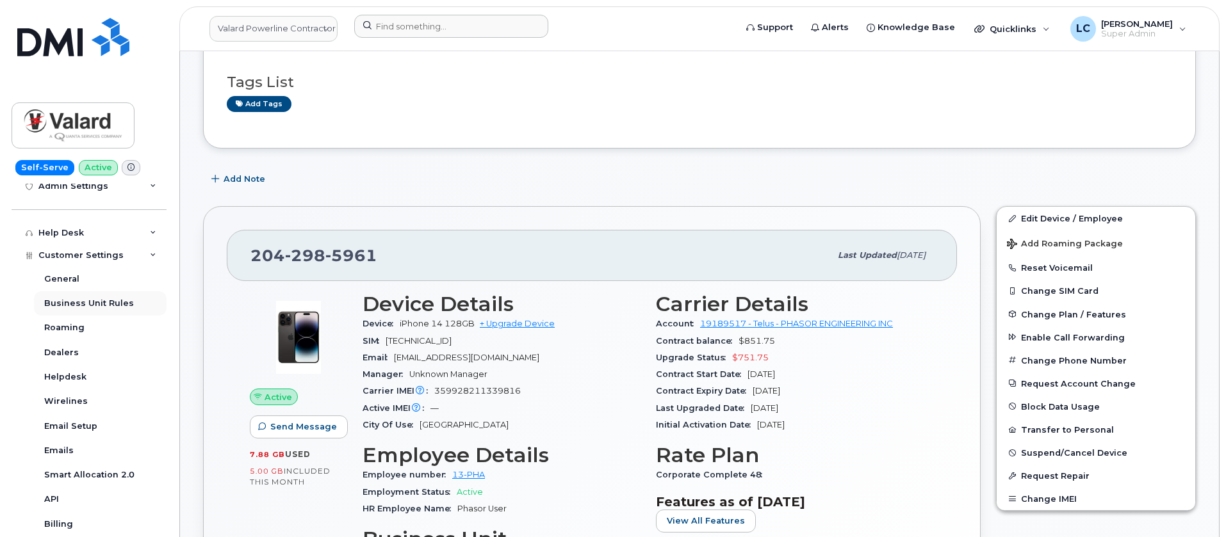
scroll to position [138, 0]
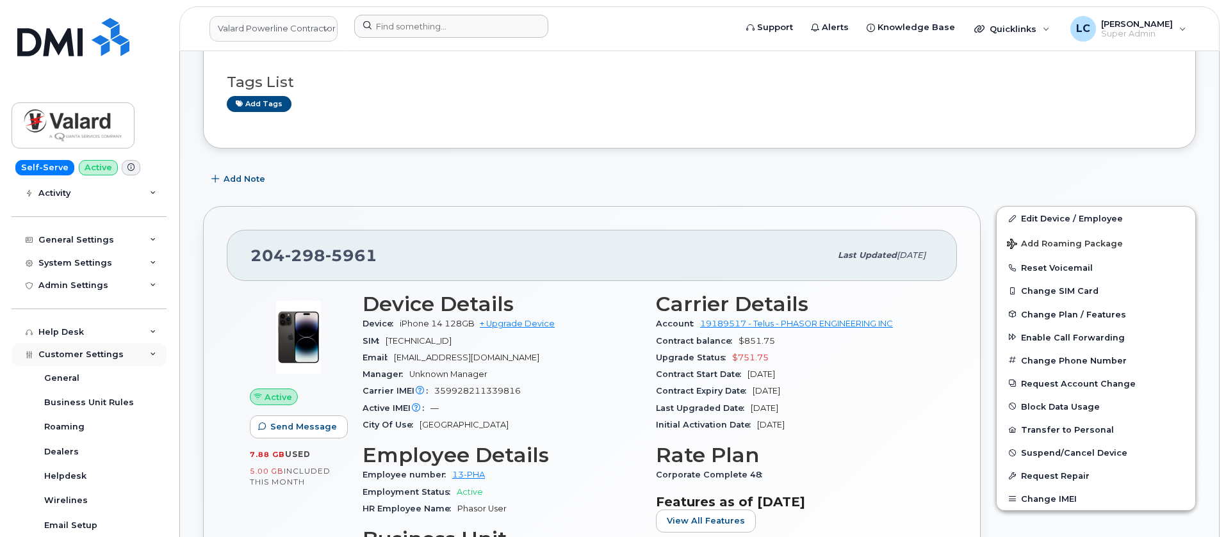
click at [130, 355] on div "Customer Settings" at bounding box center [89, 354] width 155 height 23
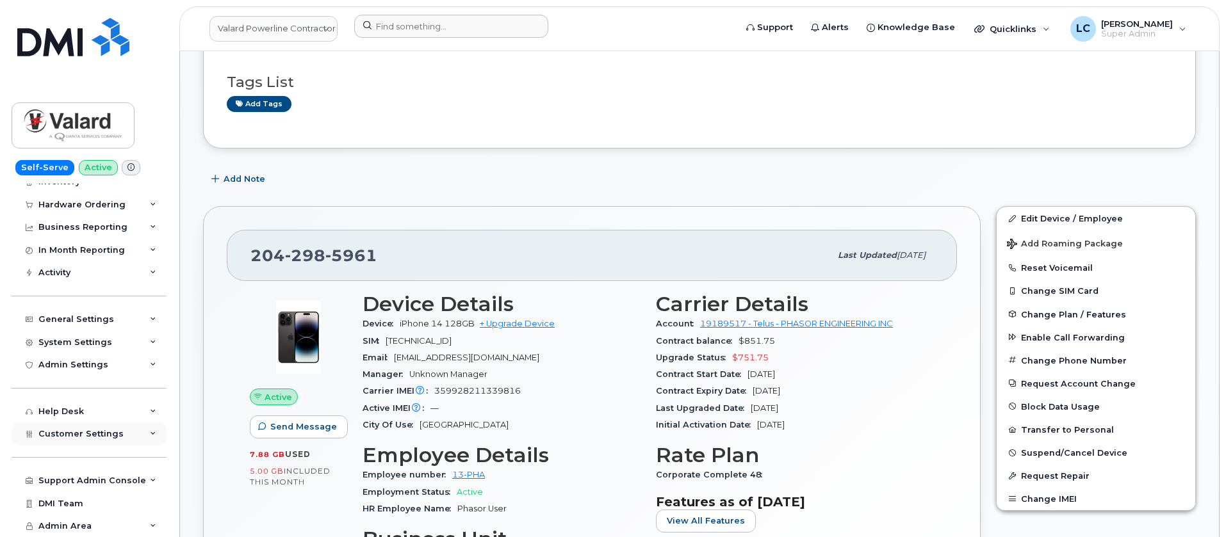
scroll to position [59, 0]
click at [129, 436] on div "Customer Settings" at bounding box center [89, 434] width 155 height 23
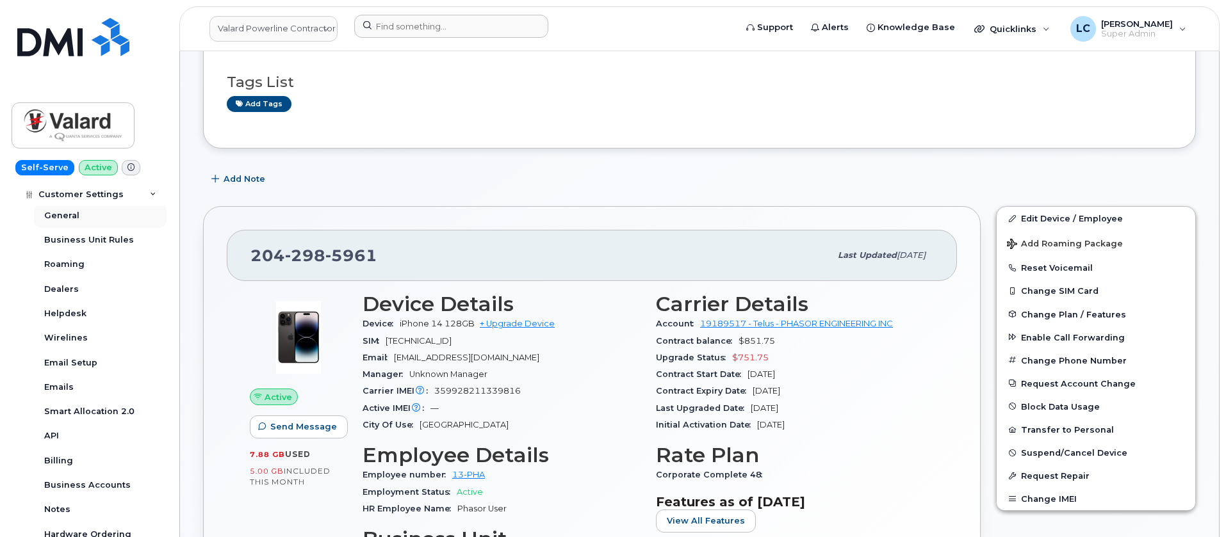
scroll to position [427, 0]
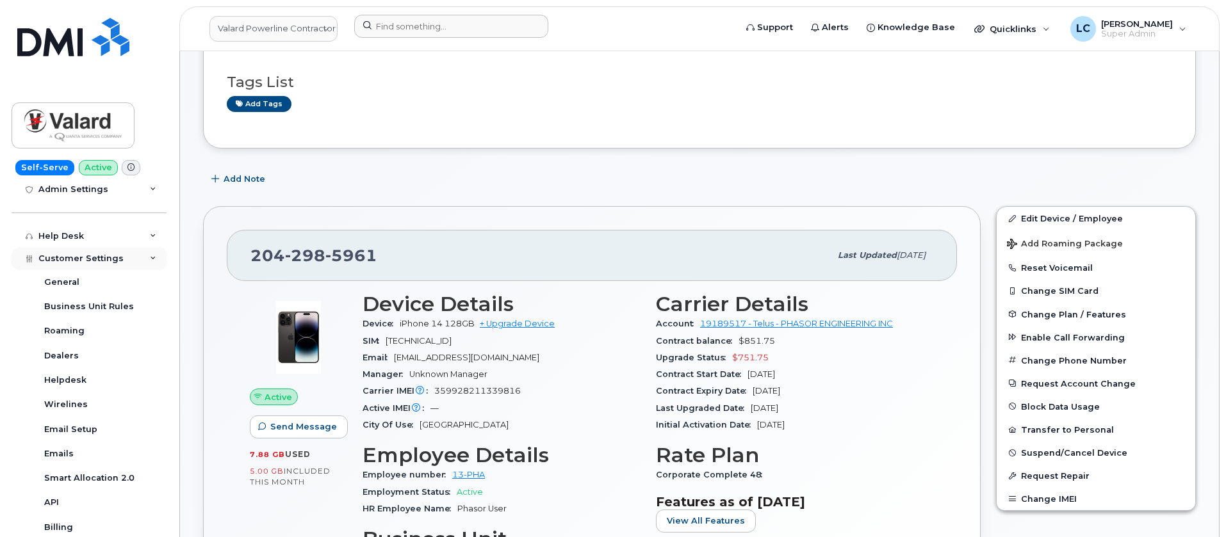
click at [142, 261] on div "Customer Settings" at bounding box center [89, 258] width 155 height 23
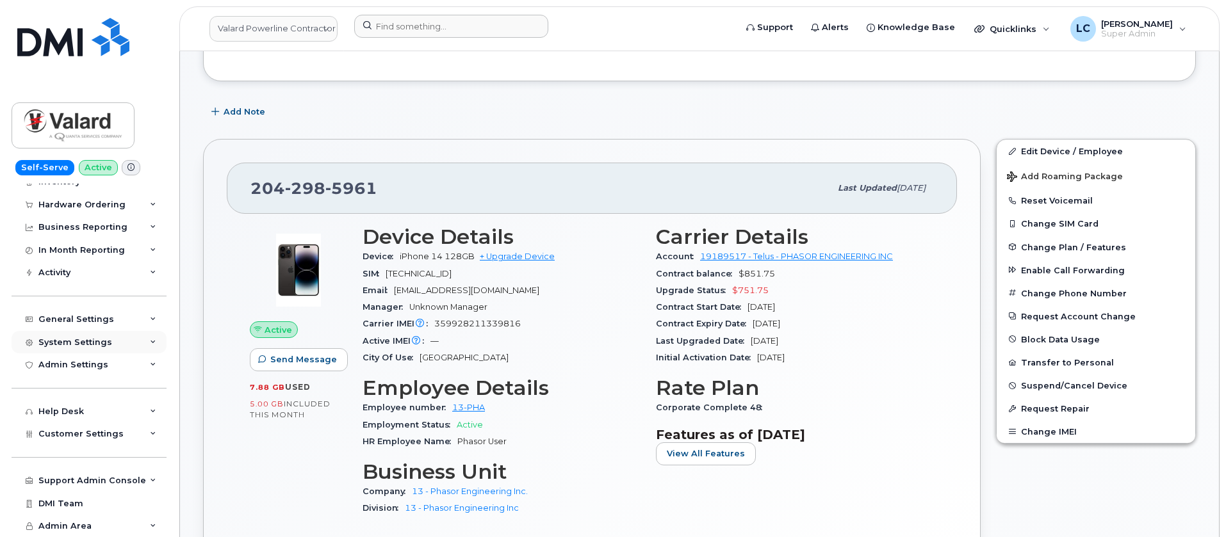
scroll to position [301, 0]
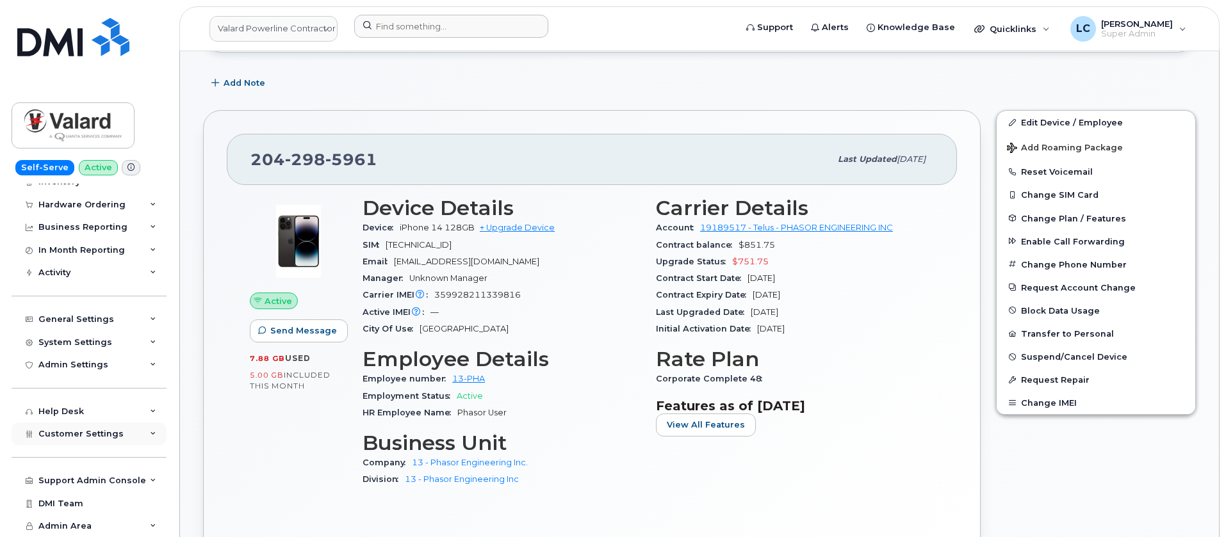
click at [136, 430] on div "Customer Settings" at bounding box center [89, 434] width 155 height 23
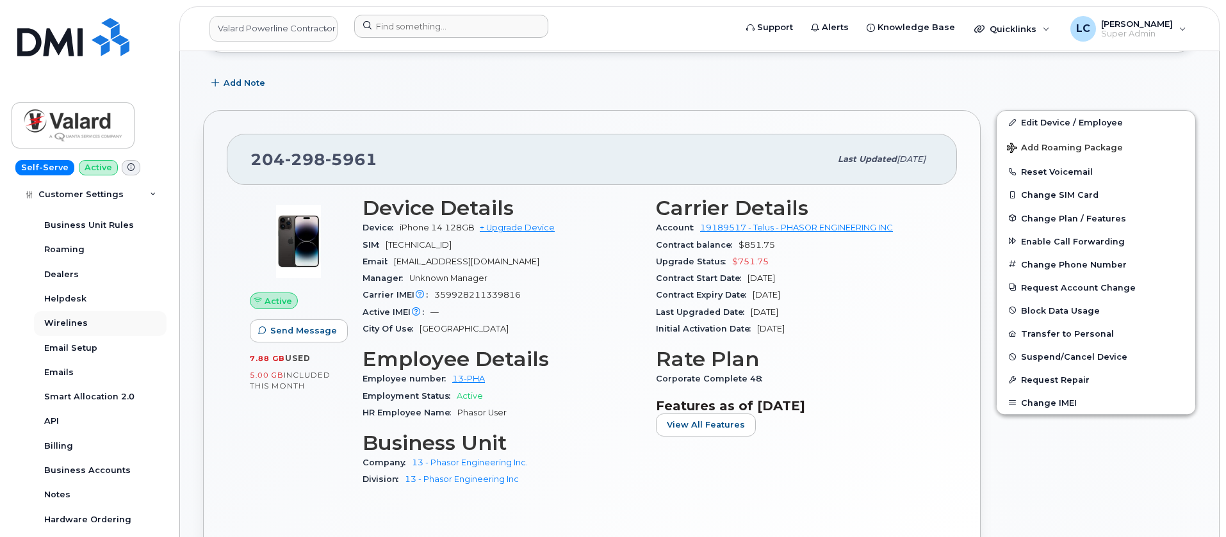
scroll to position [427, 0]
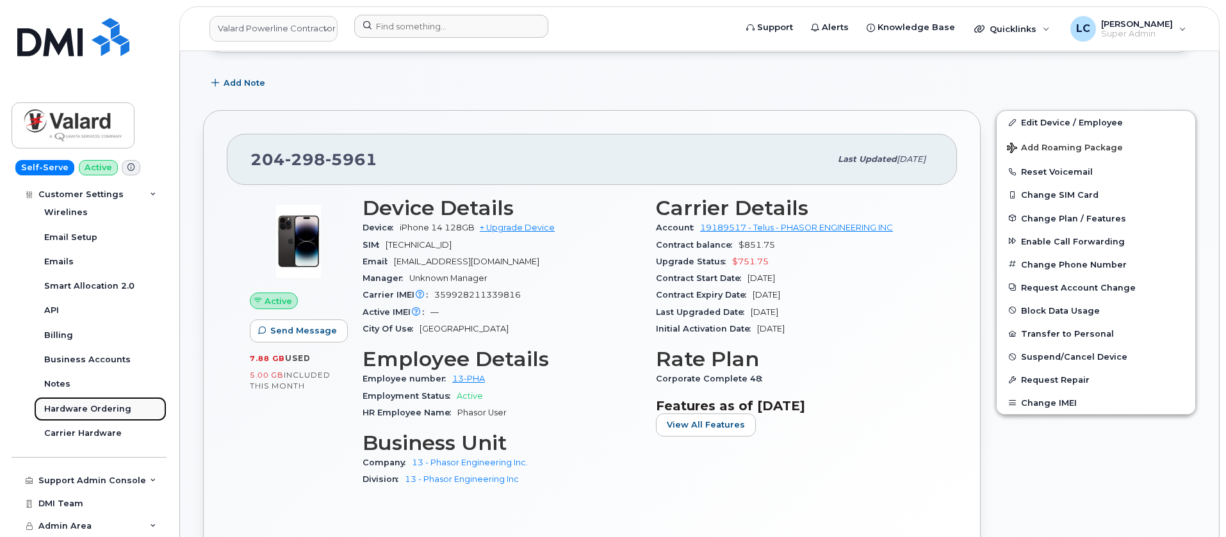
click at [111, 410] on div "Hardware Ordering" at bounding box center [87, 410] width 87 height 12
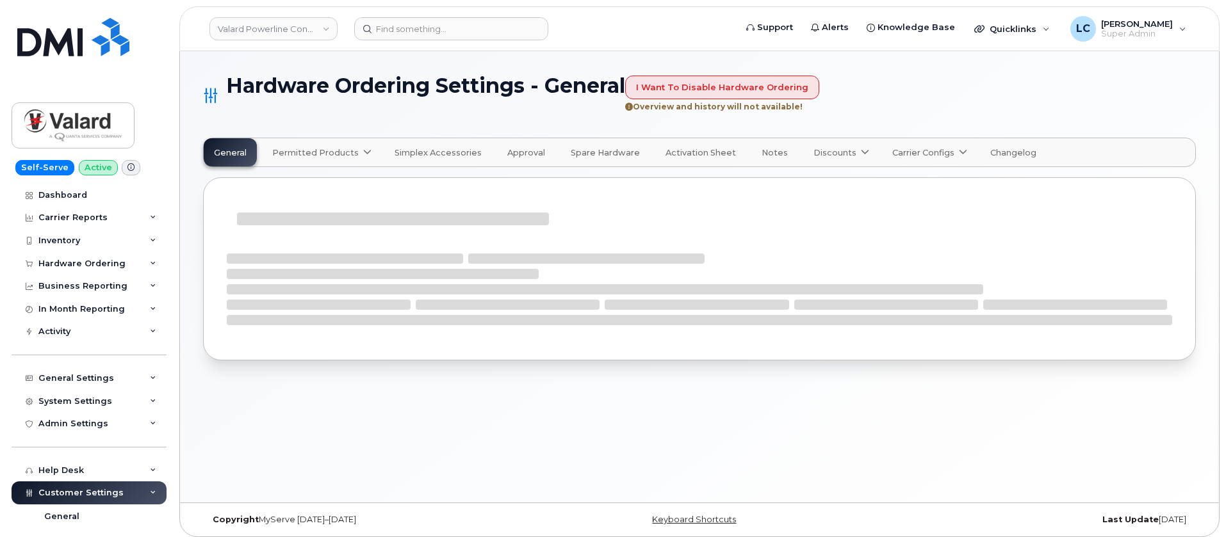
select select "admins"
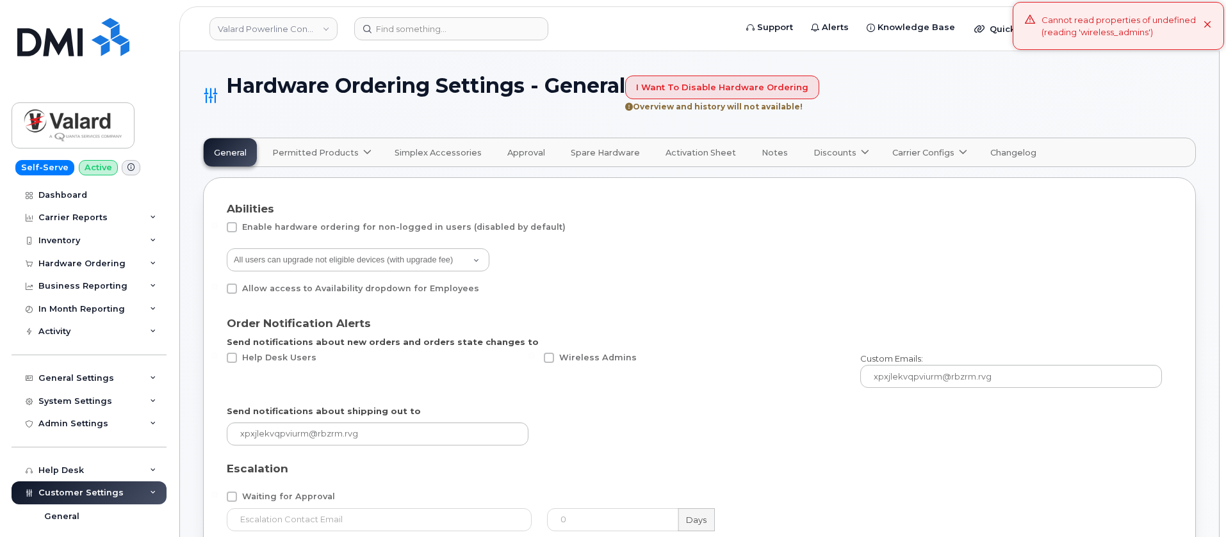
click at [354, 151] on div "Permitted Products" at bounding box center [320, 153] width 97 height 12
click at [357, 182] on span "available" at bounding box center [379, 183] width 45 height 15
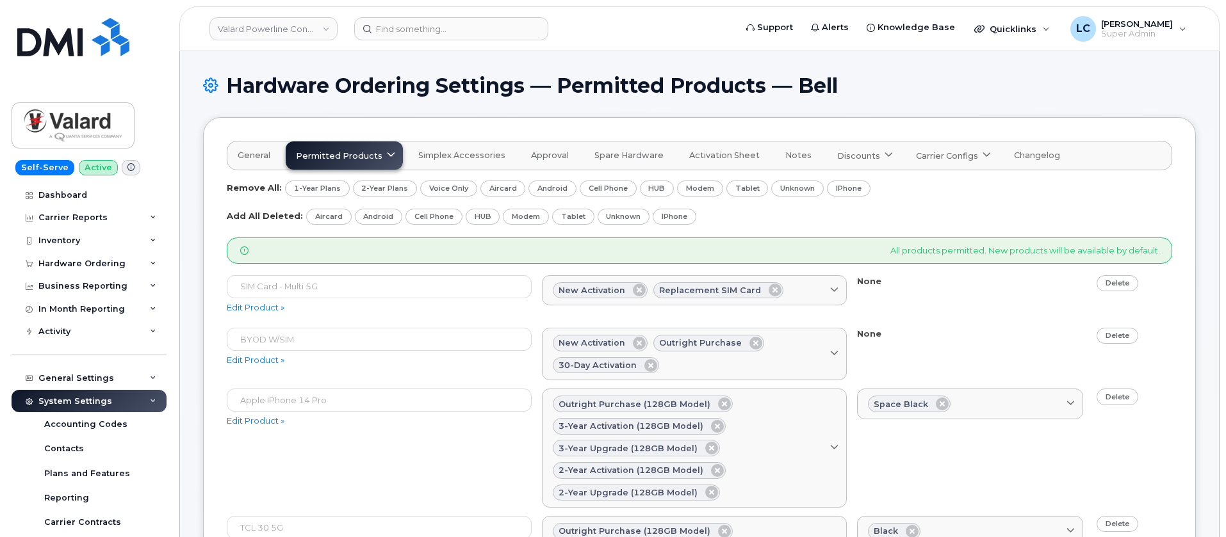
click at [387, 154] on icon at bounding box center [391, 156] width 8 height 8
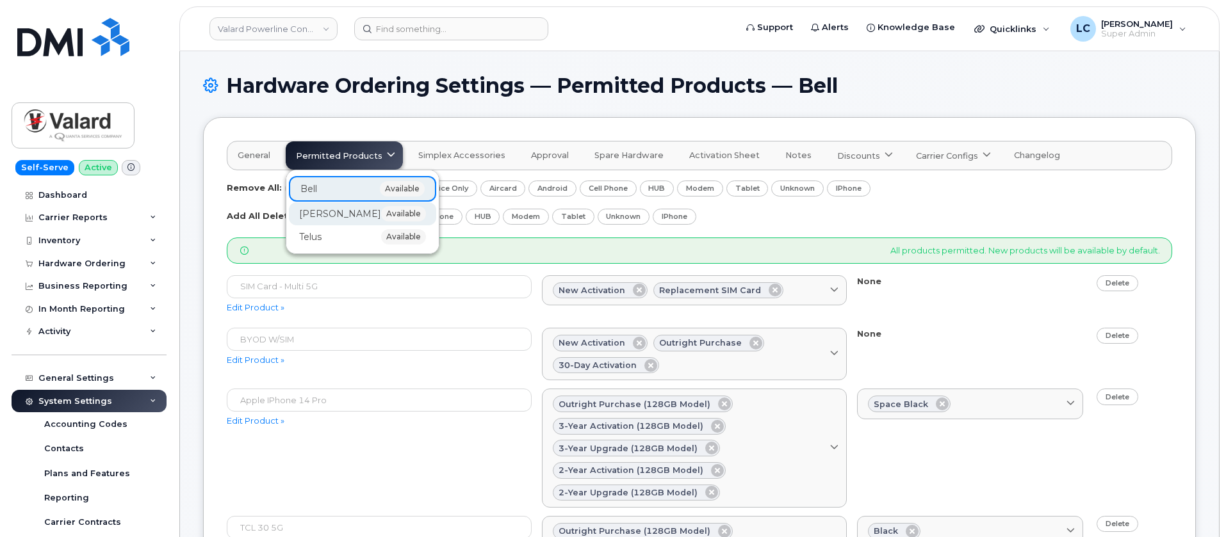
click at [381, 217] on span "available" at bounding box center [403, 213] width 45 height 15
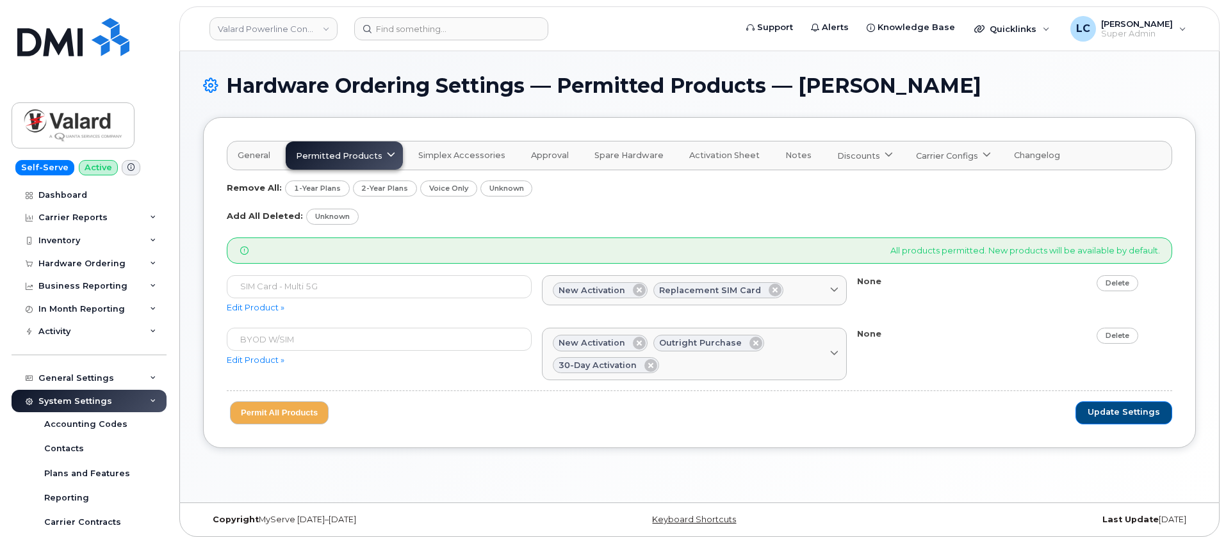
click at [379, 158] on div "Permitted Products" at bounding box center [344, 156] width 97 height 12
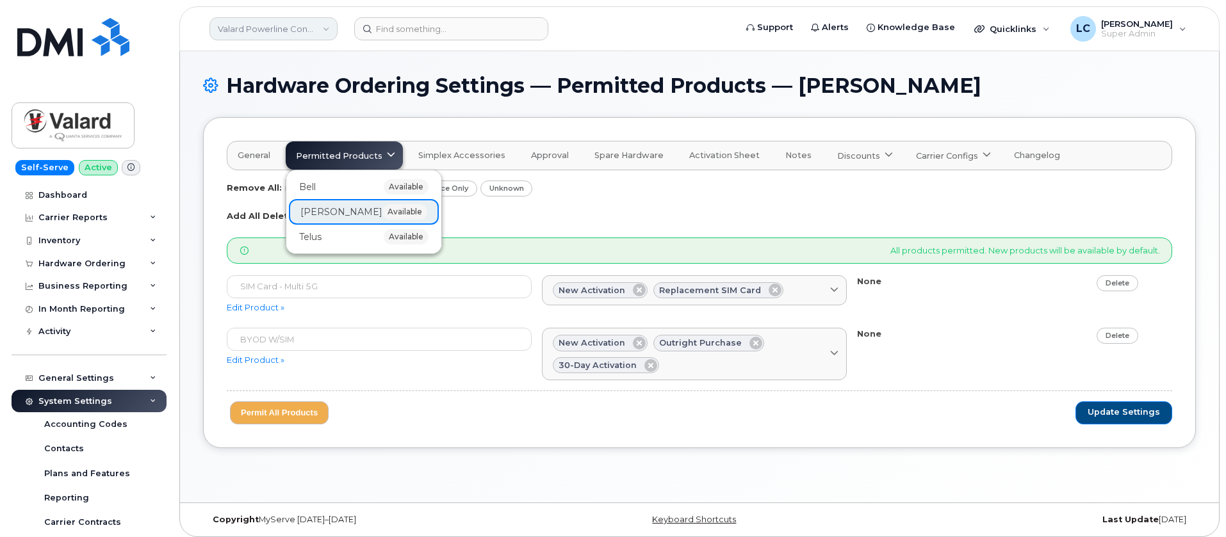
click at [329, 26] on link "Valard Powerline Contractor" at bounding box center [273, 28] width 128 height 23
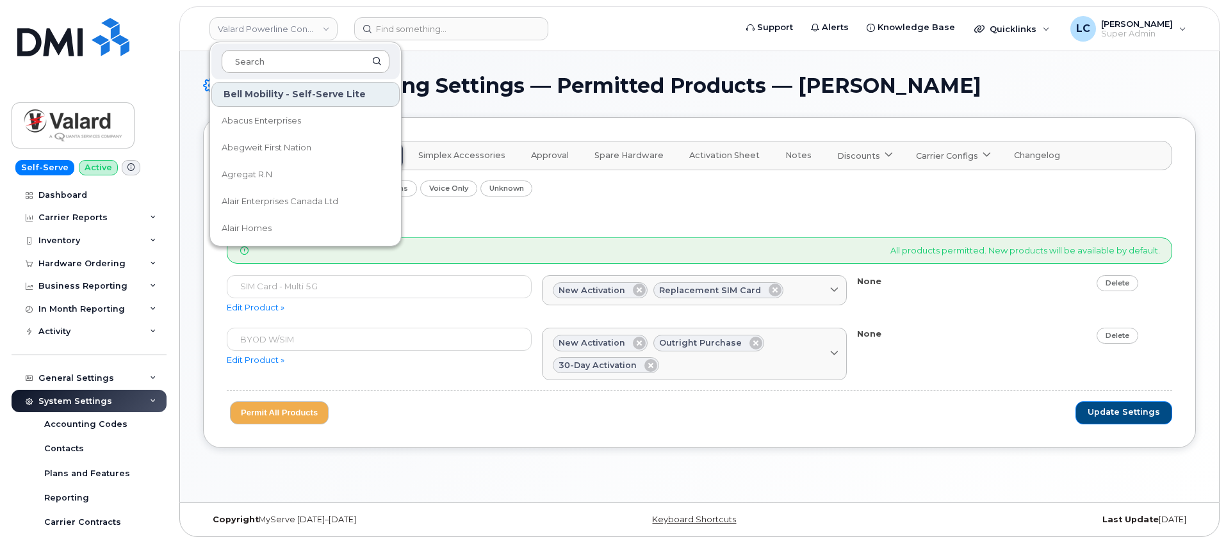
click at [310, 72] on input at bounding box center [306, 61] width 168 height 23
click at [310, 63] on input at bounding box center [306, 61] width 168 height 23
type input "GOA"
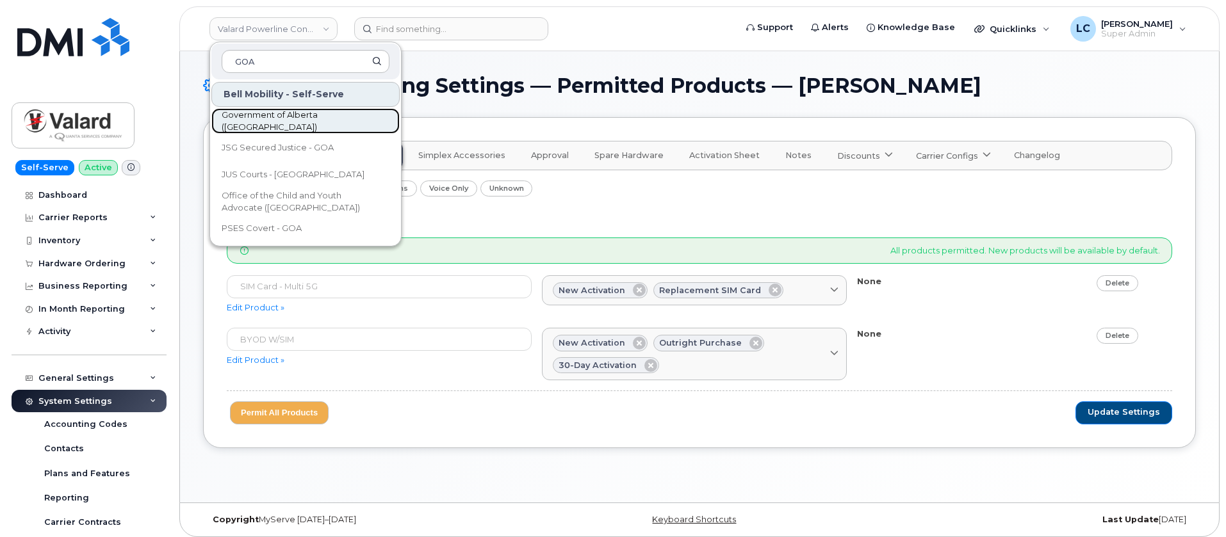
click at [327, 129] on link "Government of Alberta ([GEOGRAPHIC_DATA])" at bounding box center [305, 121] width 188 height 26
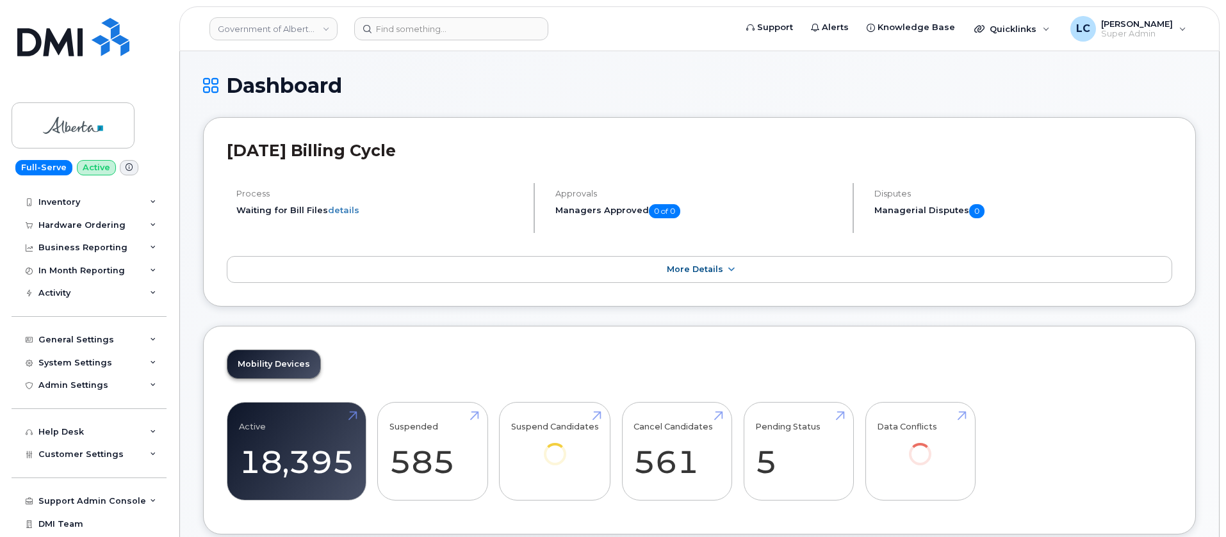
scroll to position [59, 0]
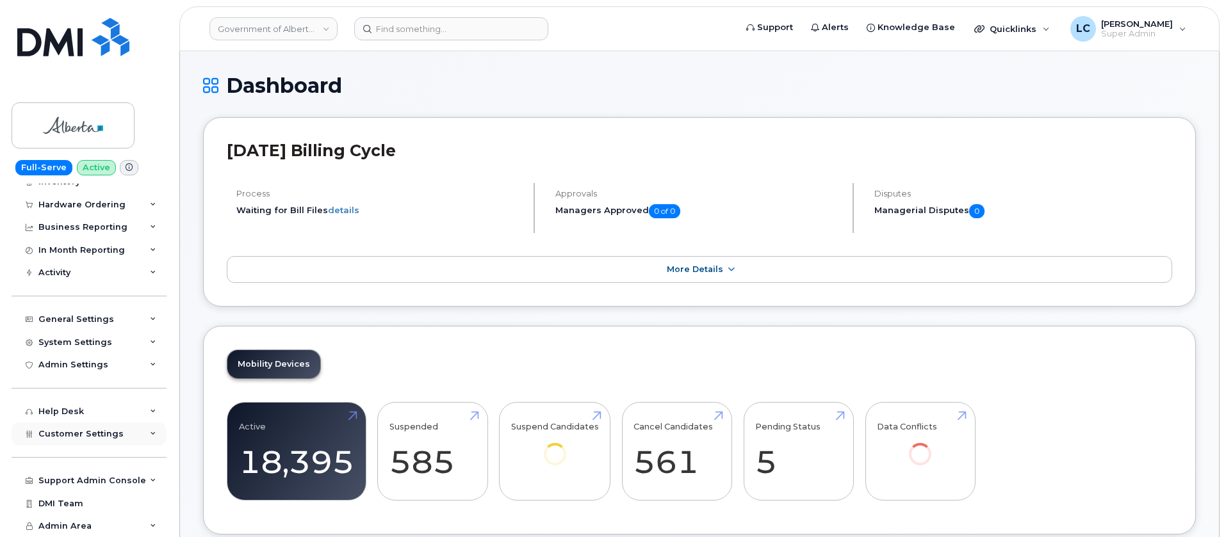
click at [113, 435] on span "Customer Settings" at bounding box center [80, 434] width 85 height 10
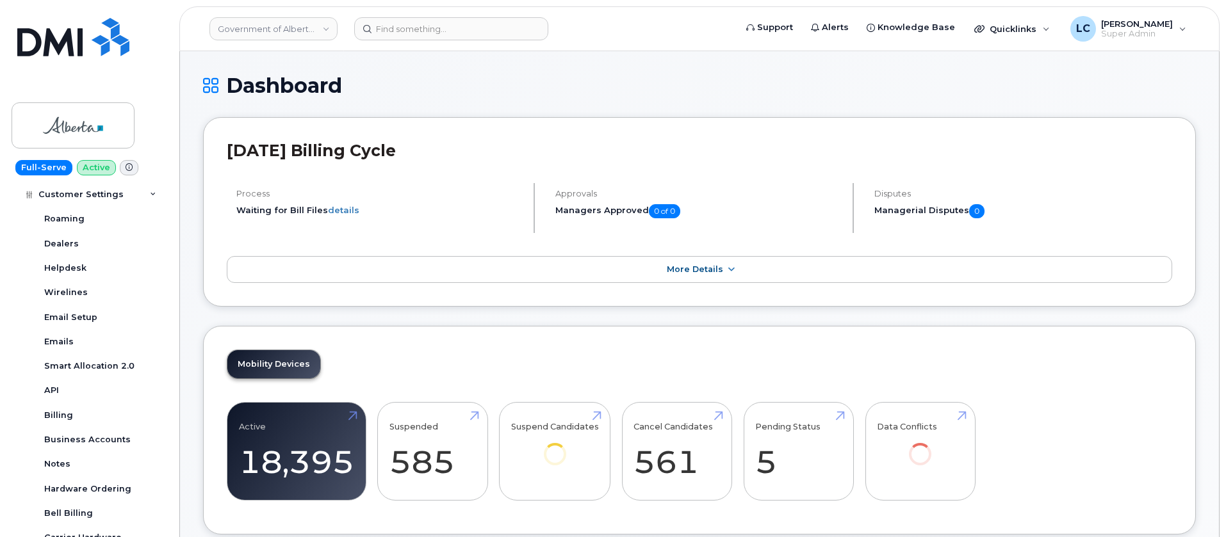
scroll to position [443, 0]
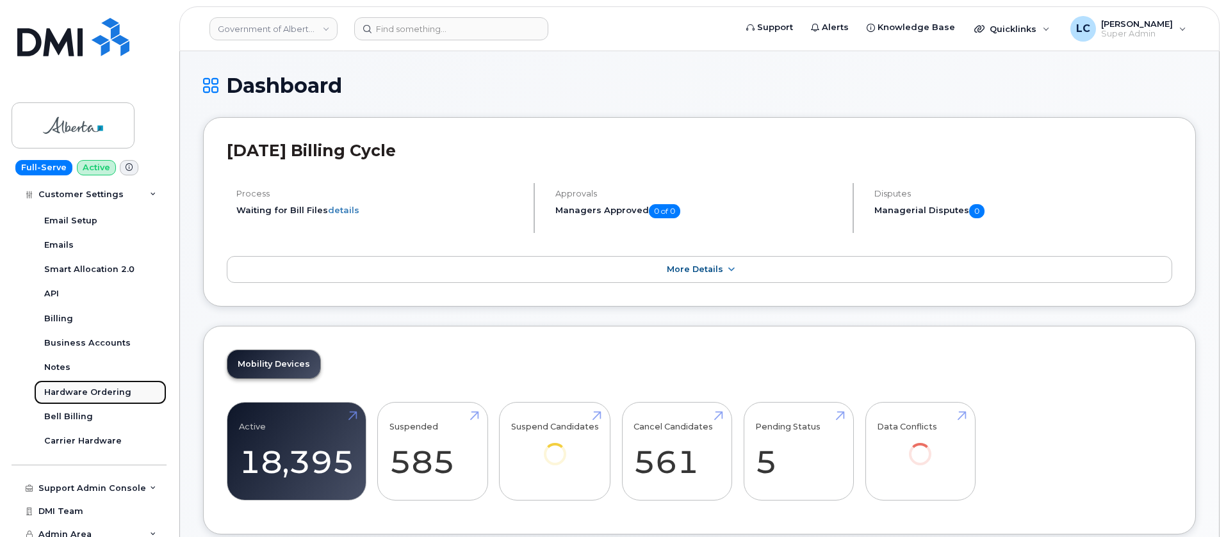
click at [98, 395] on div "Hardware Ordering" at bounding box center [87, 393] width 87 height 12
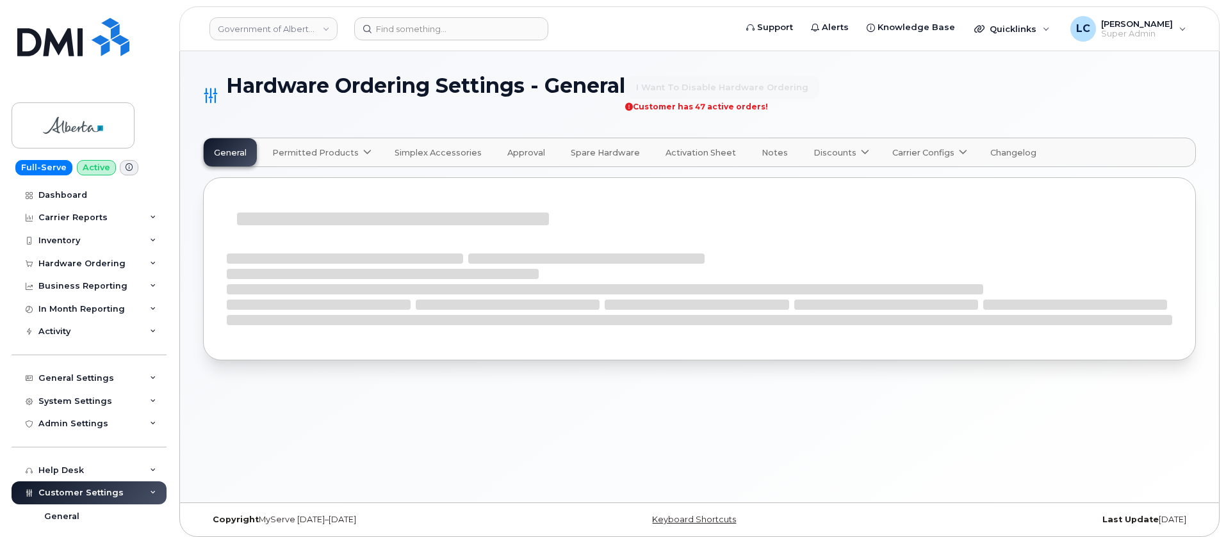
click at [363, 152] on icon at bounding box center [367, 153] width 8 height 8
click at [357, 178] on span "available" at bounding box center [349, 183] width 45 height 15
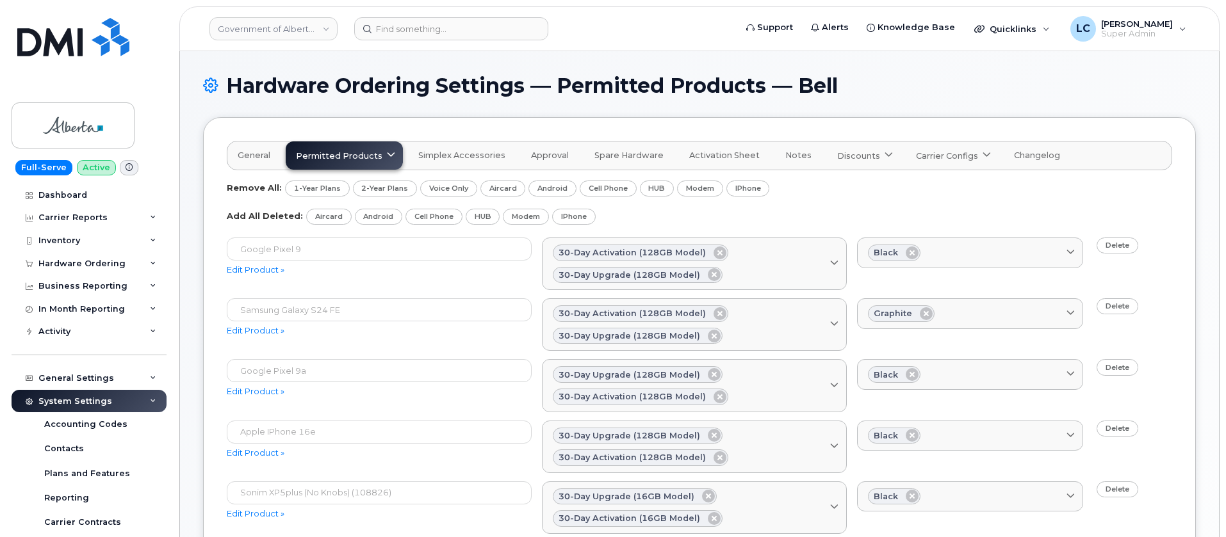
scroll to position [285, 0]
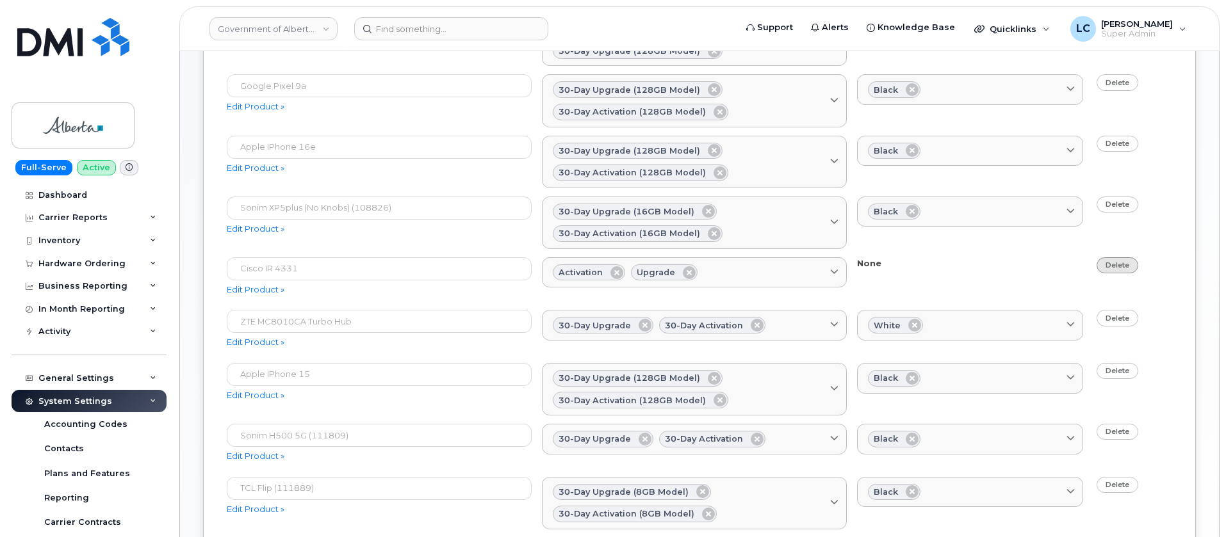
click at [1127, 265] on link "Delete" at bounding box center [1118, 266] width 42 height 16
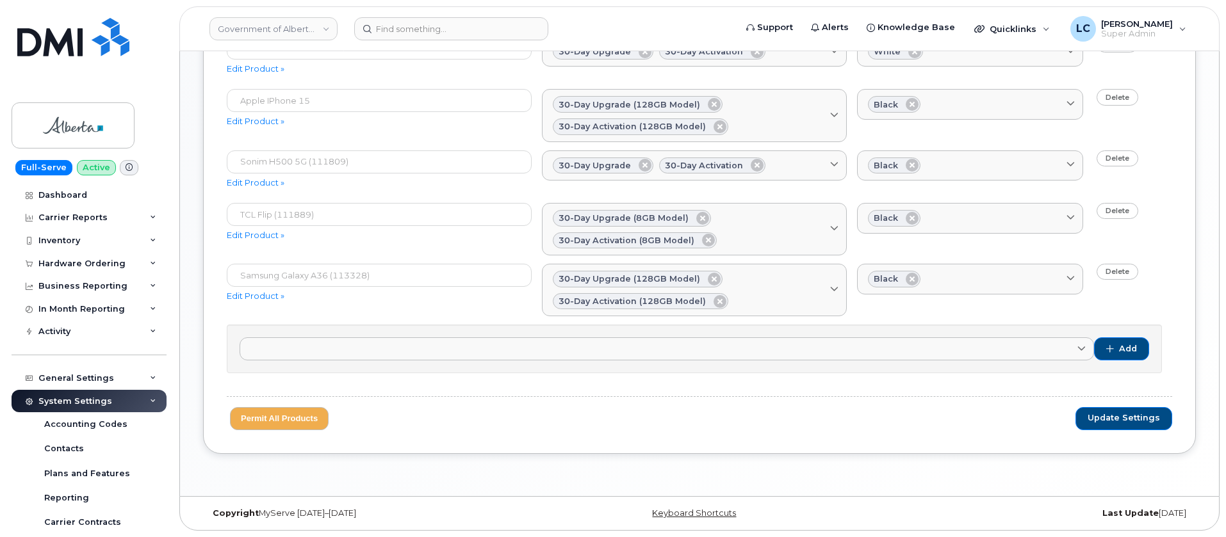
click at [1137, 421] on span "Update Settings" at bounding box center [1124, 419] width 72 height 12
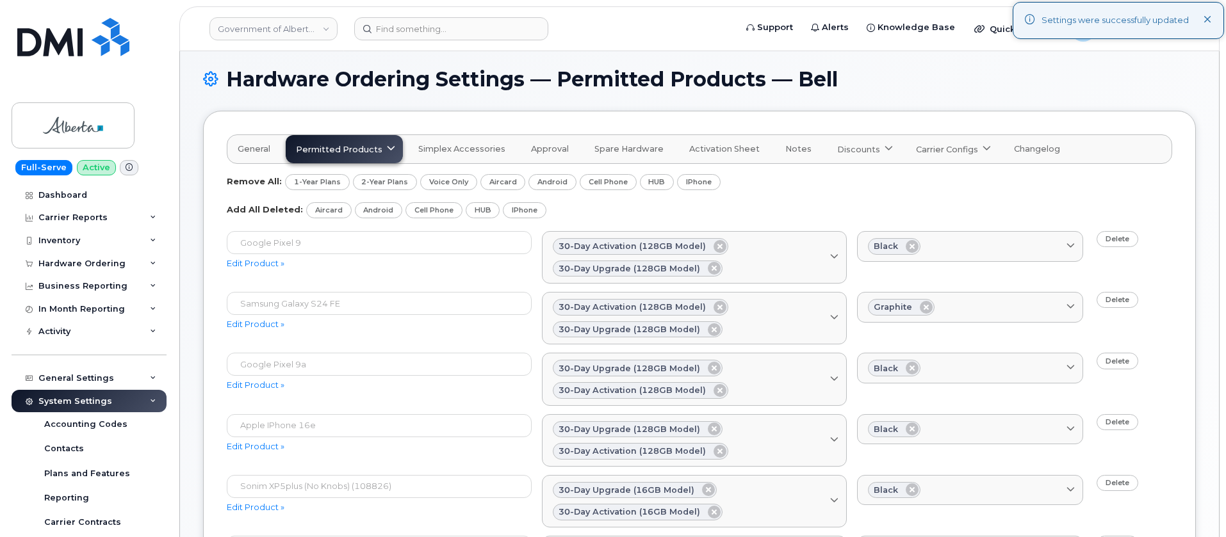
scroll to position [506, 0]
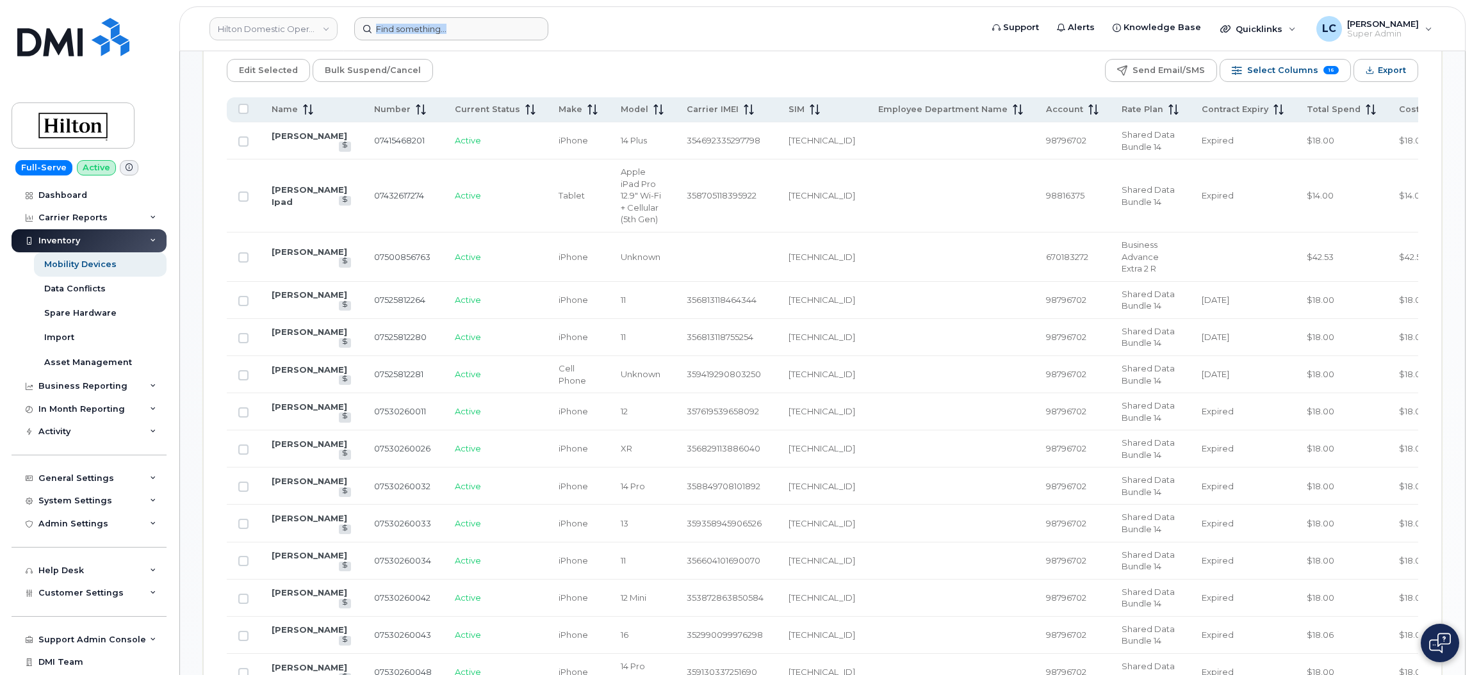
scroll to position [0, 79]
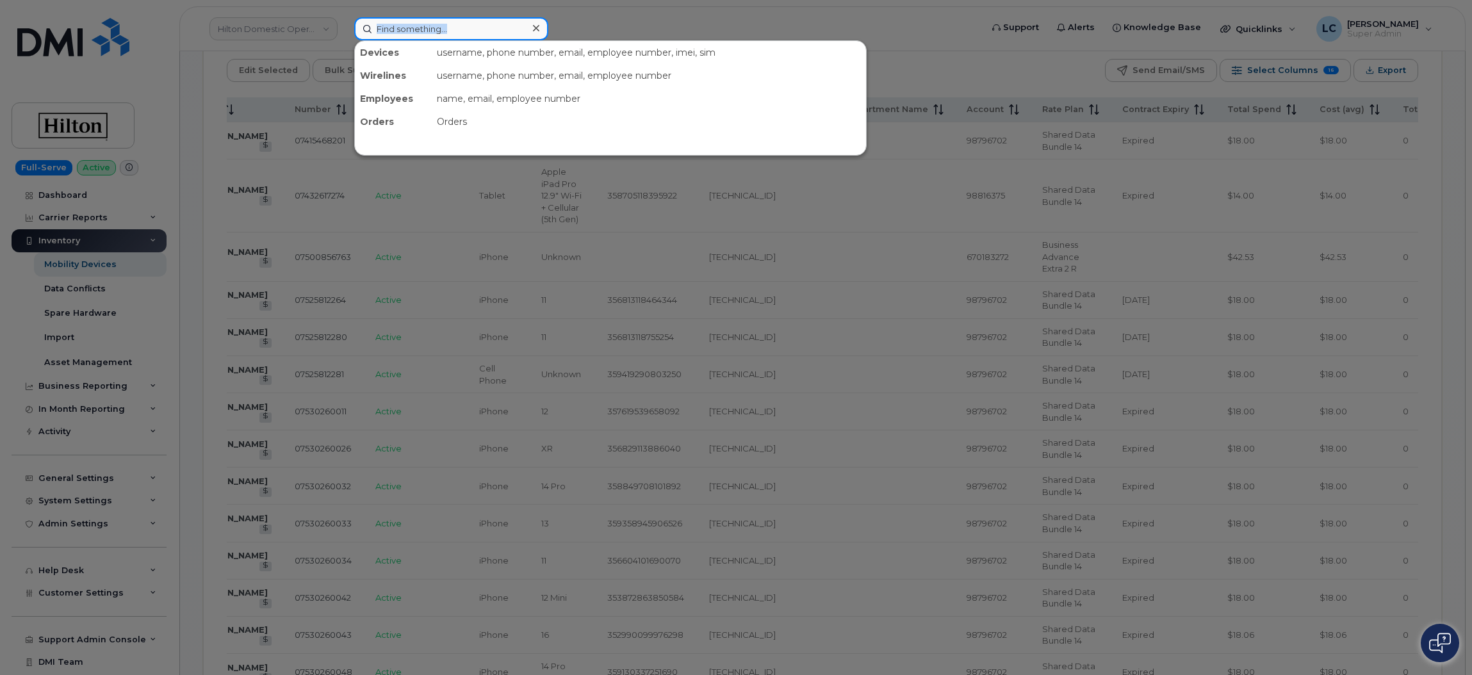
click at [470, 23] on input at bounding box center [451, 28] width 194 height 23
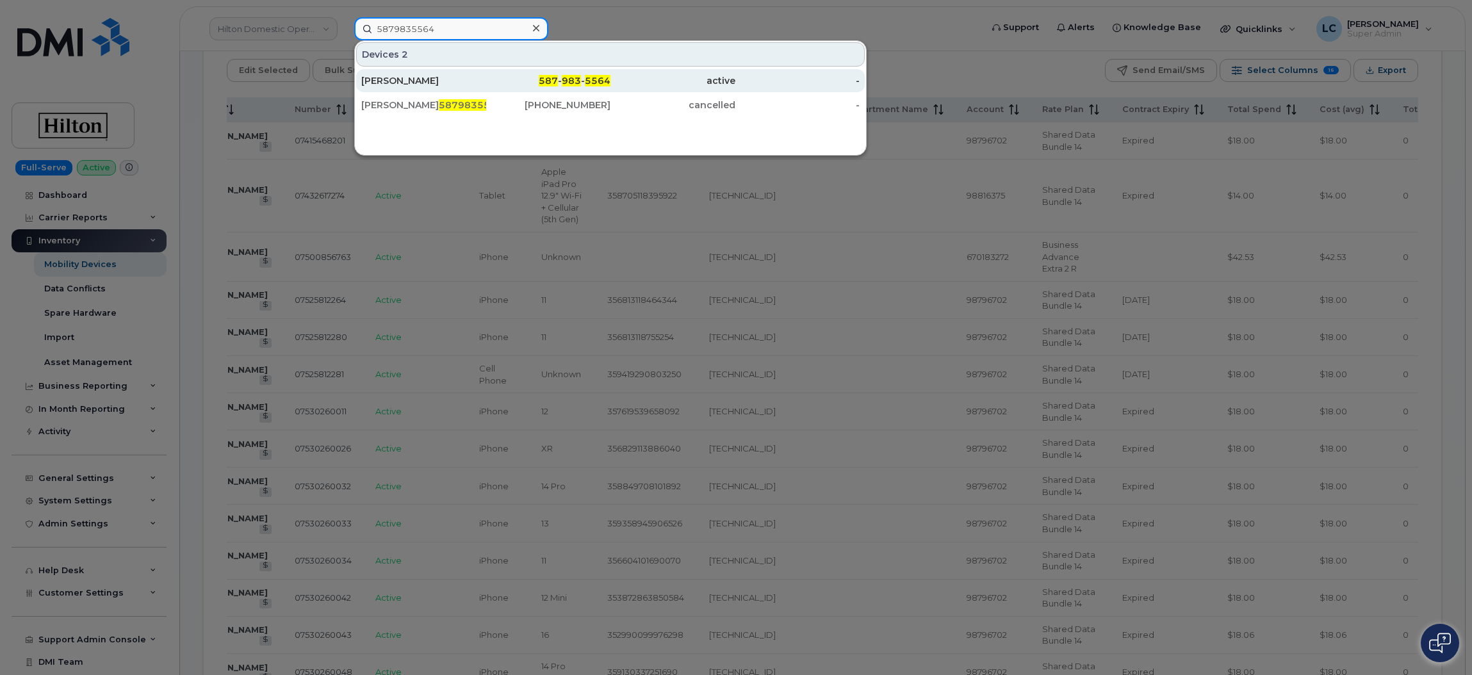
type input "5879835564"
click at [477, 80] on div "[PERSON_NAME]" at bounding box center [423, 80] width 125 height 13
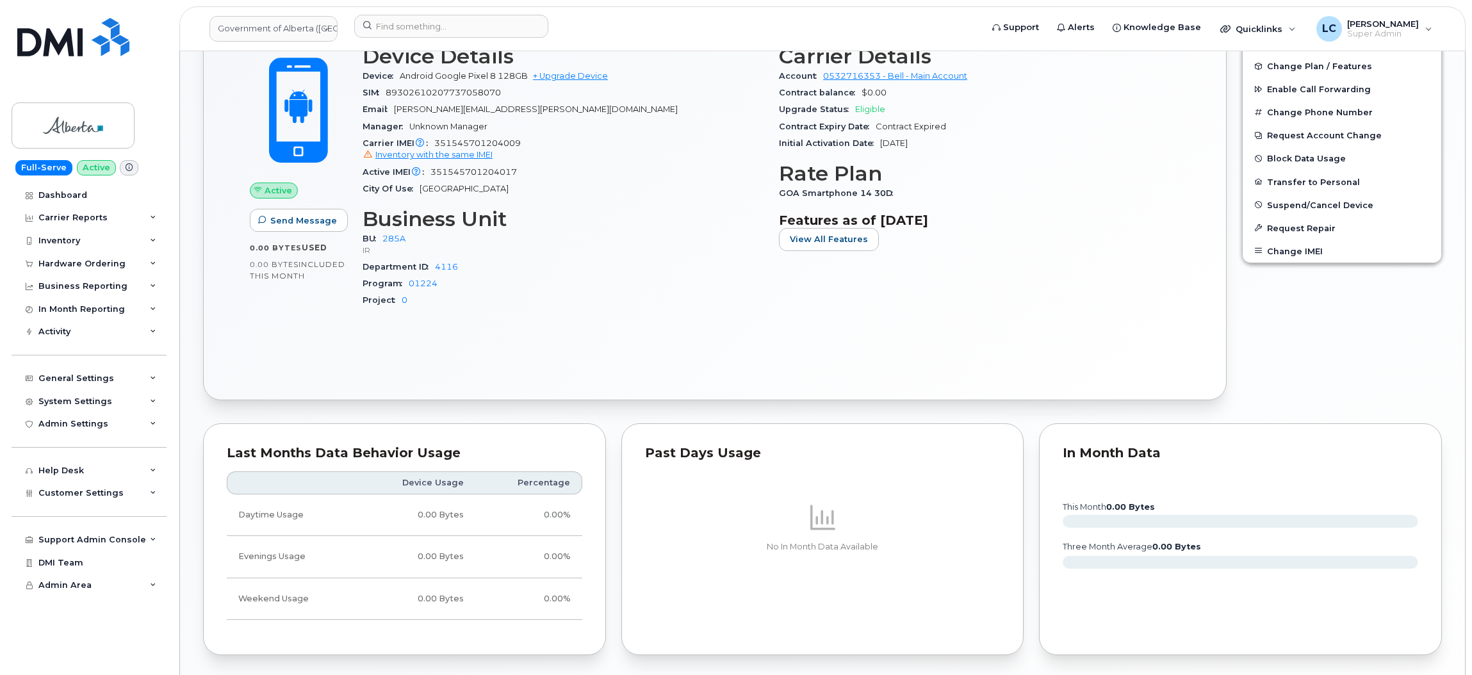
scroll to position [96, 0]
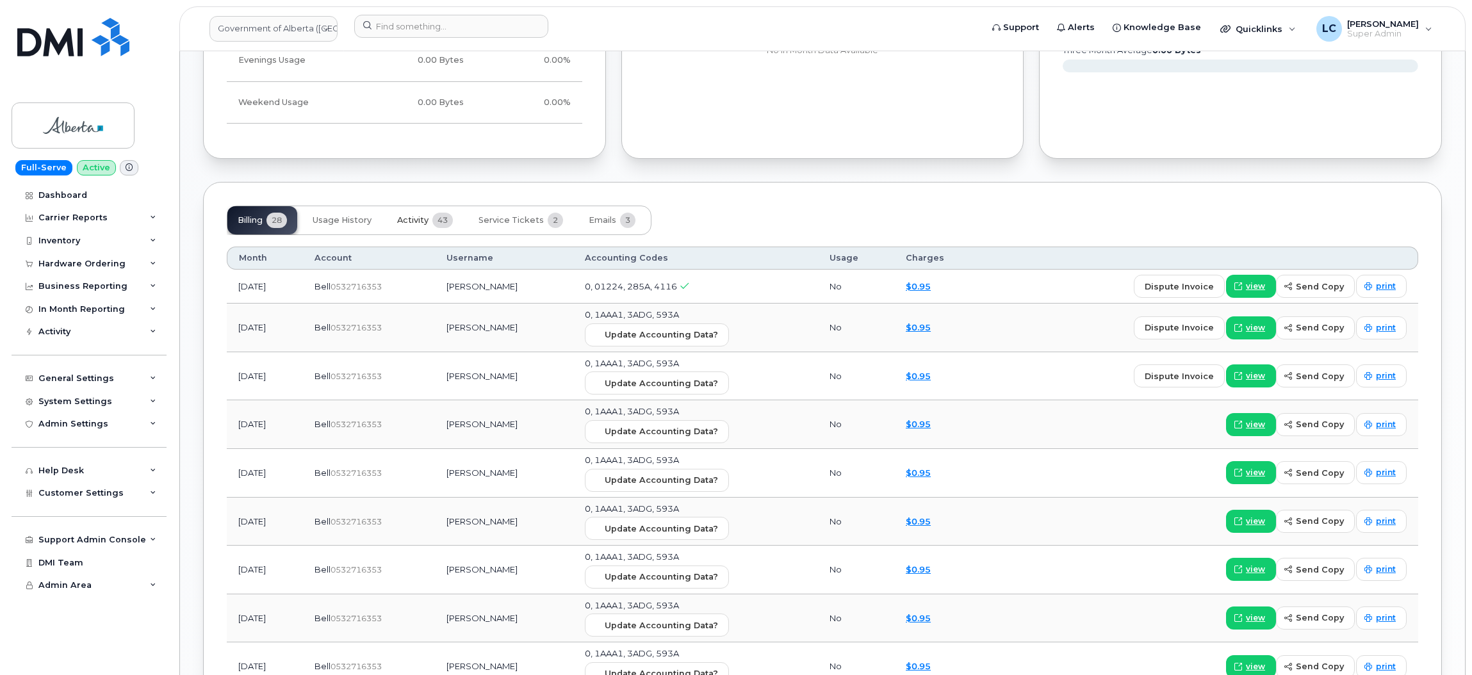
click at [406, 217] on span "Activity" at bounding box center [412, 220] width 31 height 10
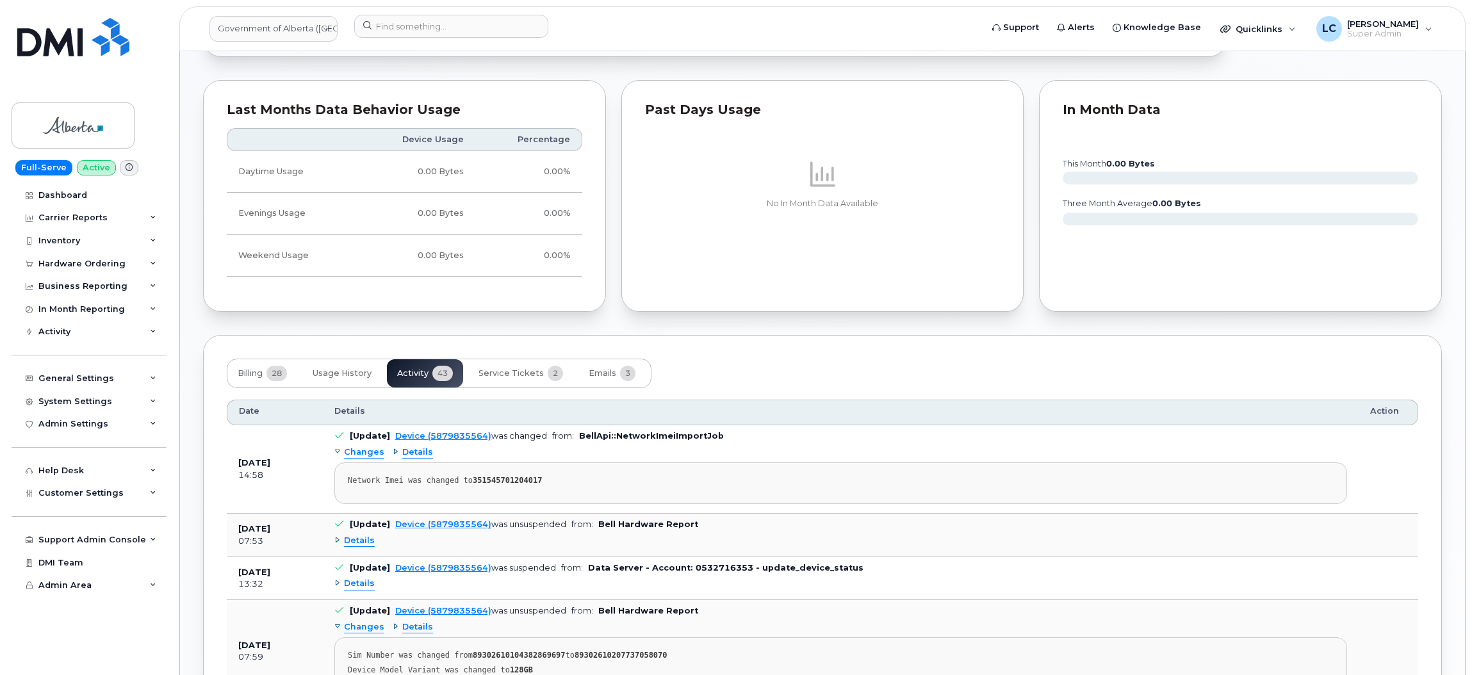
scroll to position [960, 0]
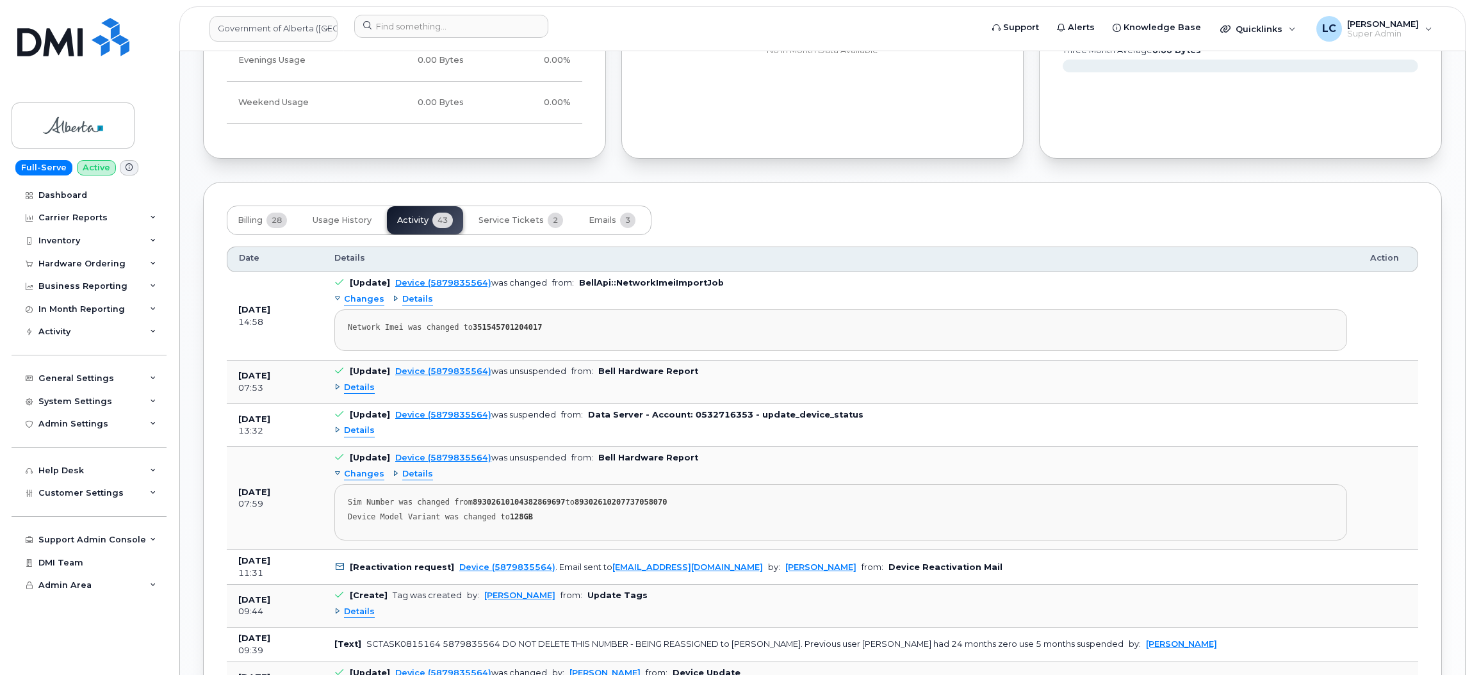
click at [733, 420] on b "Data Server - Account: 0532716353 - update_device_status" at bounding box center [725, 415] width 275 height 10
click at [356, 432] on span "Details" at bounding box center [359, 431] width 31 height 12
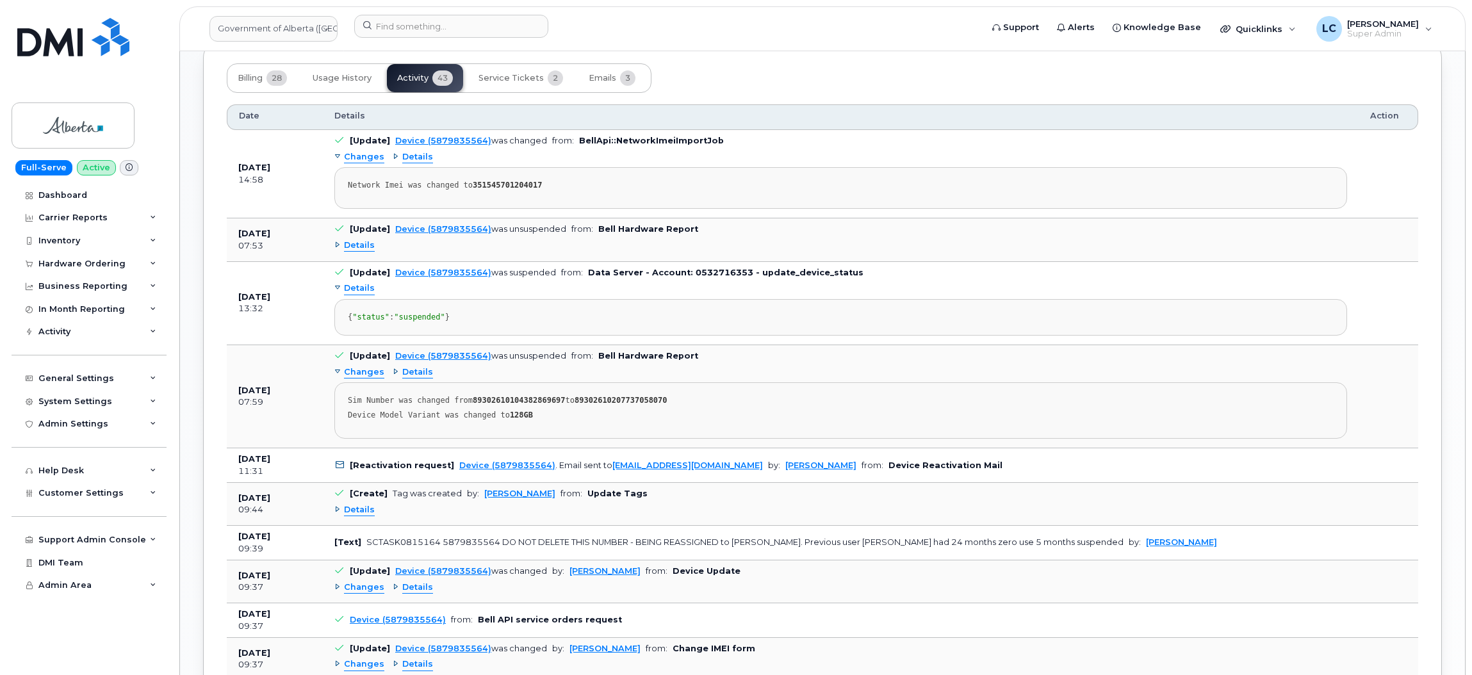
scroll to position [1056, 0]
